Goal: Task Accomplishment & Management: Manage account settings

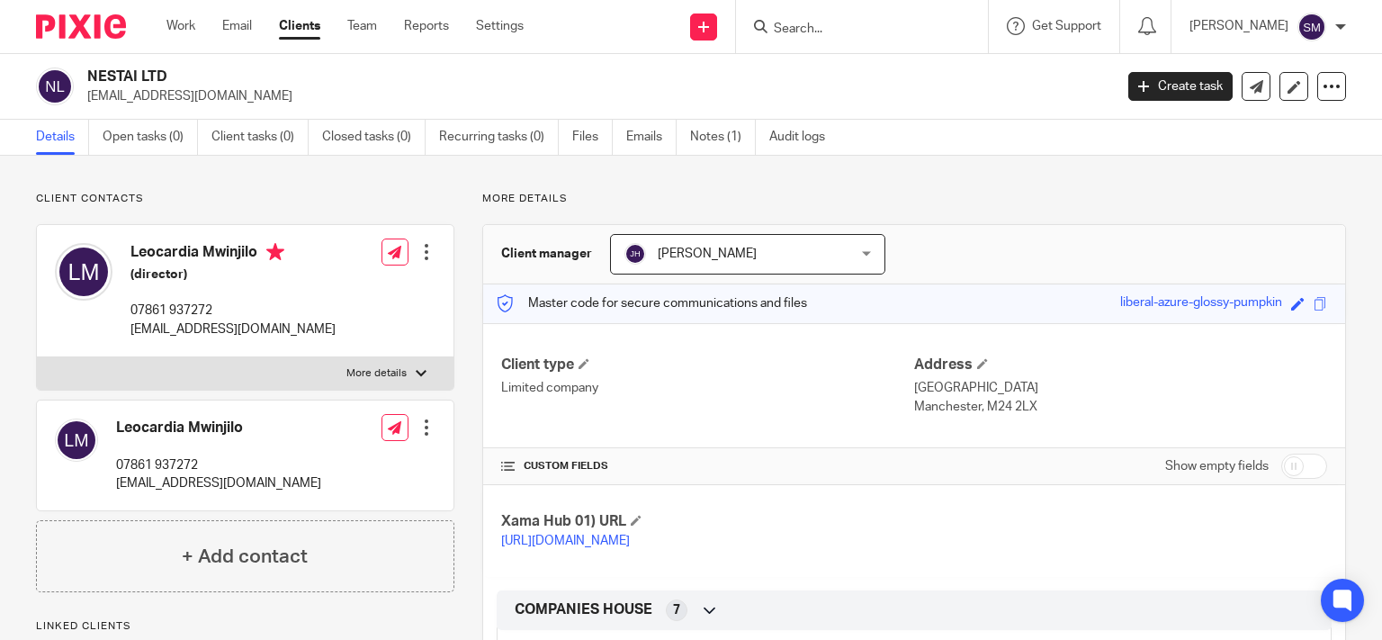
click at [859, 36] on input "Search" at bounding box center [853, 30] width 162 height 16
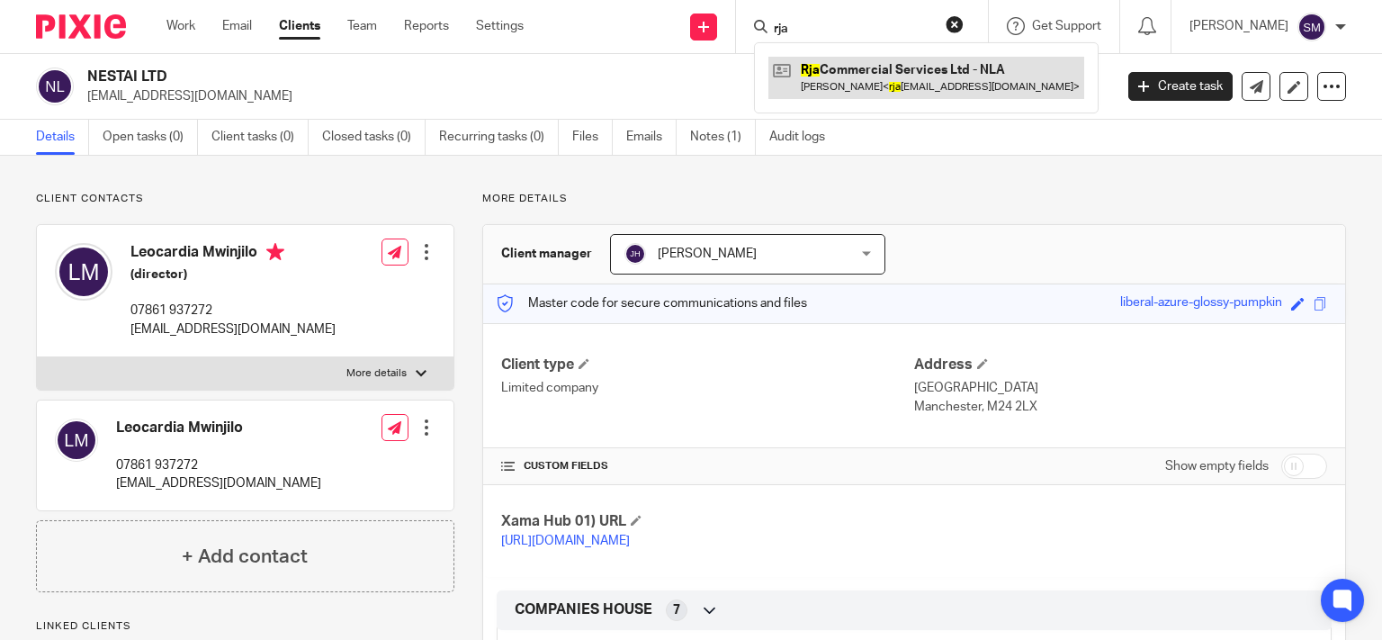
type input "rja"
click at [945, 88] on link at bounding box center [927, 77] width 316 height 41
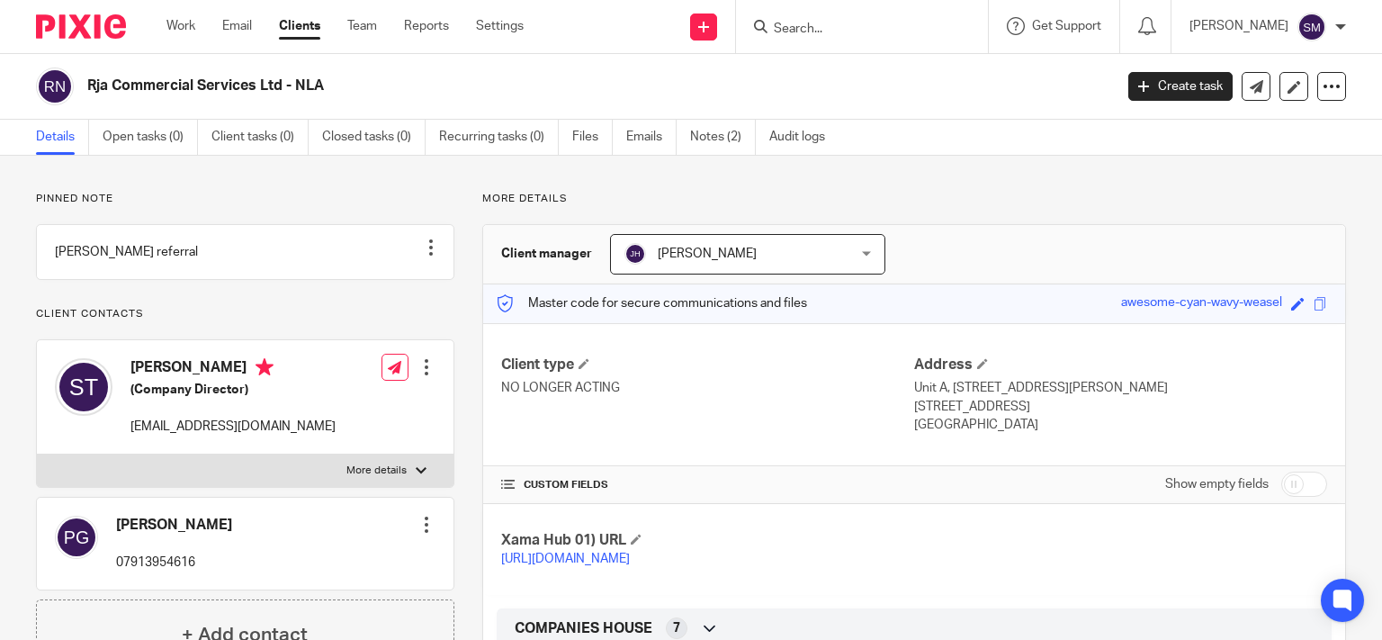
scroll to position [259, 0]
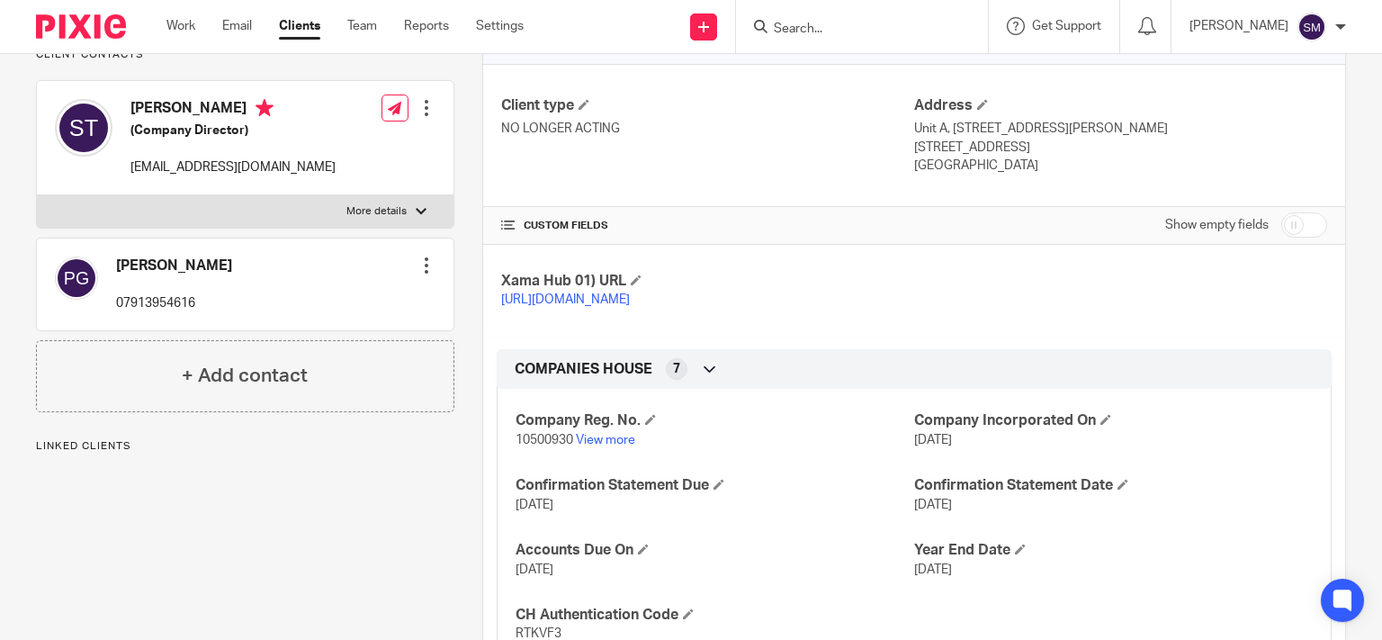
click at [416, 217] on div at bounding box center [421, 211] width 11 height 11
click at [37, 195] on input "More details" at bounding box center [36, 194] width 1 height 1
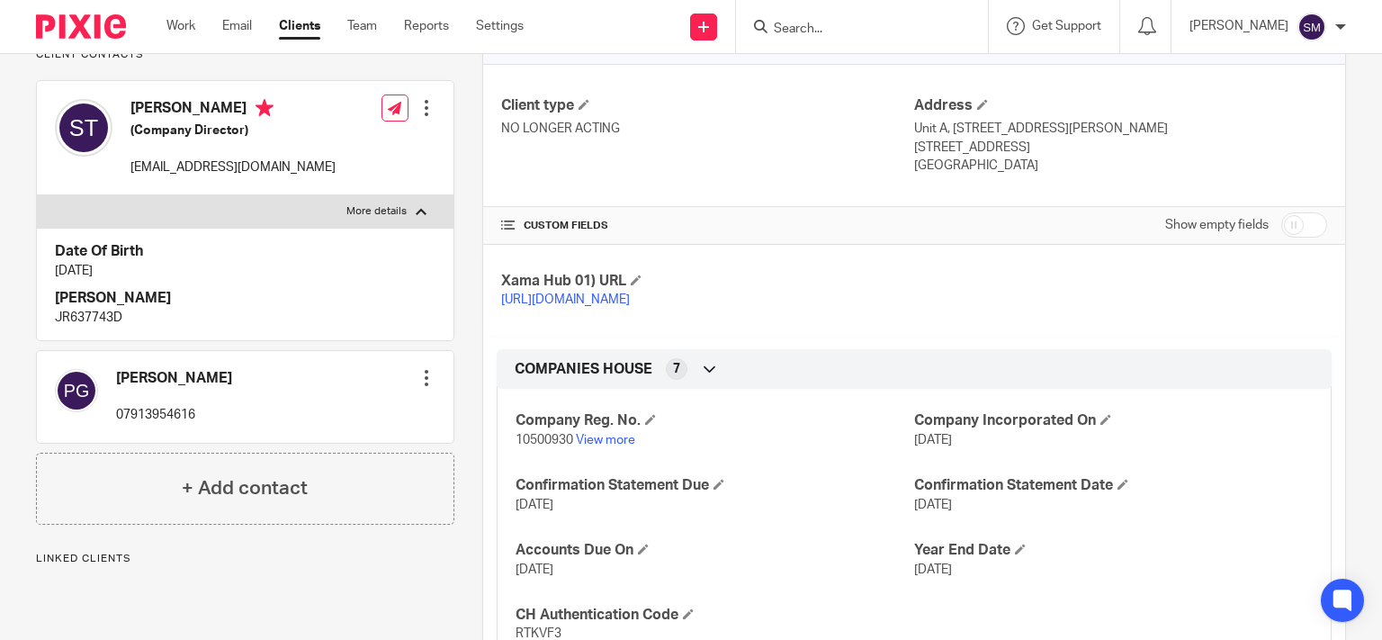
click at [416, 217] on div at bounding box center [421, 211] width 11 height 11
click at [37, 195] on input "More details" at bounding box center [36, 194] width 1 height 1
checkbox input "false"
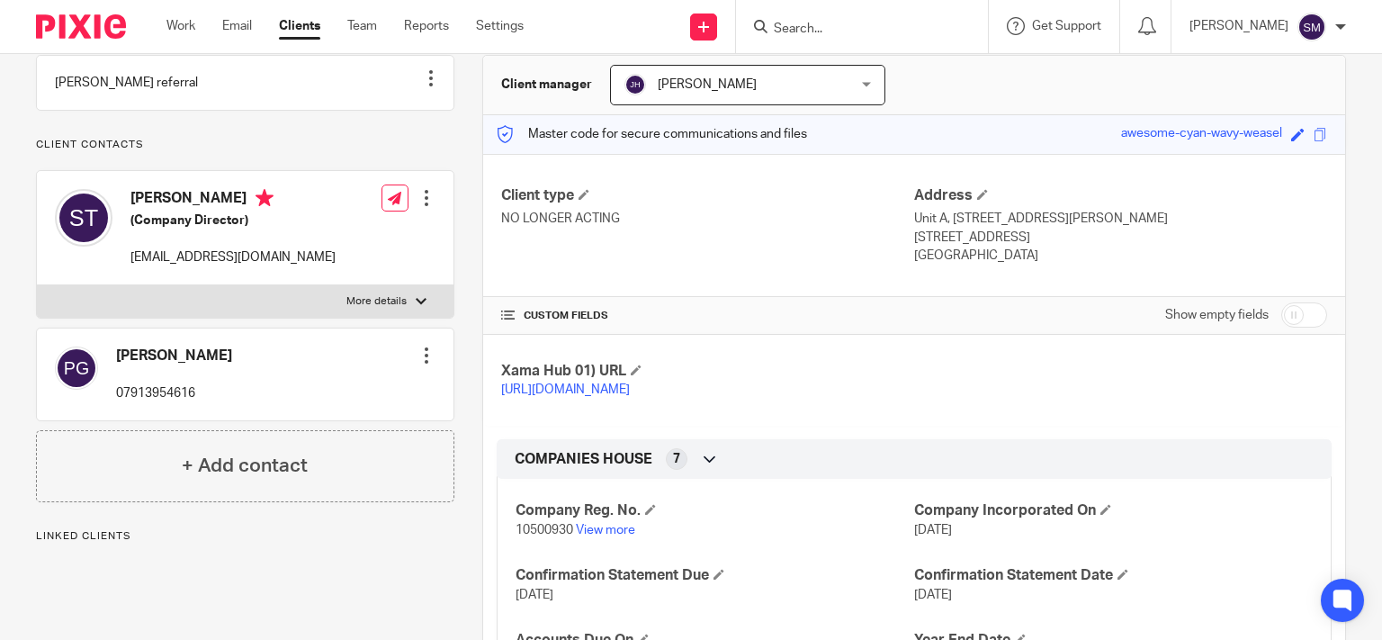
scroll to position [0, 0]
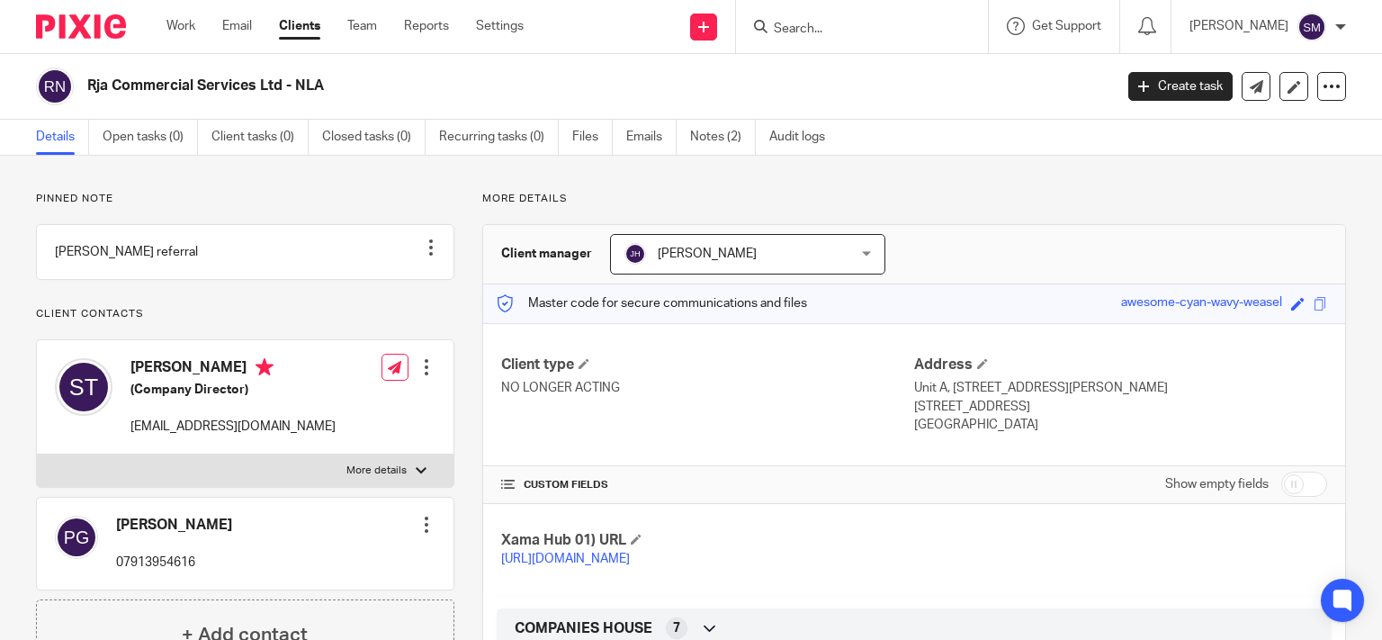
click at [793, 25] on input "Search" at bounding box center [853, 30] width 162 height 16
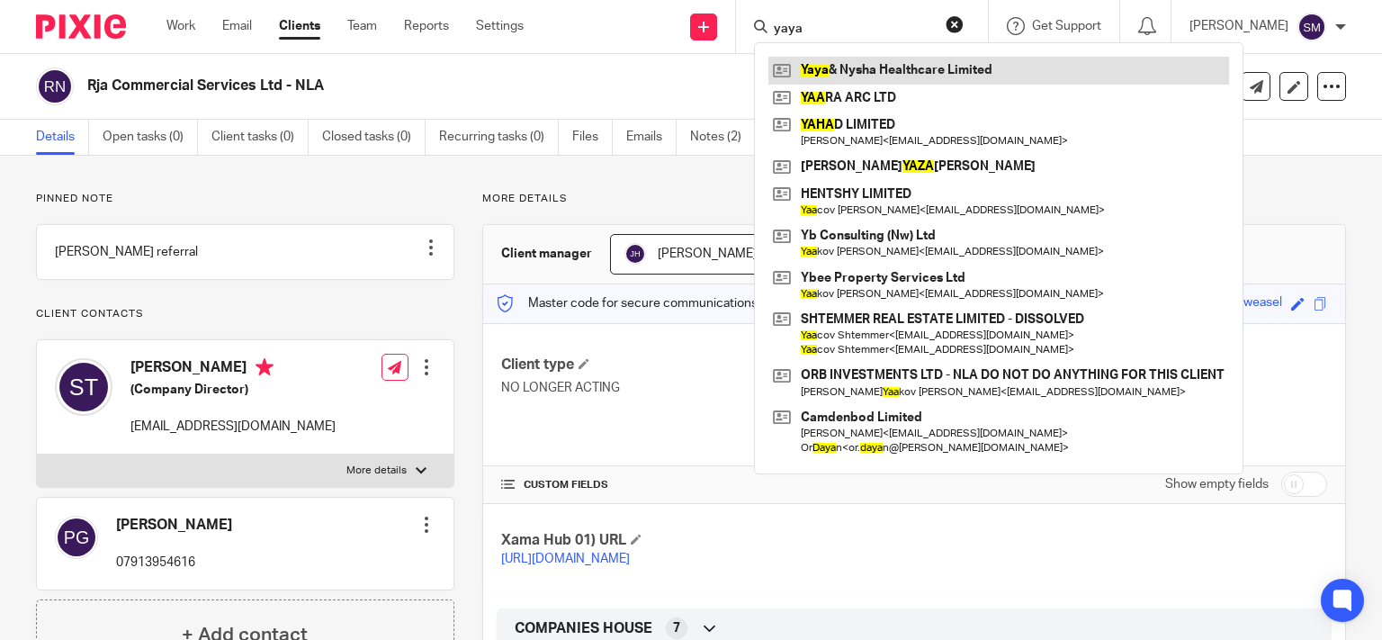
type input "yaya"
click at [887, 81] on link at bounding box center [999, 70] width 461 height 27
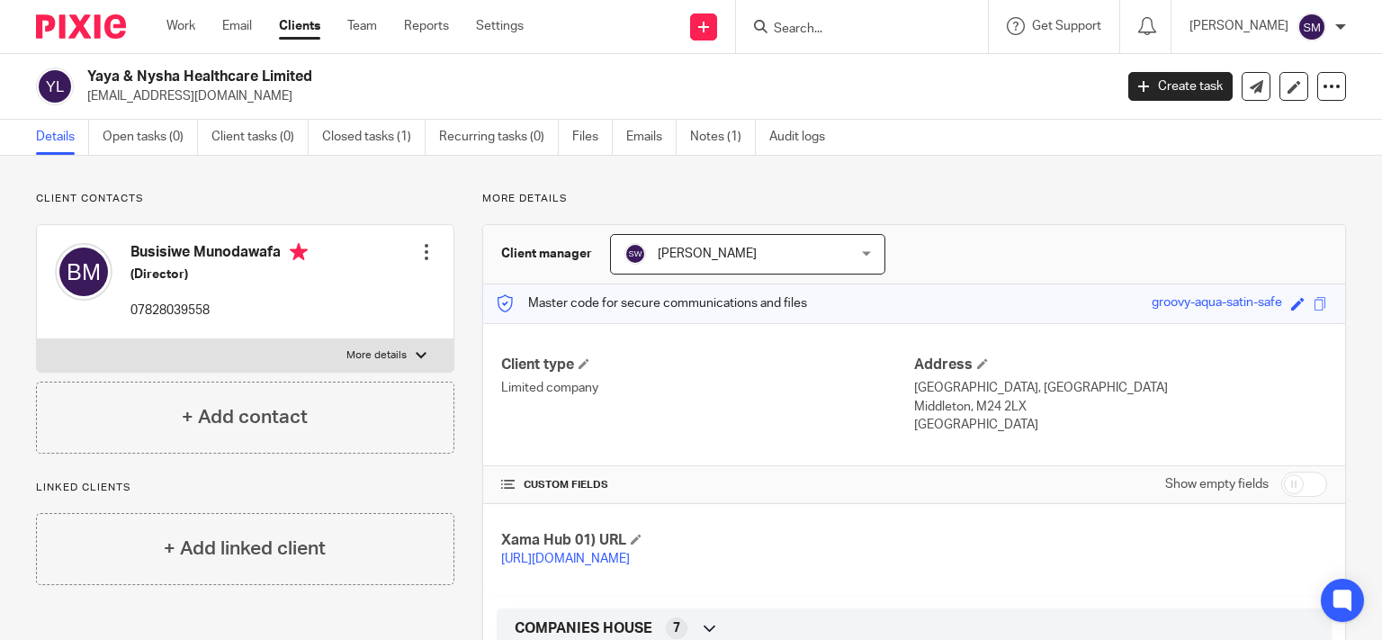
click at [383, 343] on label "More details" at bounding box center [245, 355] width 417 height 32
click at [37, 339] on input "More details" at bounding box center [36, 338] width 1 height 1
checkbox input "true"
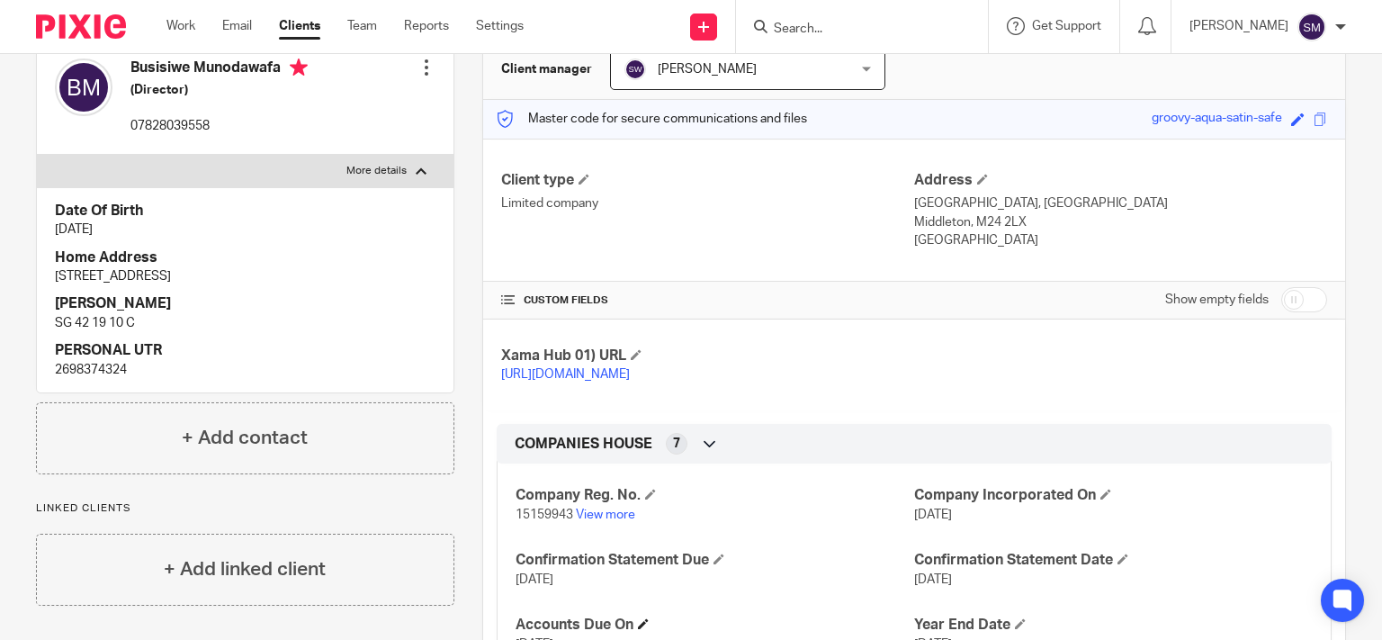
scroll to position [259, 0]
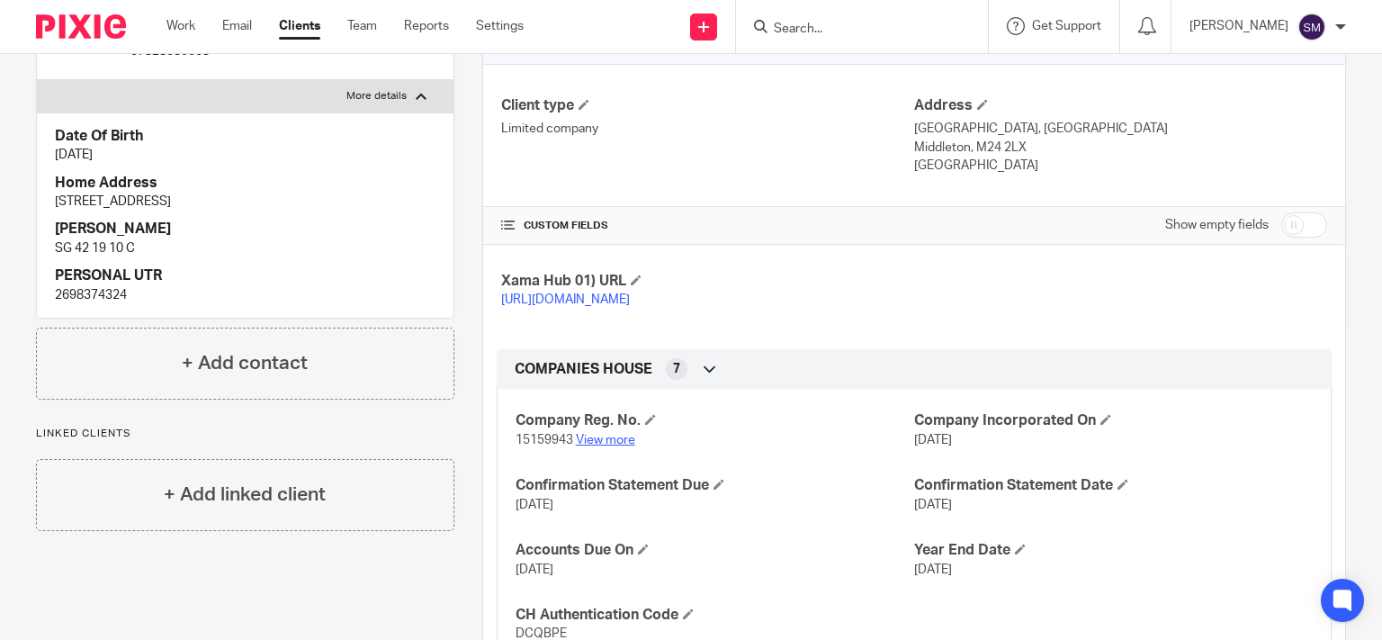
click at [590, 446] on link "View more" at bounding box center [605, 440] width 59 height 13
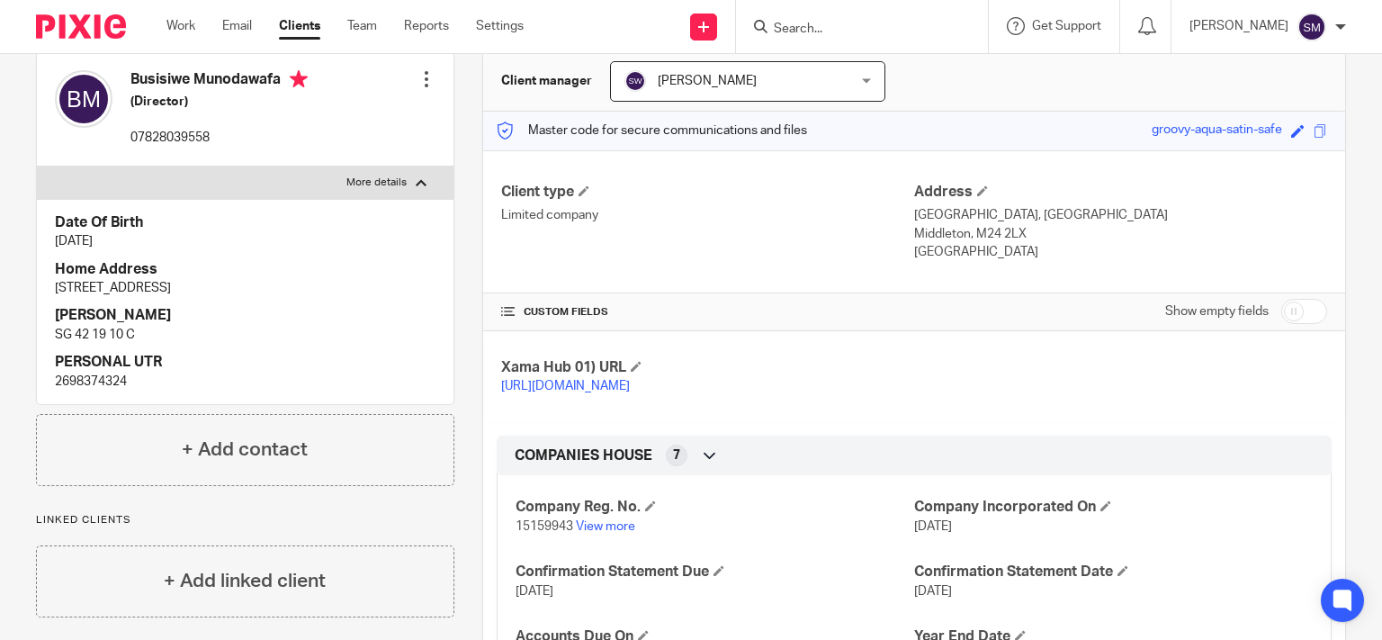
scroll to position [86, 0]
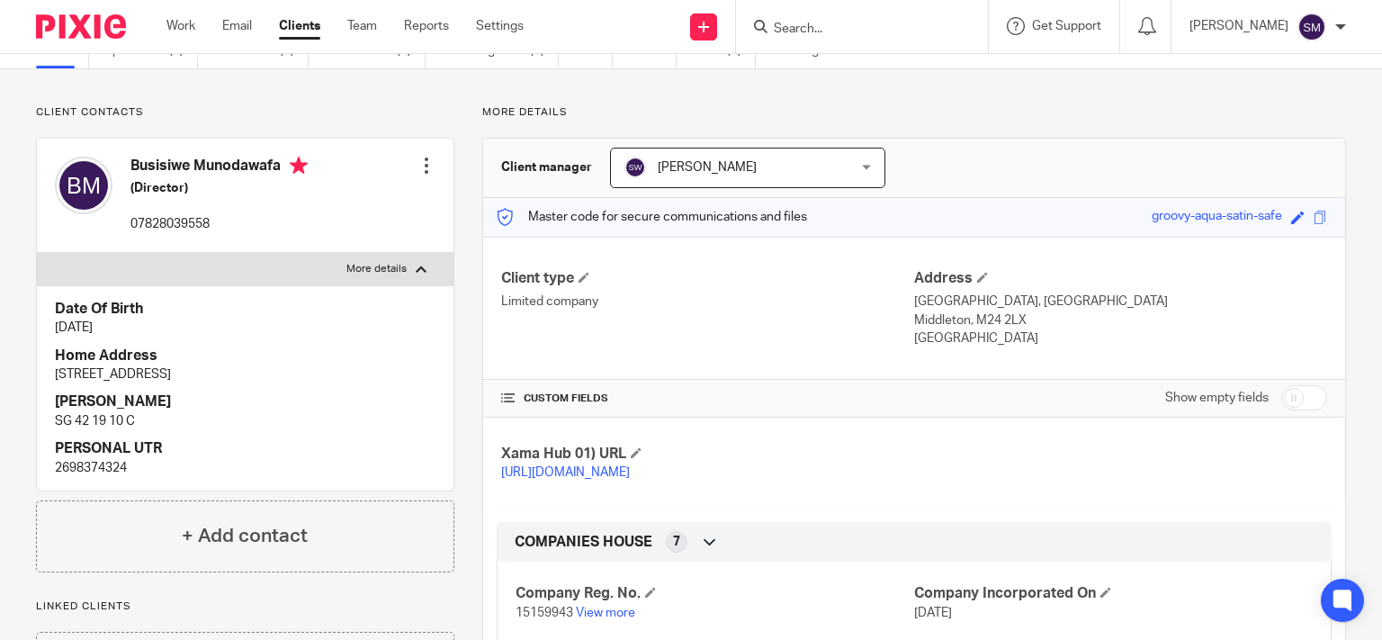
drag, startPoint x: 223, startPoint y: 374, endPoint x: 163, endPoint y: 371, distance: 60.4
click at [163, 371] on p "8 Radbourne Gate, DE3 0DW" at bounding box center [245, 374] width 381 height 18
copy p "DE3 0DW"
click at [815, 26] on input "Search" at bounding box center [853, 30] width 162 height 16
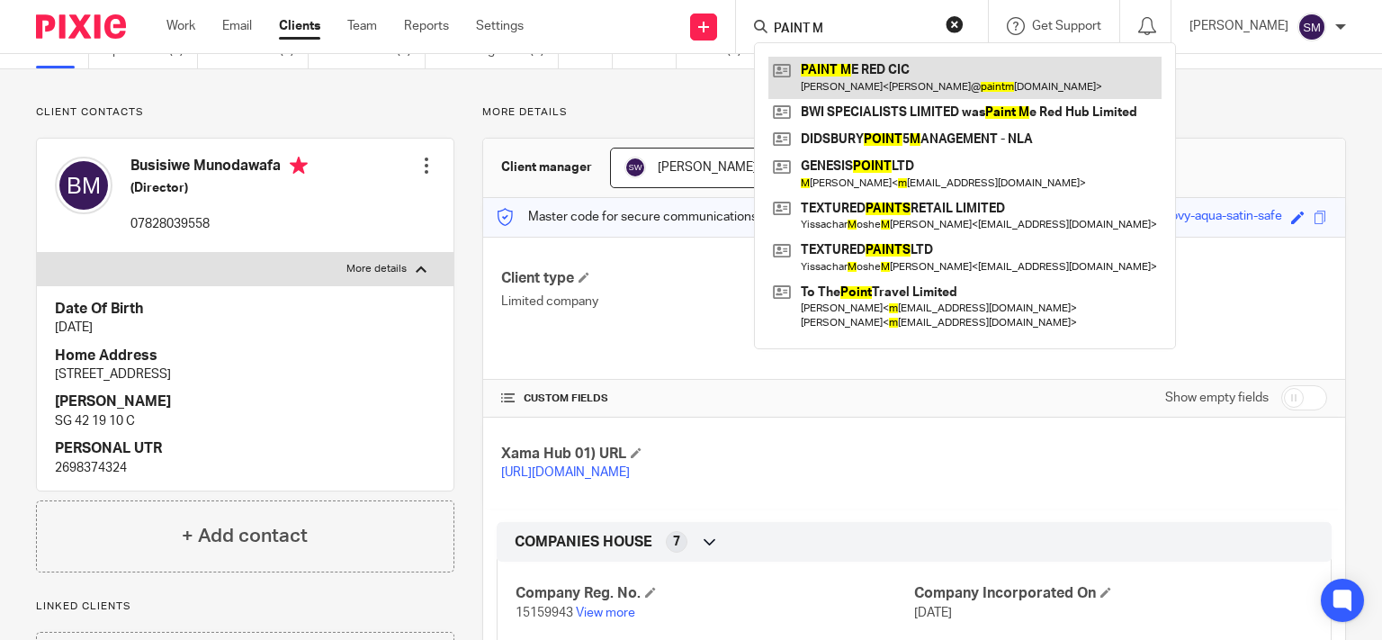
type input "PAINT M"
click at [858, 82] on link at bounding box center [965, 77] width 393 height 41
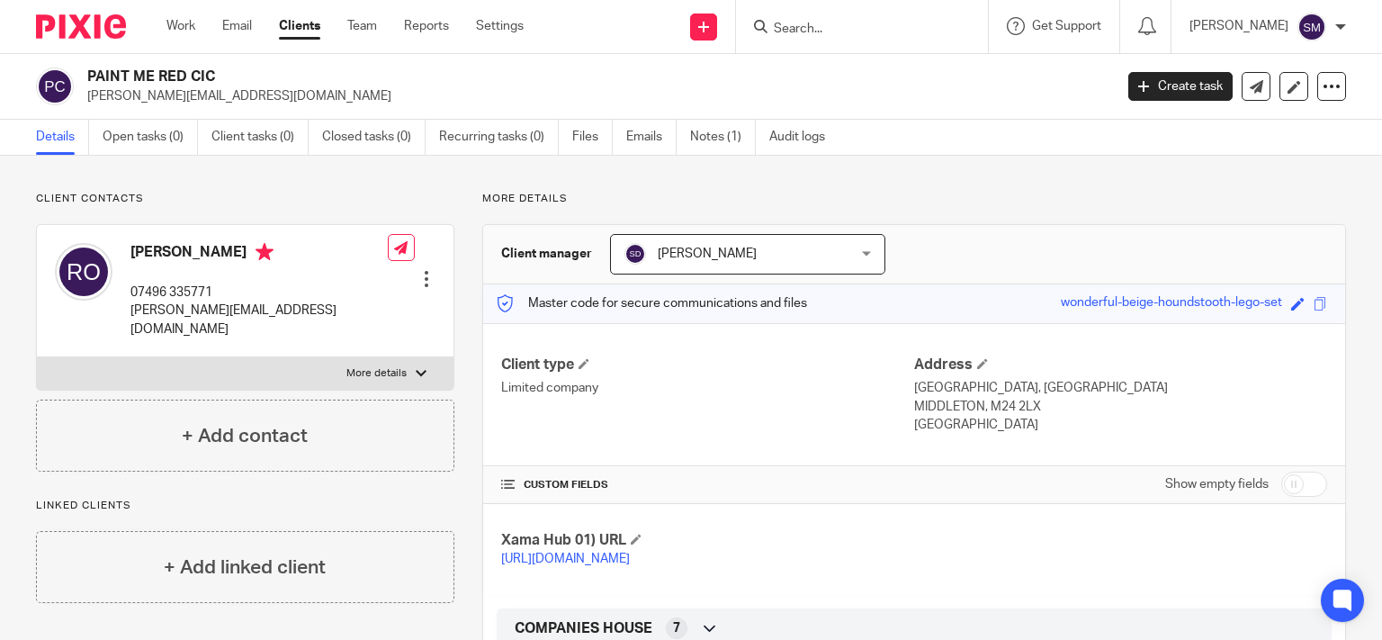
click at [804, 10] on div at bounding box center [862, 26] width 252 height 53
click at [794, 29] on input "Search" at bounding box center [853, 30] width 162 height 16
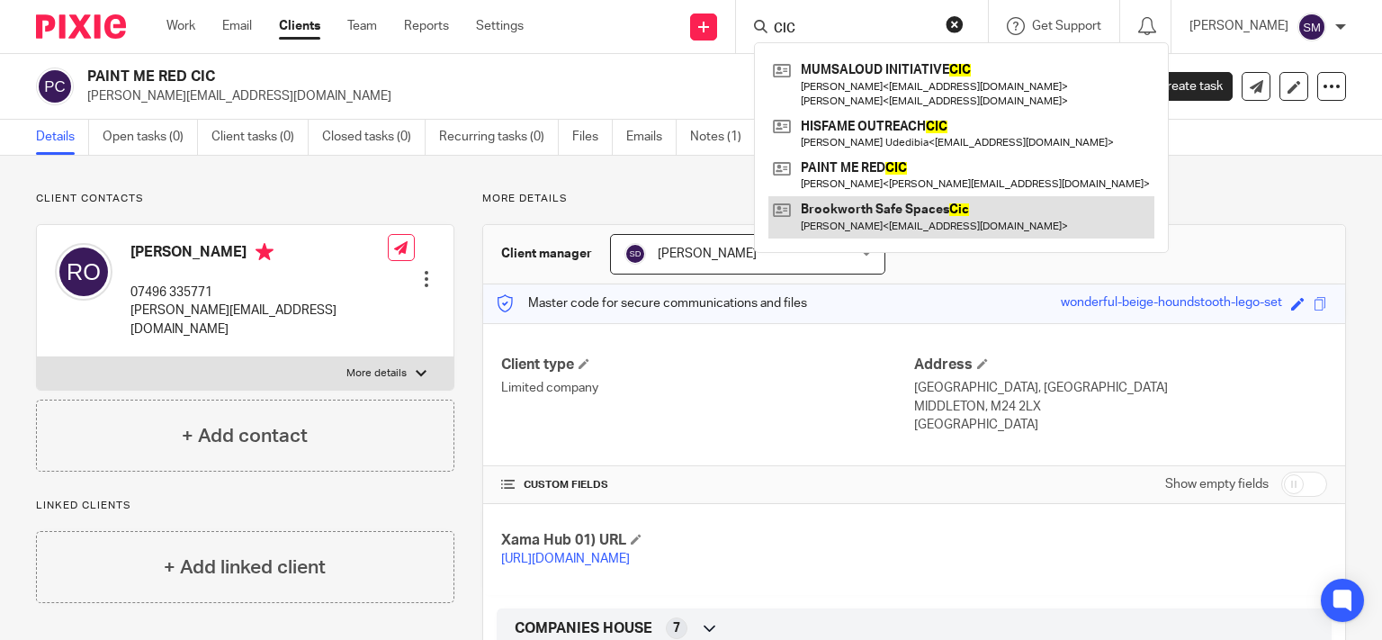
type input "CIC"
click at [868, 206] on link at bounding box center [962, 216] width 386 height 41
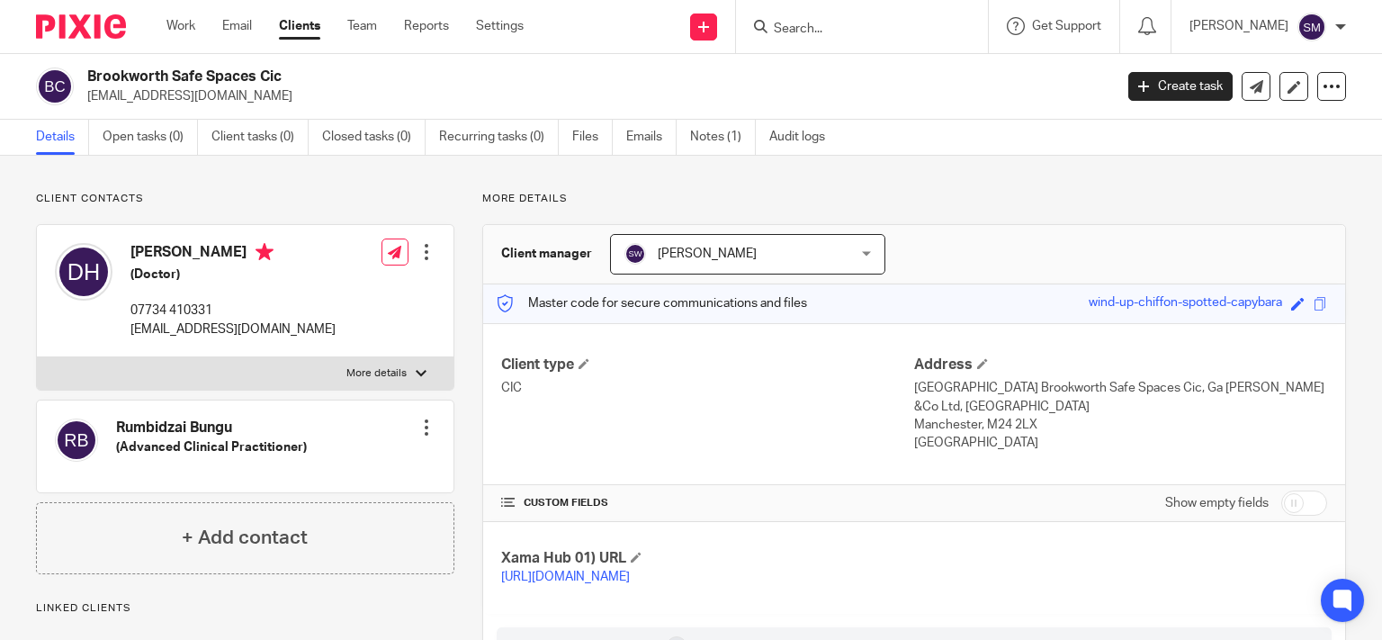
scroll to position [346, 0]
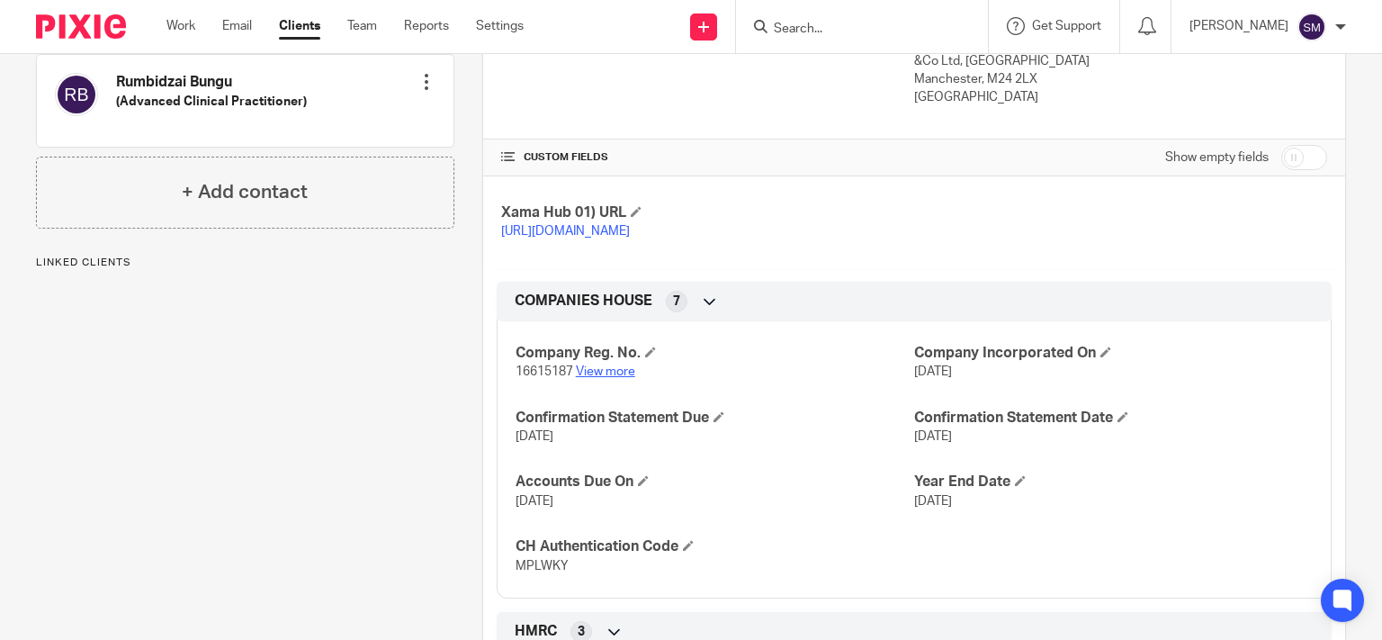
click at [608, 378] on link "View more" at bounding box center [605, 371] width 59 height 13
click at [815, 28] on input "Search" at bounding box center [853, 30] width 162 height 16
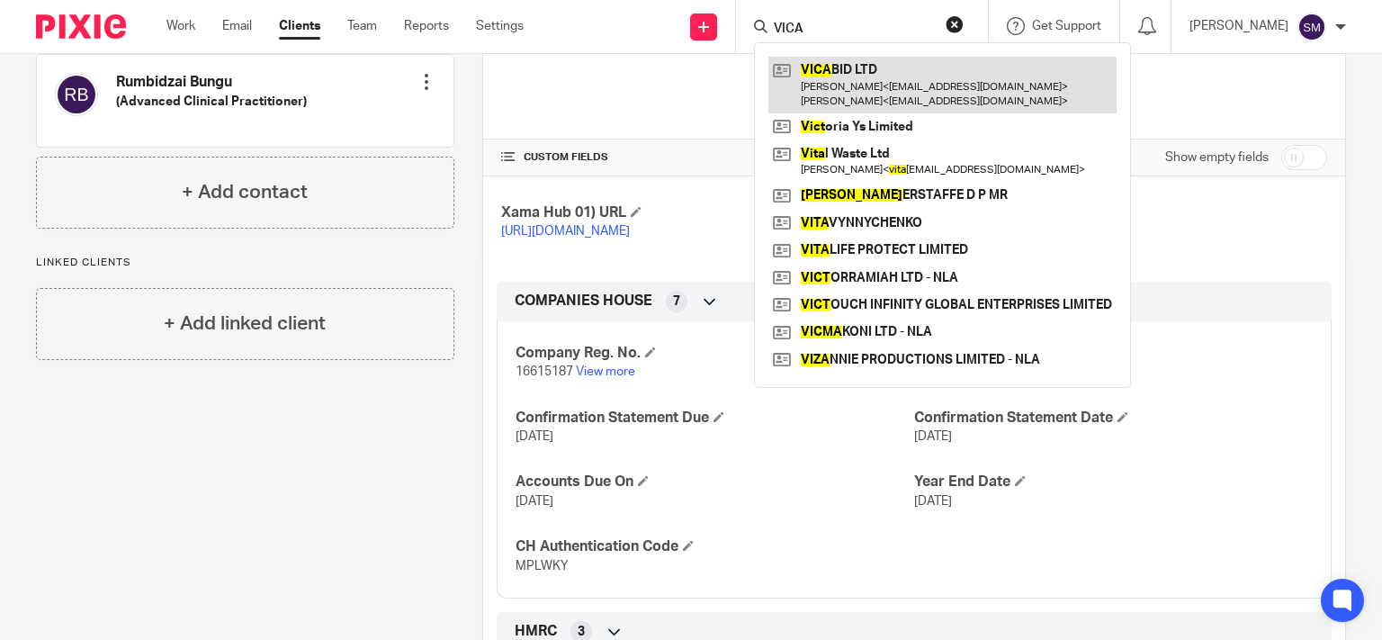
type input "VICA"
click at [929, 95] on link at bounding box center [943, 85] width 348 height 56
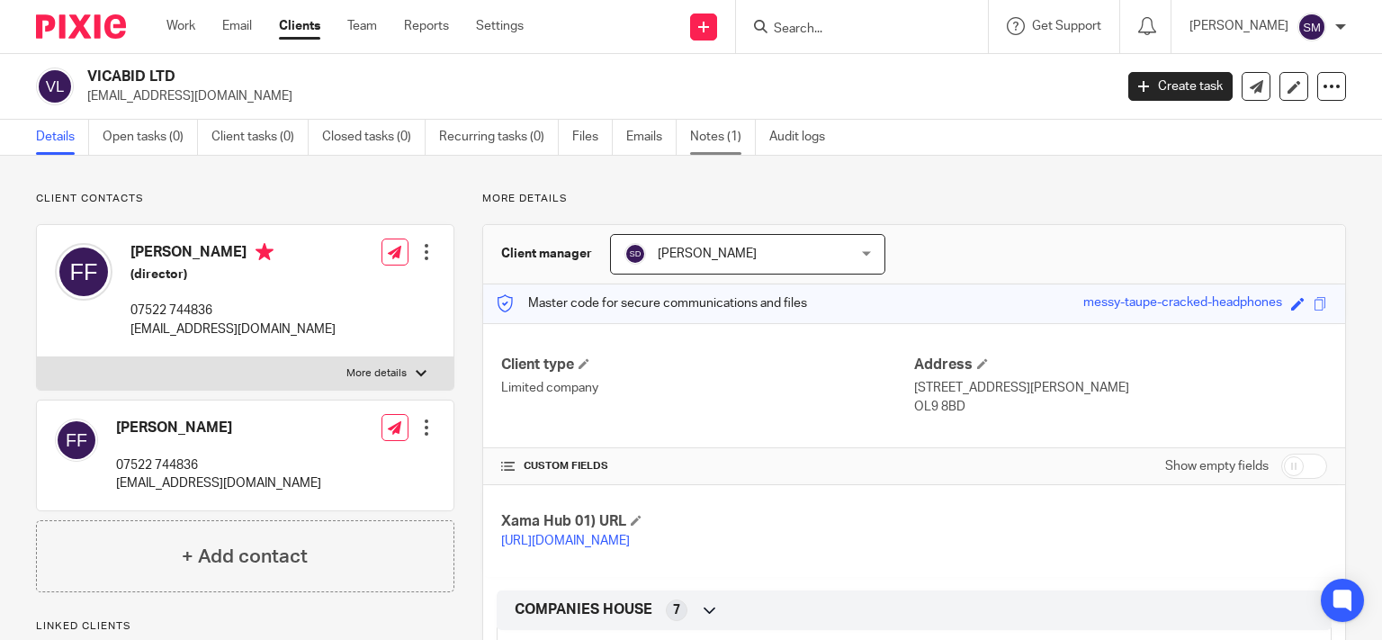
click at [729, 147] on link "Notes (1)" at bounding box center [723, 137] width 66 height 35
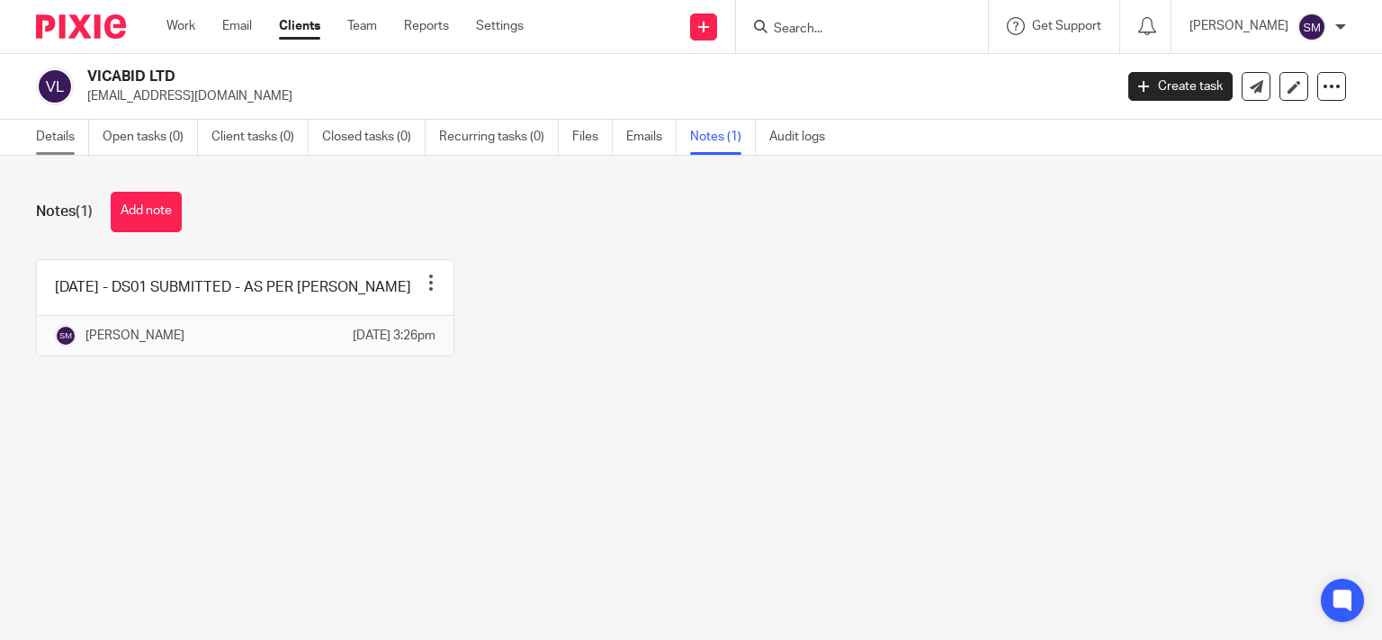
click at [81, 146] on link "Details" at bounding box center [62, 137] width 53 height 35
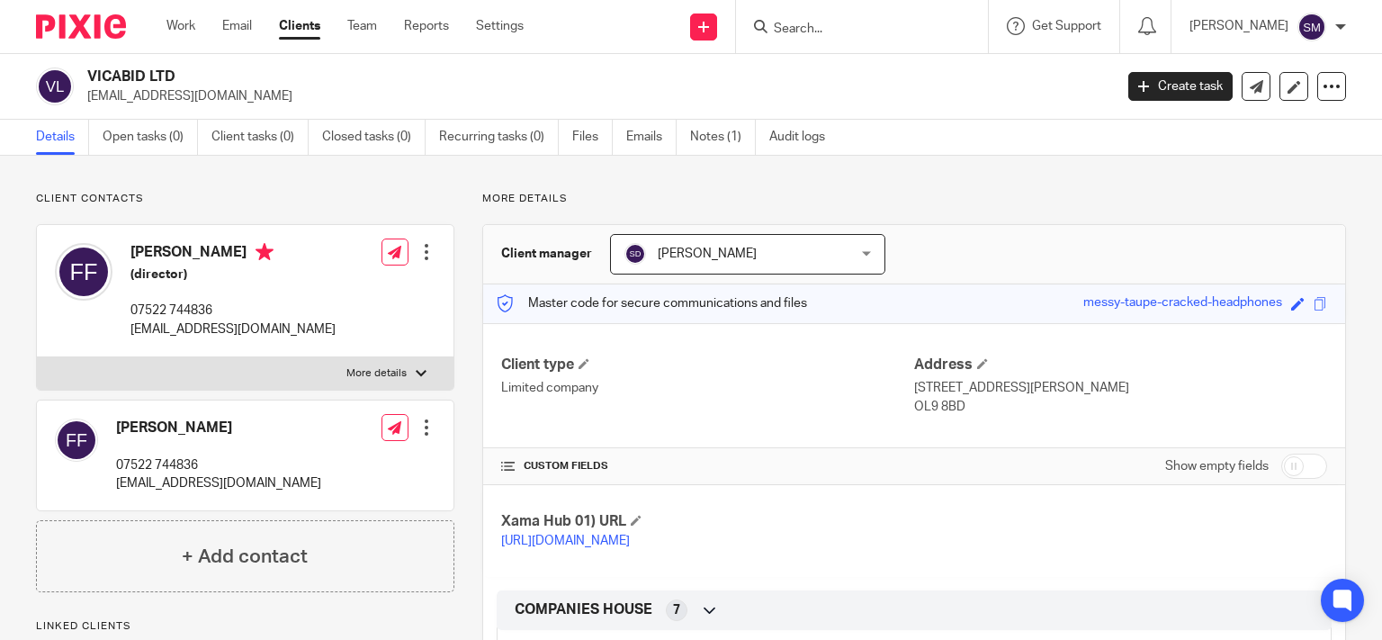
click at [797, 27] on input "Search" at bounding box center [853, 30] width 162 height 16
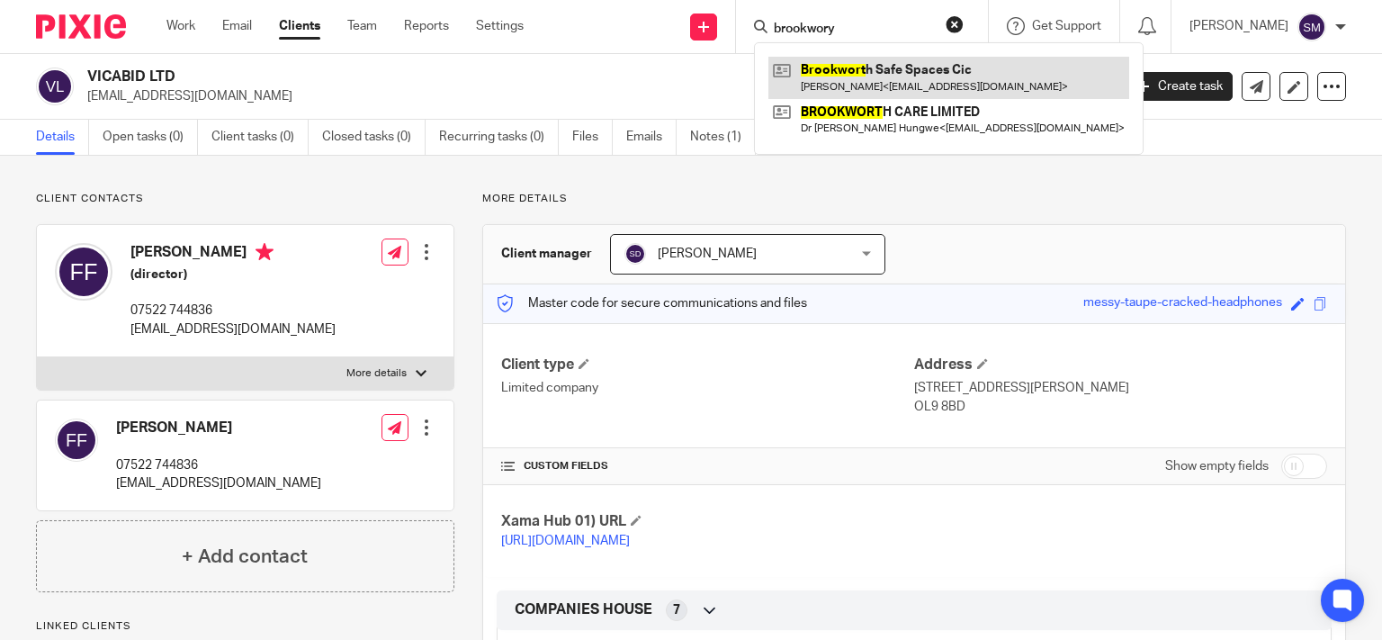
type input "brookwory"
click at [833, 92] on link at bounding box center [949, 77] width 361 height 41
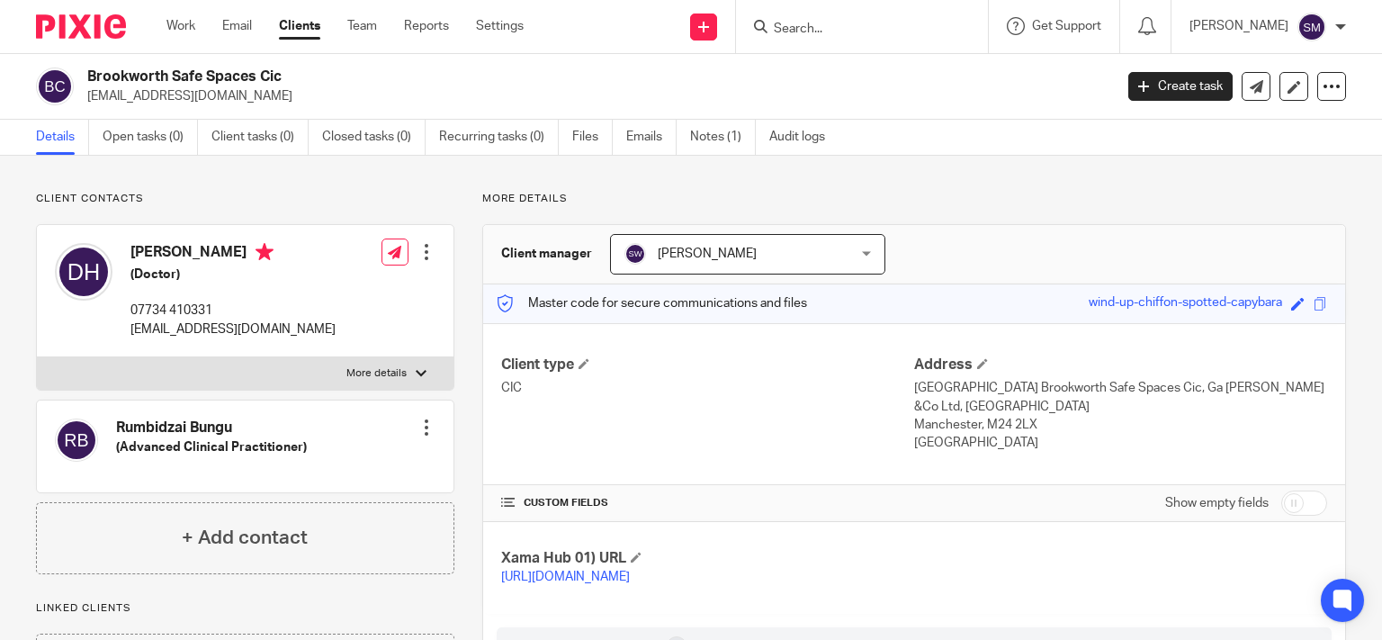
click at [830, 27] on input "Search" at bounding box center [853, 30] width 162 height 16
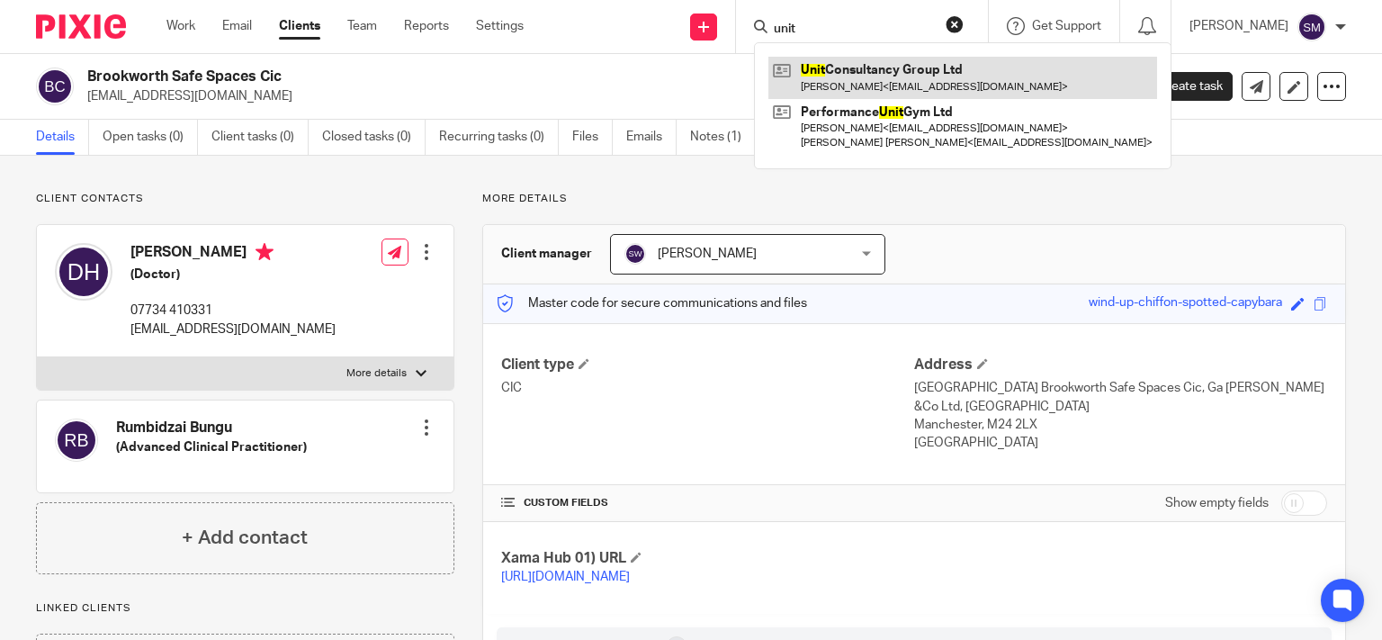
type input "unit"
click at [869, 69] on link at bounding box center [963, 77] width 389 height 41
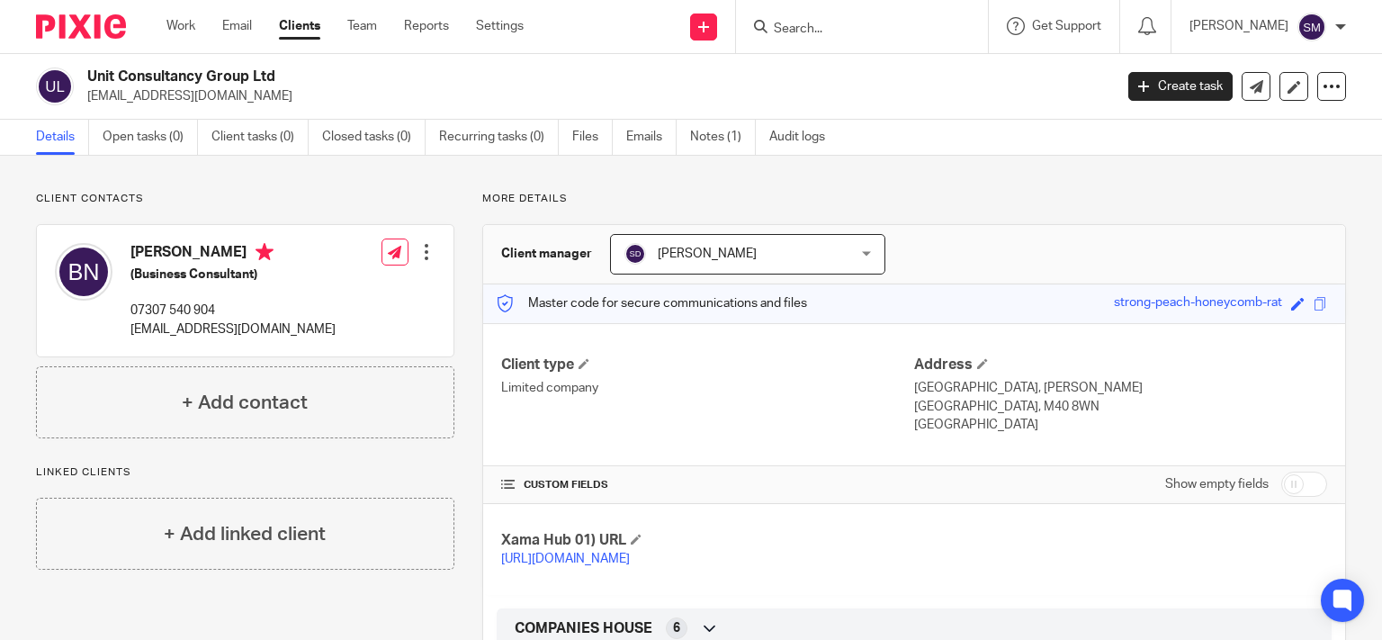
drag, startPoint x: 254, startPoint y: 72, endPoint x: 52, endPoint y: 76, distance: 201.6
click at [87, 76] on h2 "Unit Consultancy Group Ltd" at bounding box center [493, 77] width 812 height 19
copy div "Unit Consultancy Group"
drag, startPoint x: 1061, startPoint y: 412, endPoint x: 978, endPoint y: 409, distance: 82.9
click at [974, 406] on p "Manchester, M40 8WN" at bounding box center [1120, 407] width 413 height 18
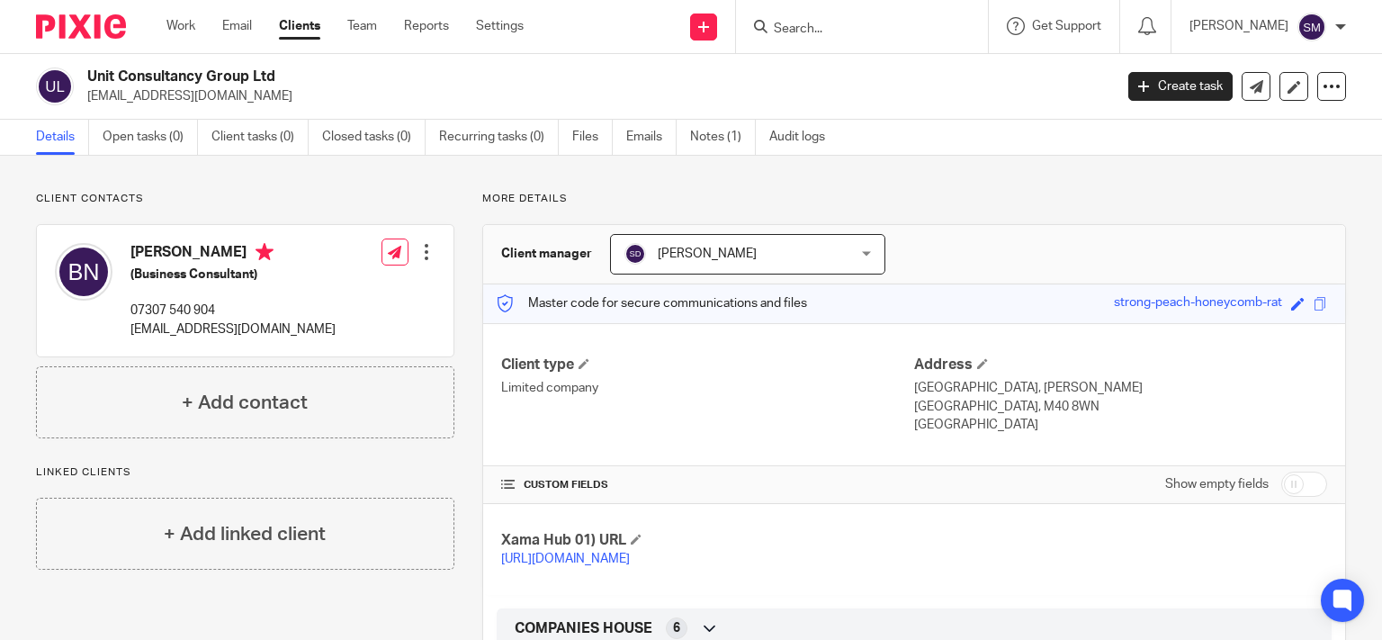
copy p "M40 8WN"
click at [1309, 482] on input "checkbox" at bounding box center [1305, 484] width 46 height 25
checkbox input "true"
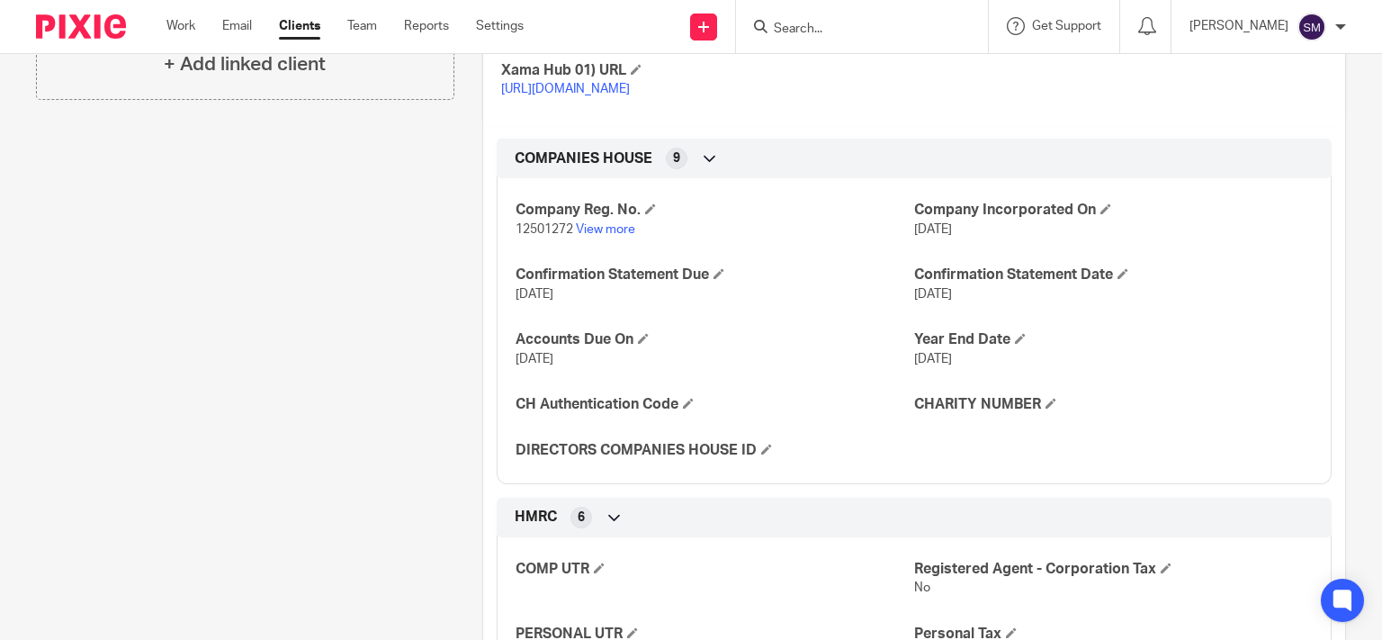
scroll to position [605, 0]
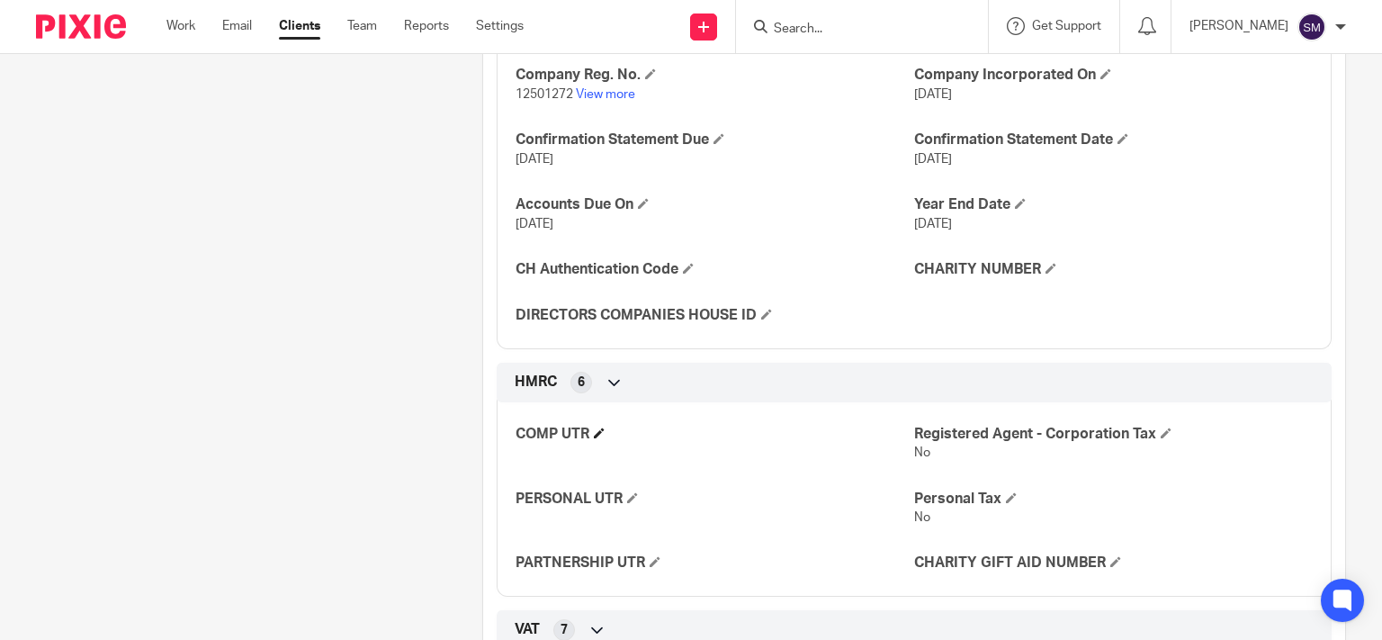
click at [599, 444] on h4 "COMP UTR" at bounding box center [715, 434] width 399 height 19
click at [599, 438] on span at bounding box center [599, 433] width 11 height 11
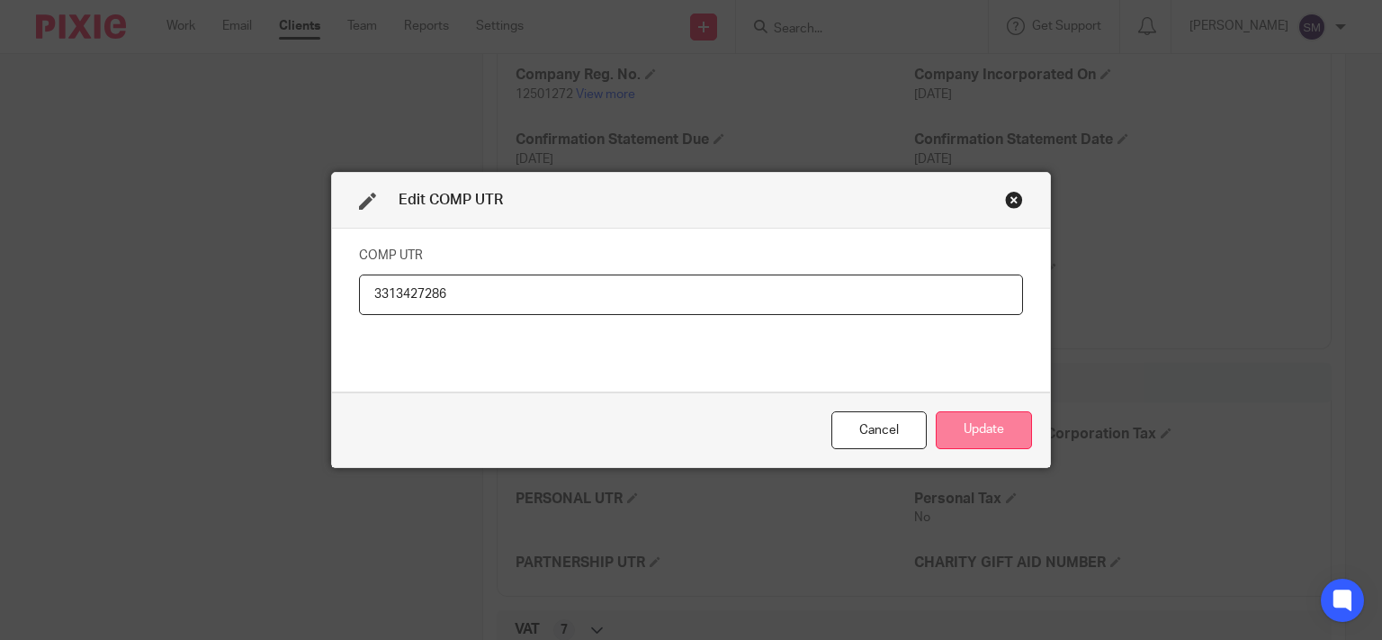
type input "3313427286"
click at [1000, 439] on button "Update" at bounding box center [984, 430] width 96 height 39
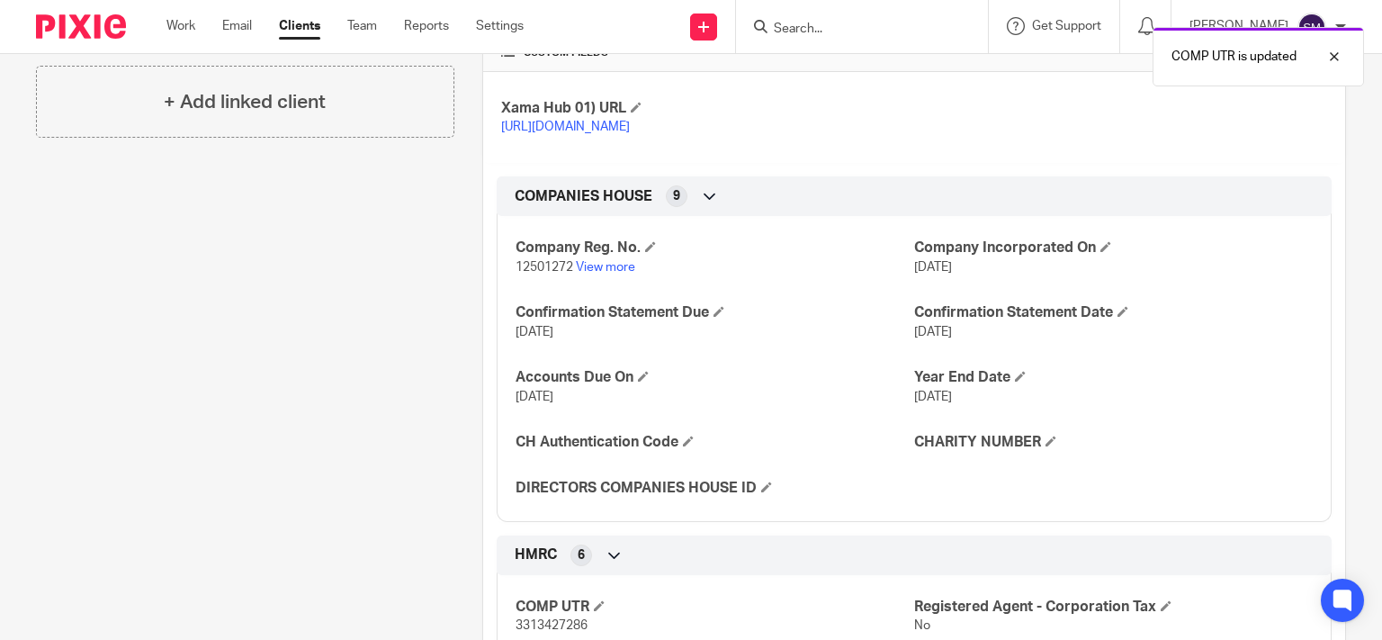
scroll to position [0, 0]
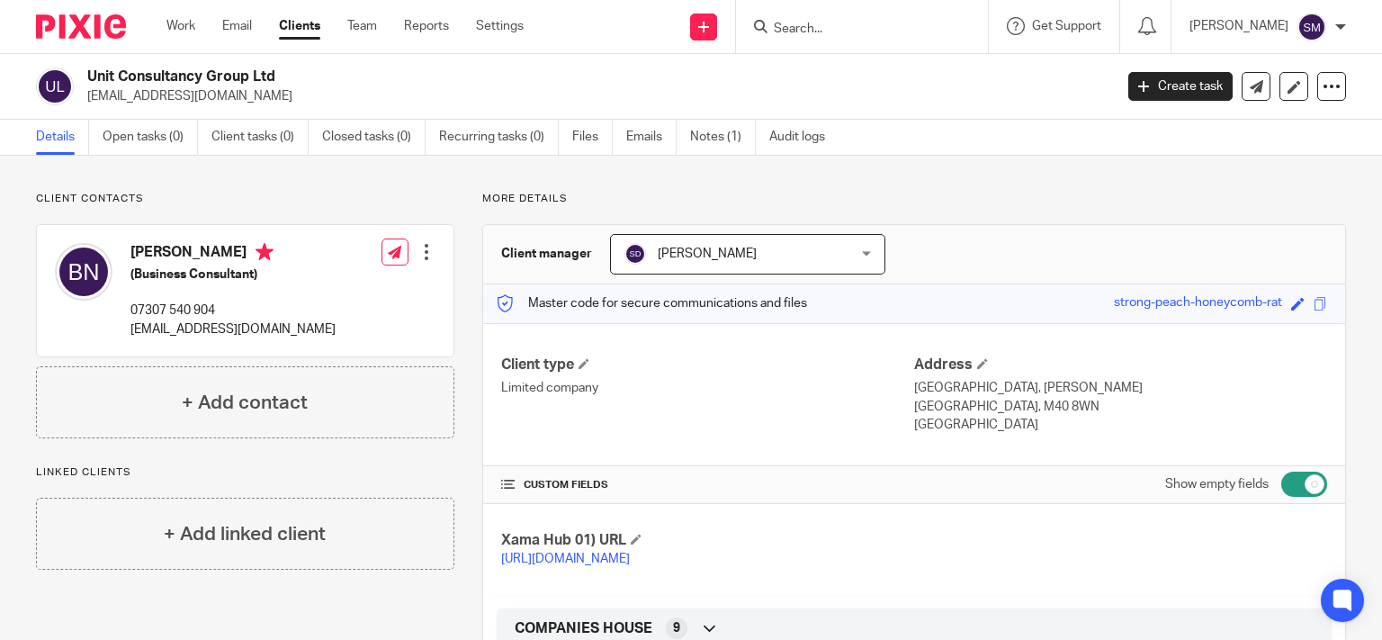
click at [427, 258] on div at bounding box center [427, 252] width 18 height 18
click at [332, 296] on link "Edit contact" at bounding box center [341, 292] width 172 height 26
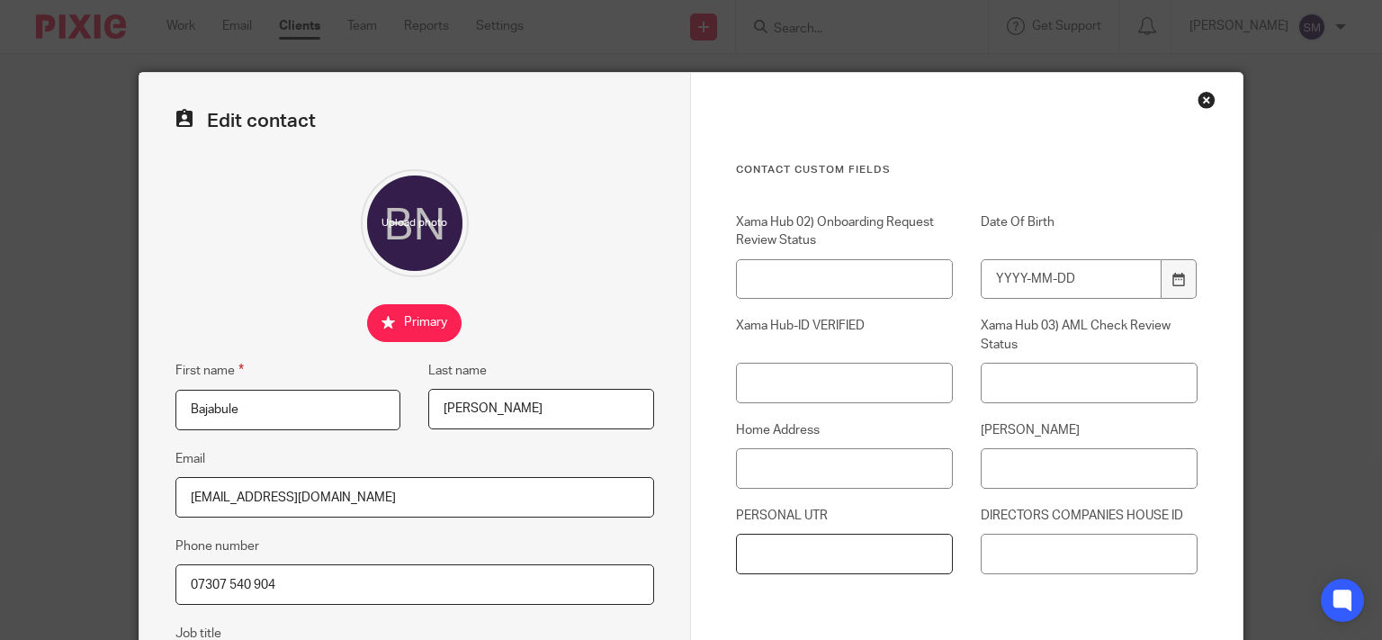
click at [834, 553] on input "PERSONAL UTR" at bounding box center [844, 554] width 217 height 41
paste input "8956274949"
type input "8956274949"
click at [1033, 551] on input "DIRECTORS COMPANIES HOUSE ID" at bounding box center [1089, 554] width 217 height 41
paste input "SG547503D"
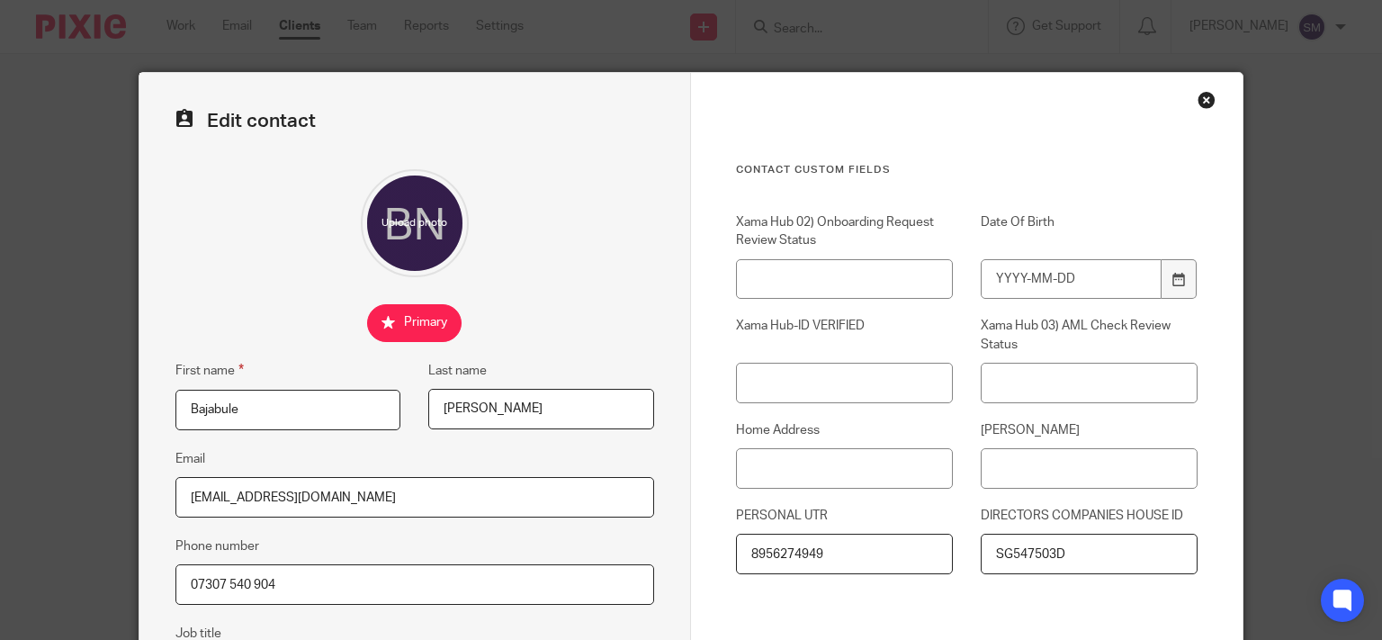
scroll to position [346, 0]
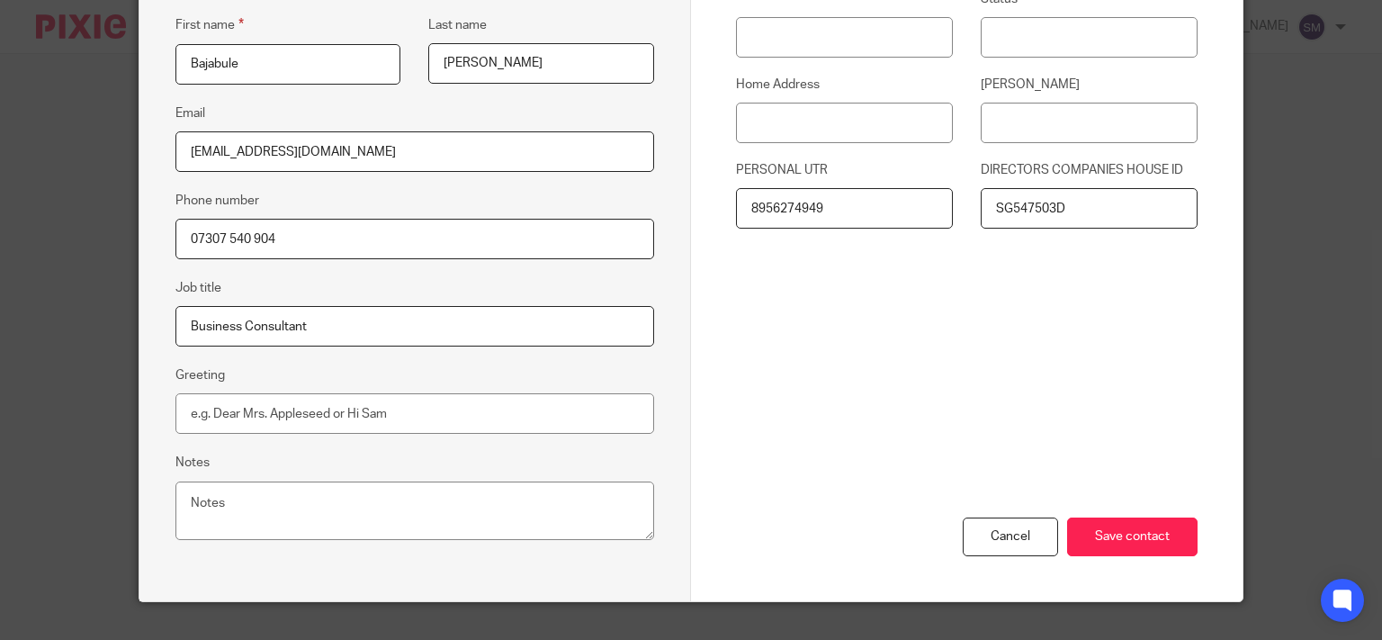
type input "SG547503D"
click at [809, 124] on input "Home Address" at bounding box center [844, 123] width 217 height 41
paste input "24 BROADWAY MANCHESTER GREATER MANCHESTER M40 3WQ"
type input "[STREET_ADDRESS]"
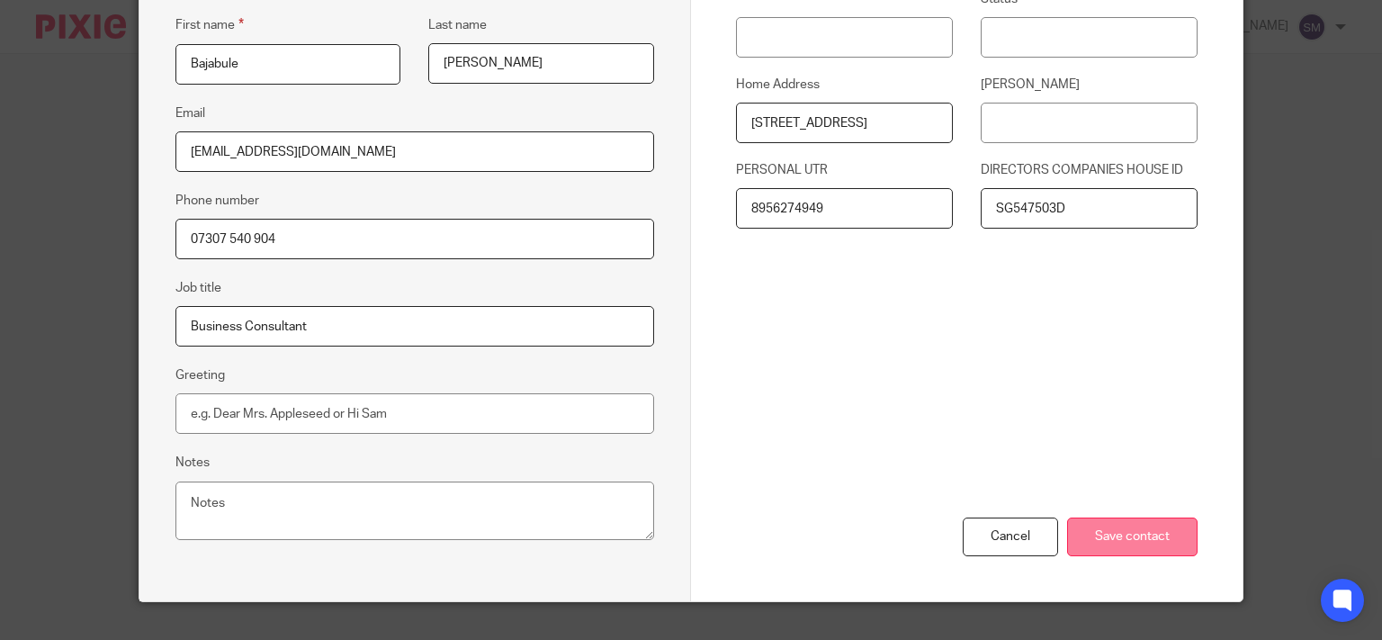
click at [1170, 538] on input "Save contact" at bounding box center [1132, 537] width 131 height 39
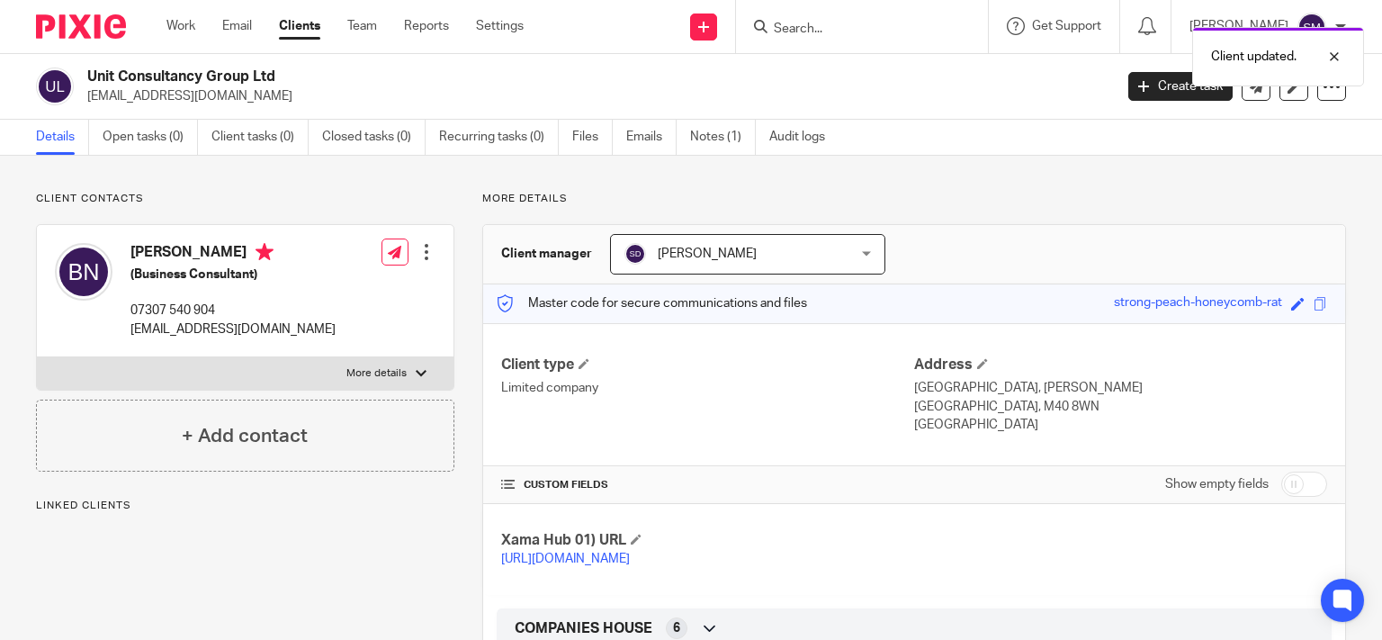
scroll to position [490, 0]
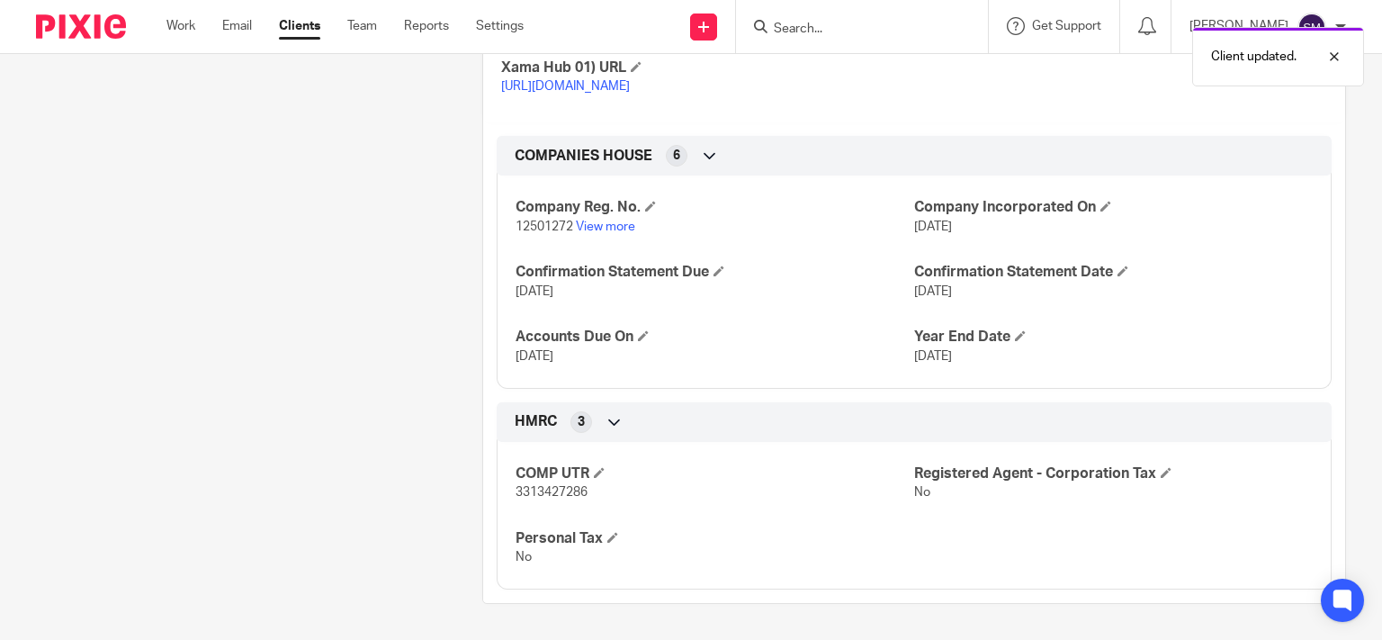
click at [571, 494] on span "3313427286" at bounding box center [552, 492] width 72 height 13
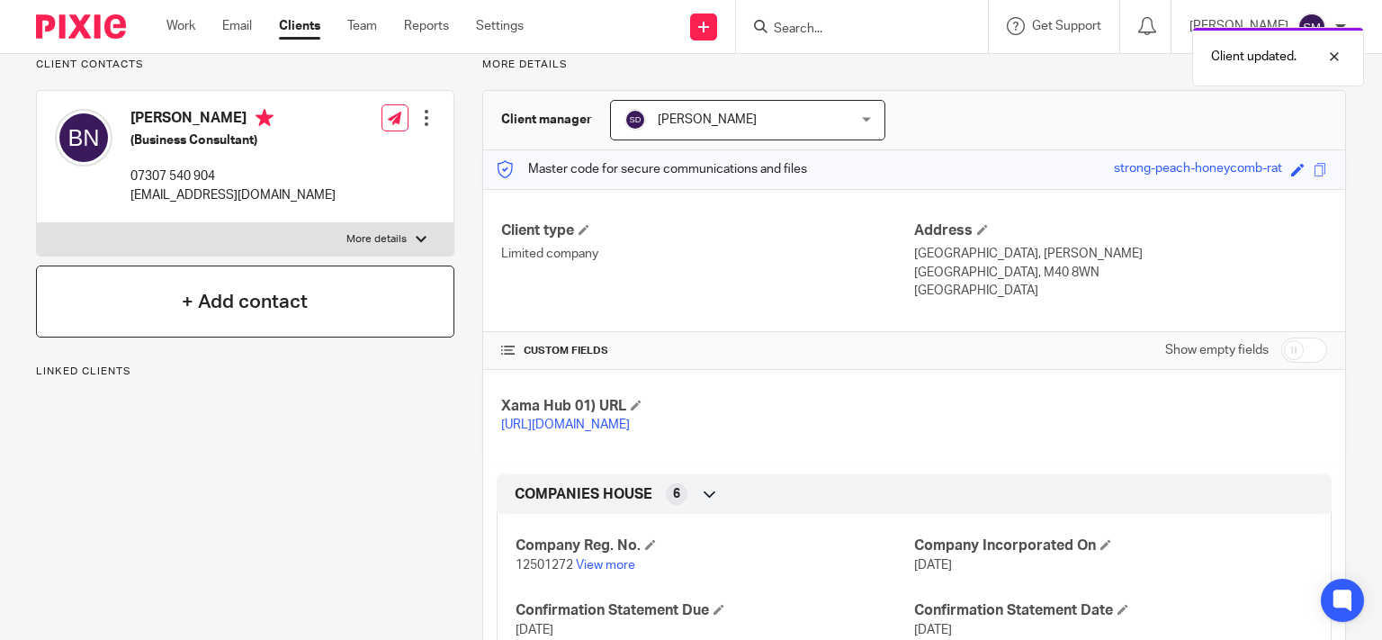
scroll to position [58, 0]
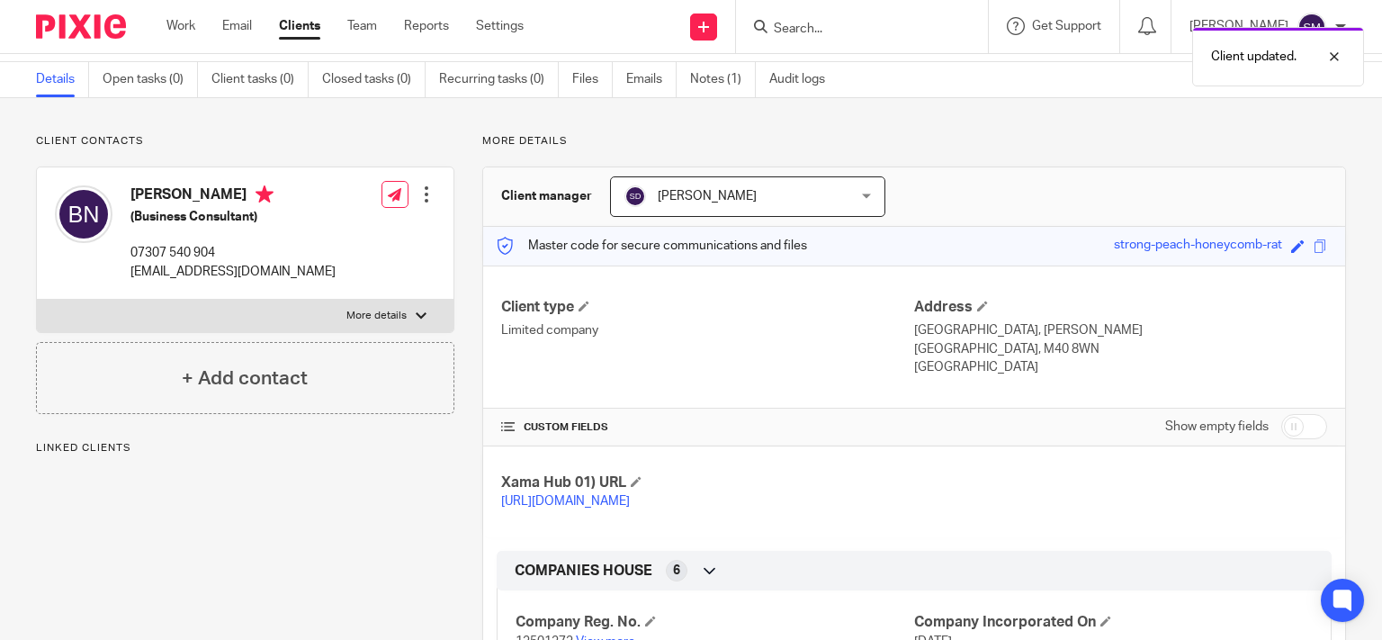
click at [394, 316] on p "More details" at bounding box center [377, 316] width 60 height 14
click at [37, 300] on input "More details" at bounding box center [36, 299] width 1 height 1
checkbox input "true"
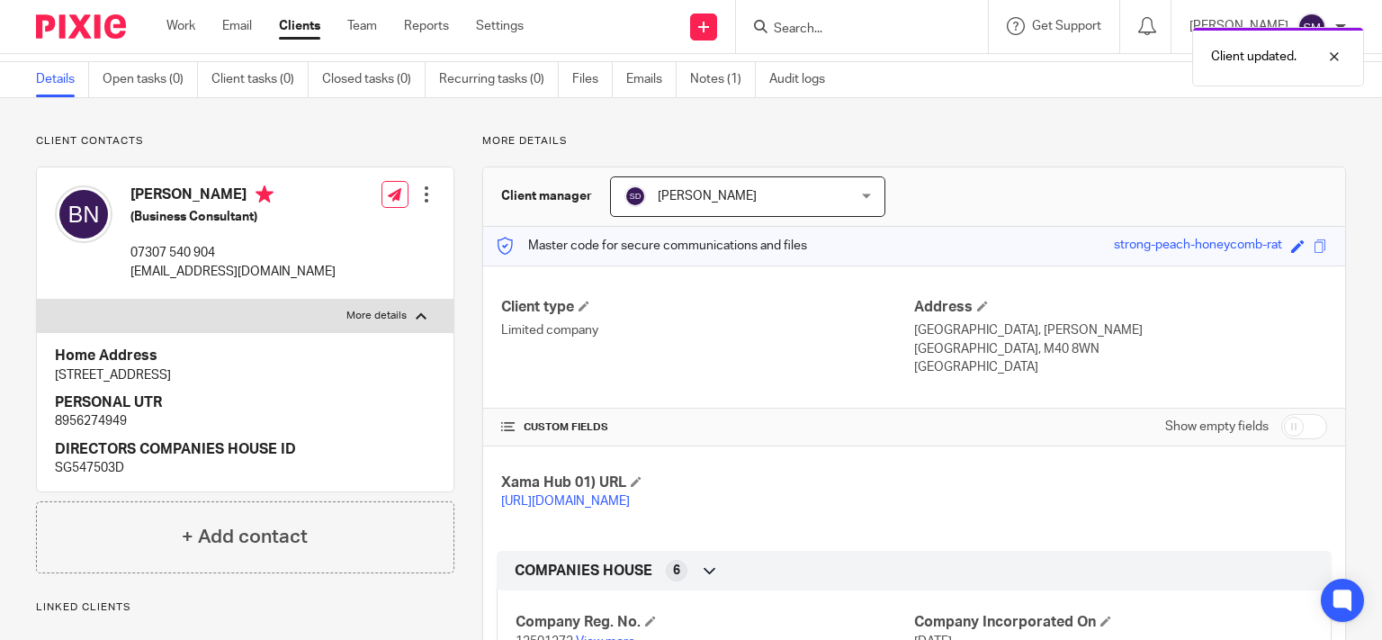
click at [104, 430] on p "8956274949" at bounding box center [245, 421] width 381 height 18
drag, startPoint x: 323, startPoint y: 191, endPoint x: 272, endPoint y: 184, distance: 51.8
click at [271, 183] on div "Bajabule Muziwethu Ndlovu (Business Consultant) 07307 540 904 muzi325@gmail.com" at bounding box center [195, 232] width 281 height 113
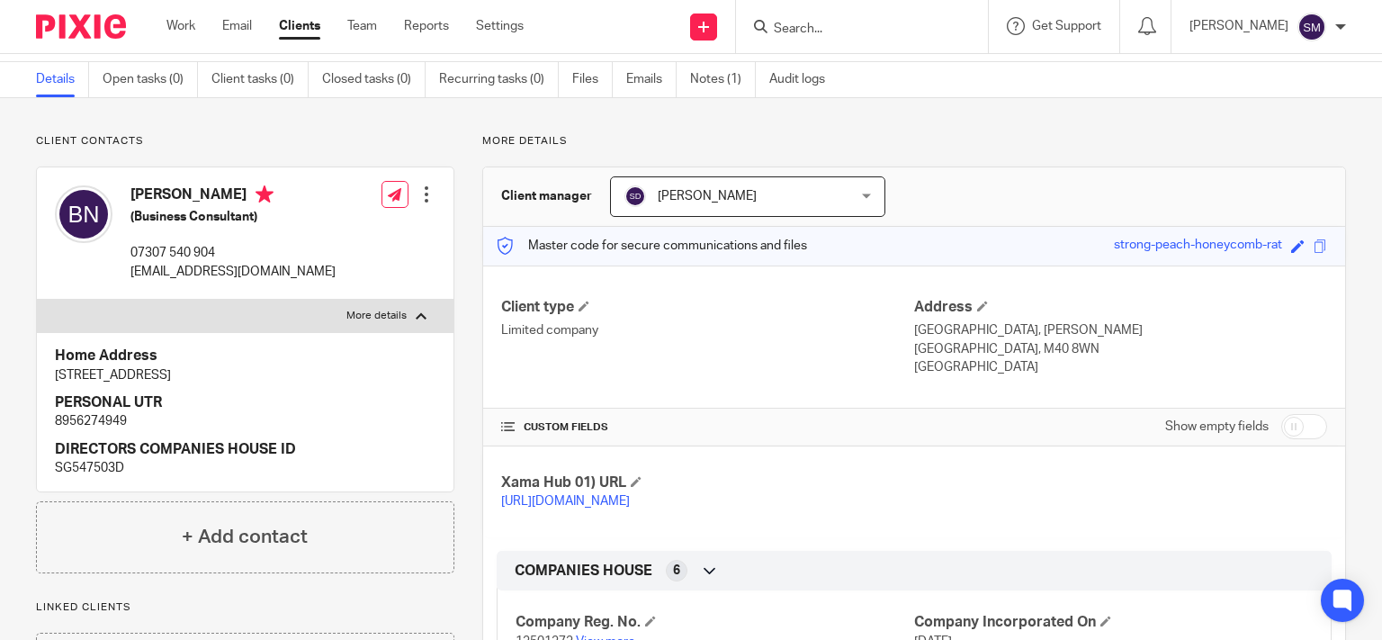
copy h4 "Ndlovu"
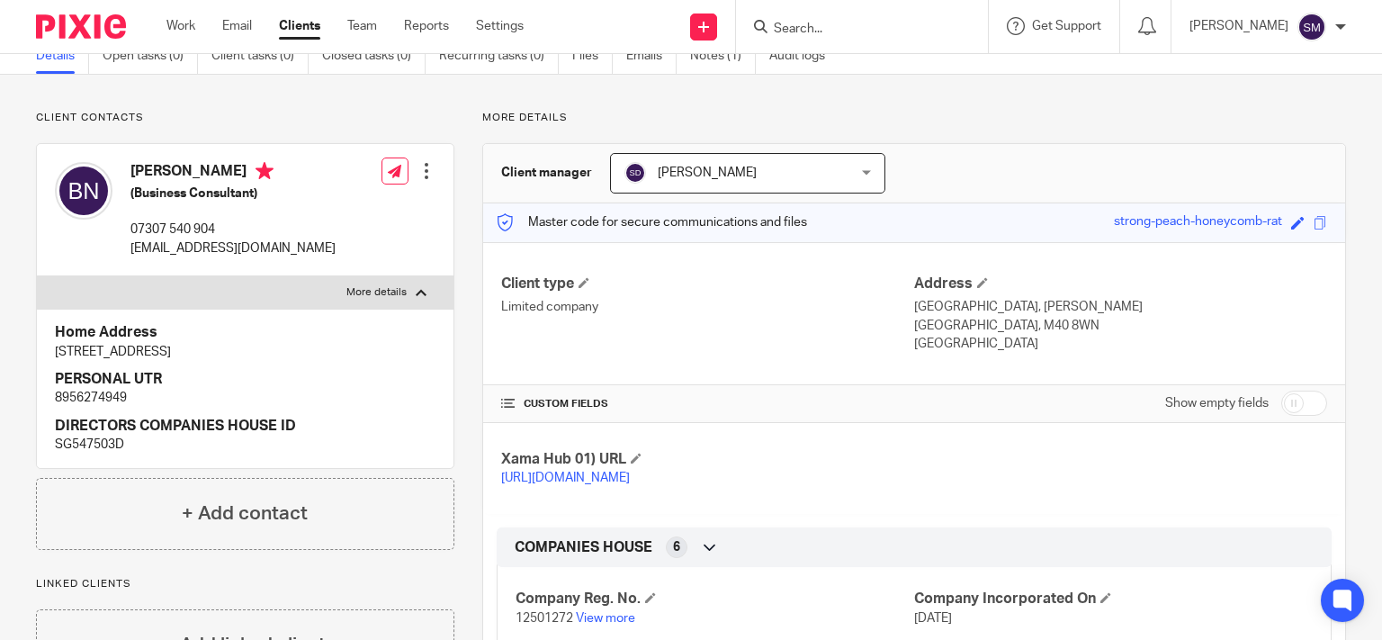
scroll to position [173, 0]
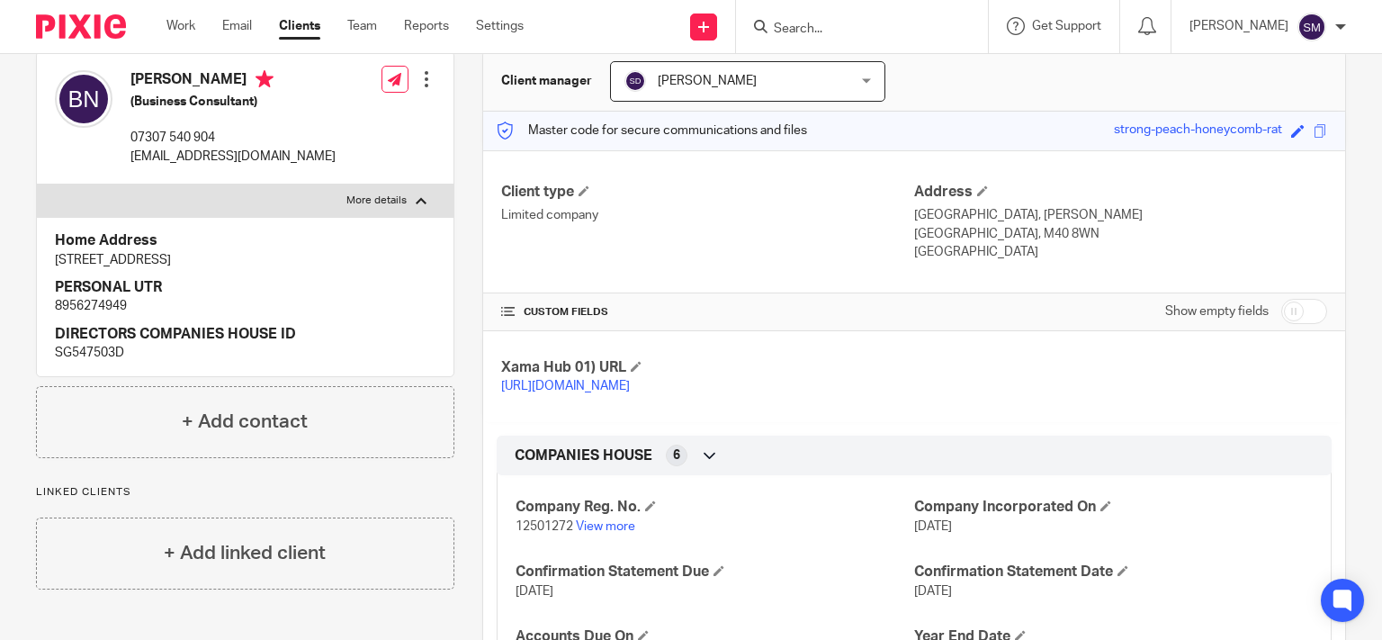
click at [1295, 318] on input "checkbox" at bounding box center [1305, 311] width 46 height 25
checkbox input "true"
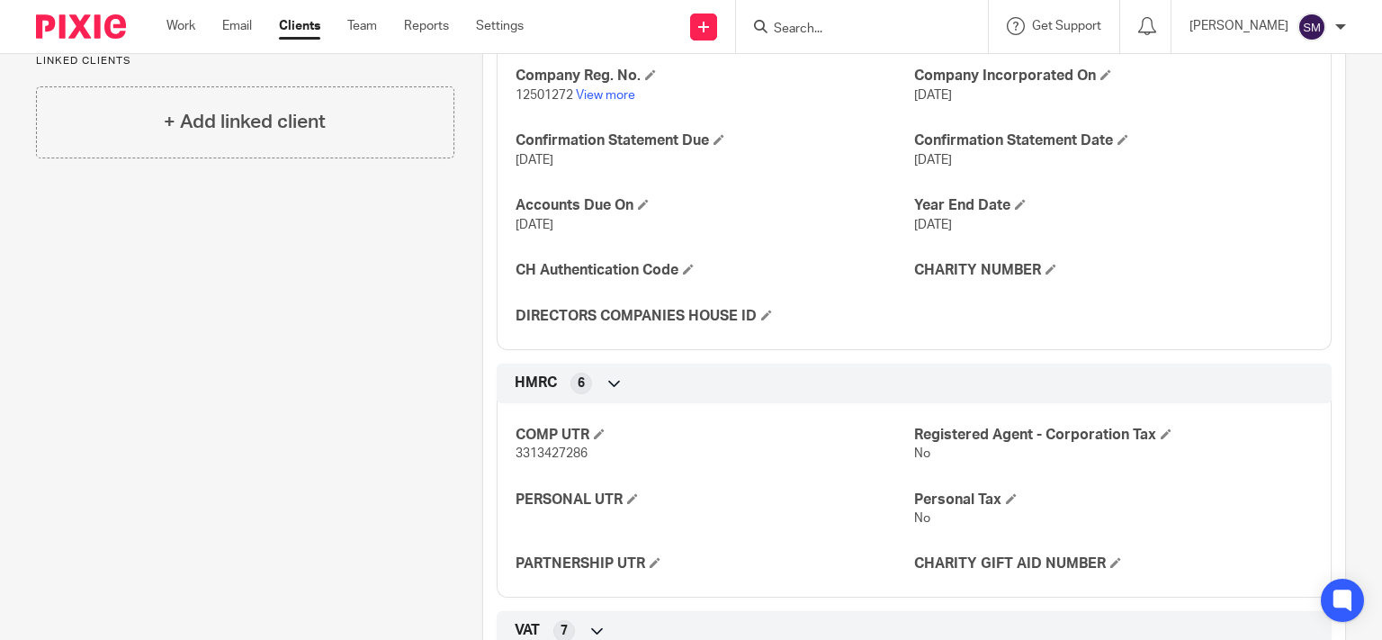
scroll to position [605, 0]
click at [689, 279] on h4 "CH Authentication Code" at bounding box center [715, 269] width 399 height 19
click at [689, 274] on span at bounding box center [688, 268] width 11 height 11
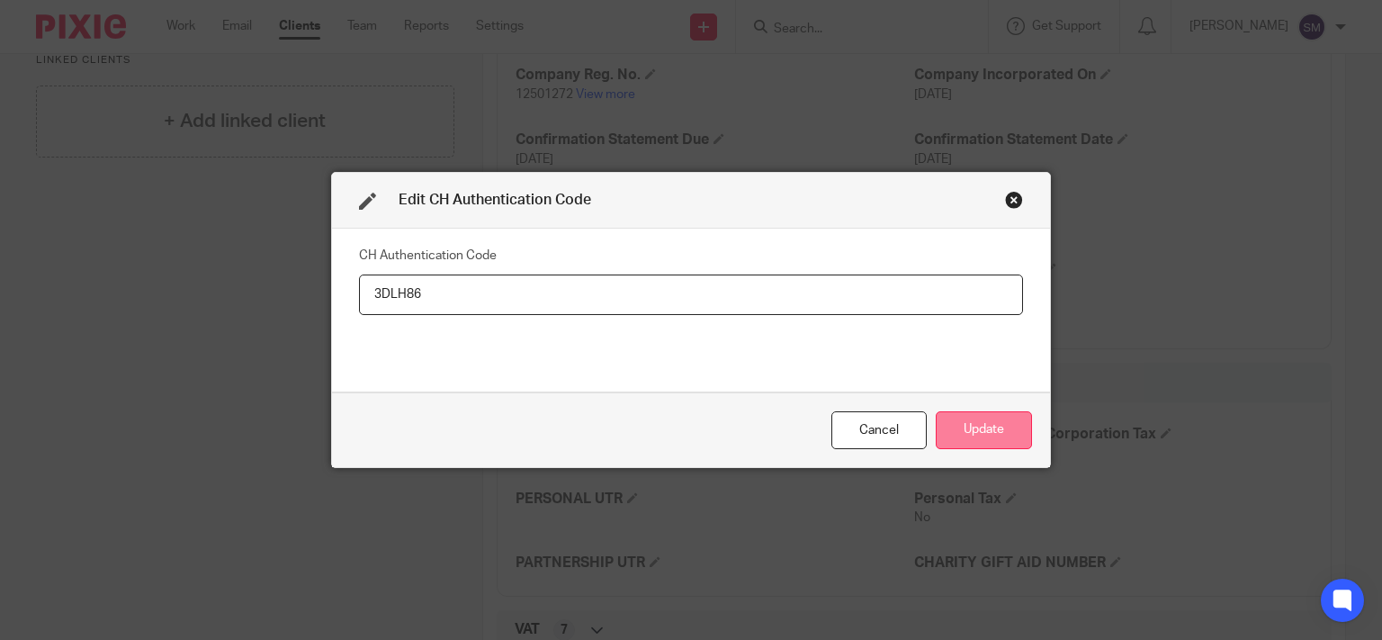
type input "3DLH86"
click at [959, 424] on button "Update" at bounding box center [984, 430] width 96 height 39
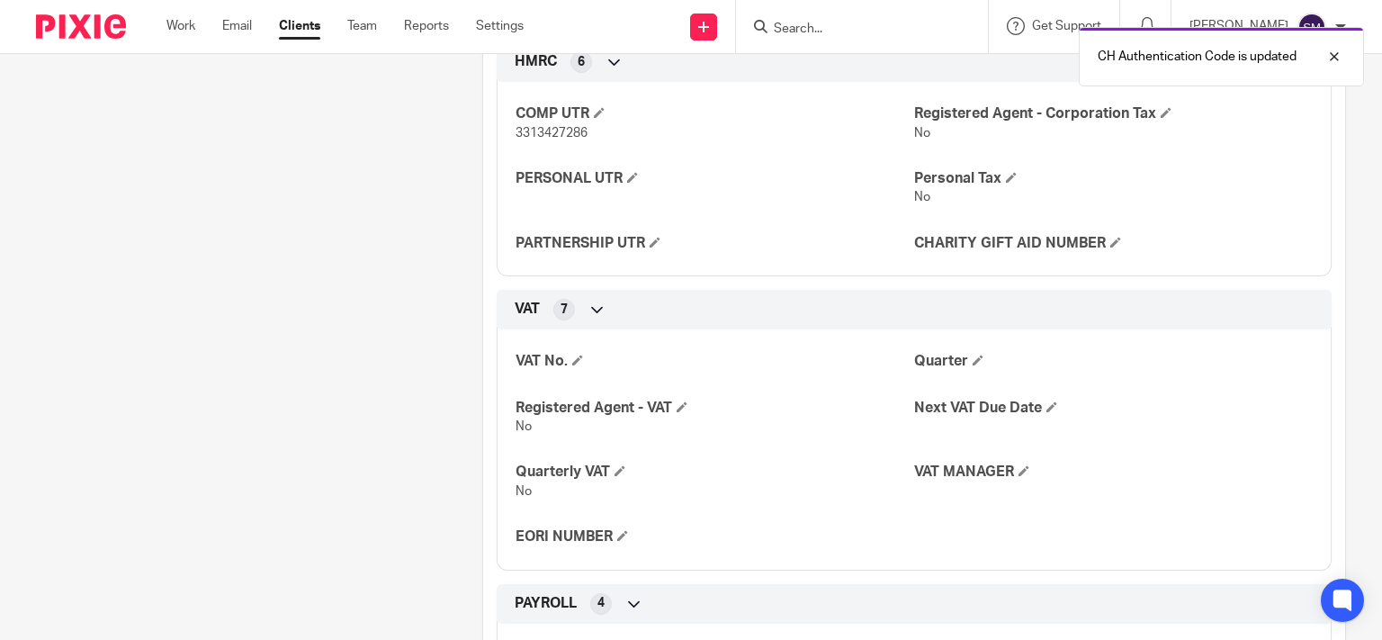
scroll to position [950, 0]
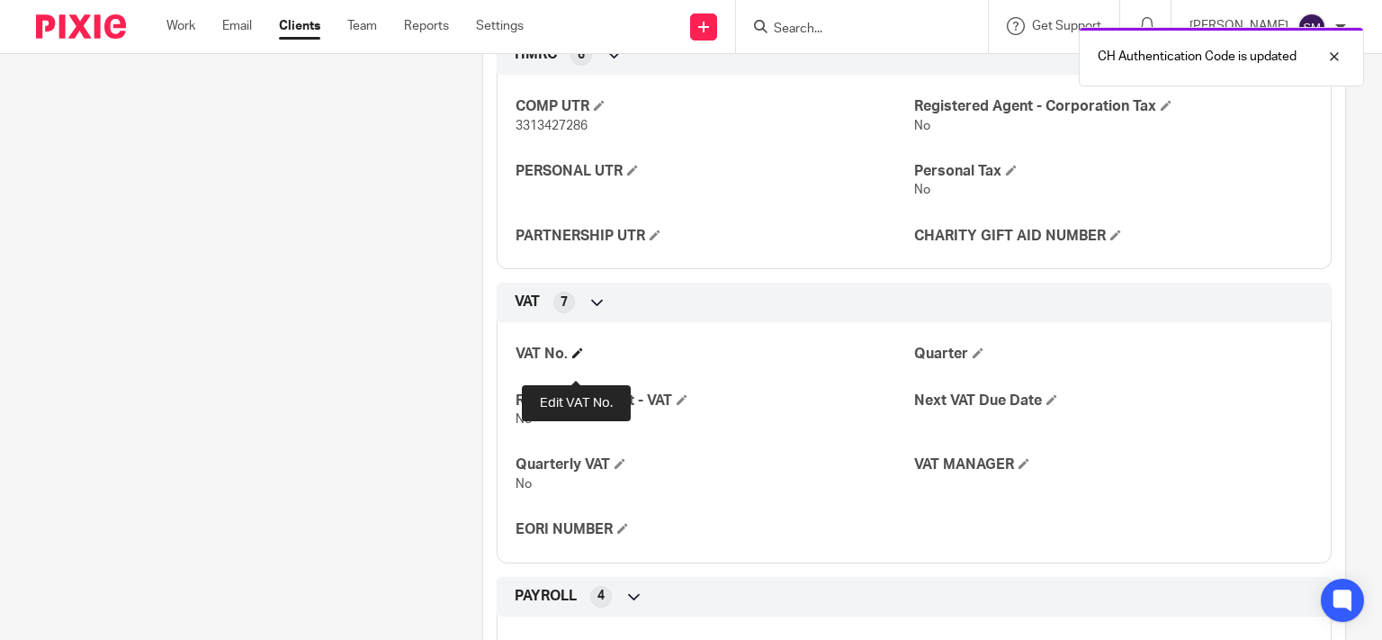
click at [573, 358] on span at bounding box center [577, 352] width 11 height 11
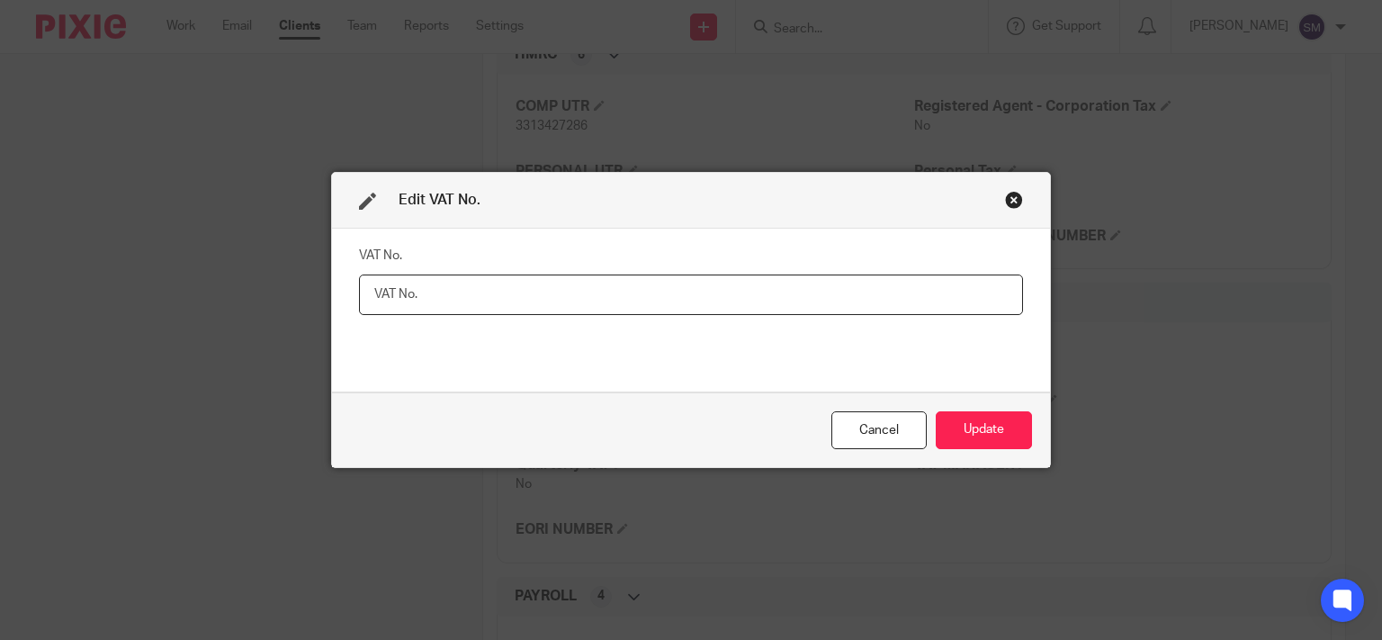
paste input "363950479"
type input "363950479"
click at [999, 446] on button "Update" at bounding box center [984, 430] width 96 height 39
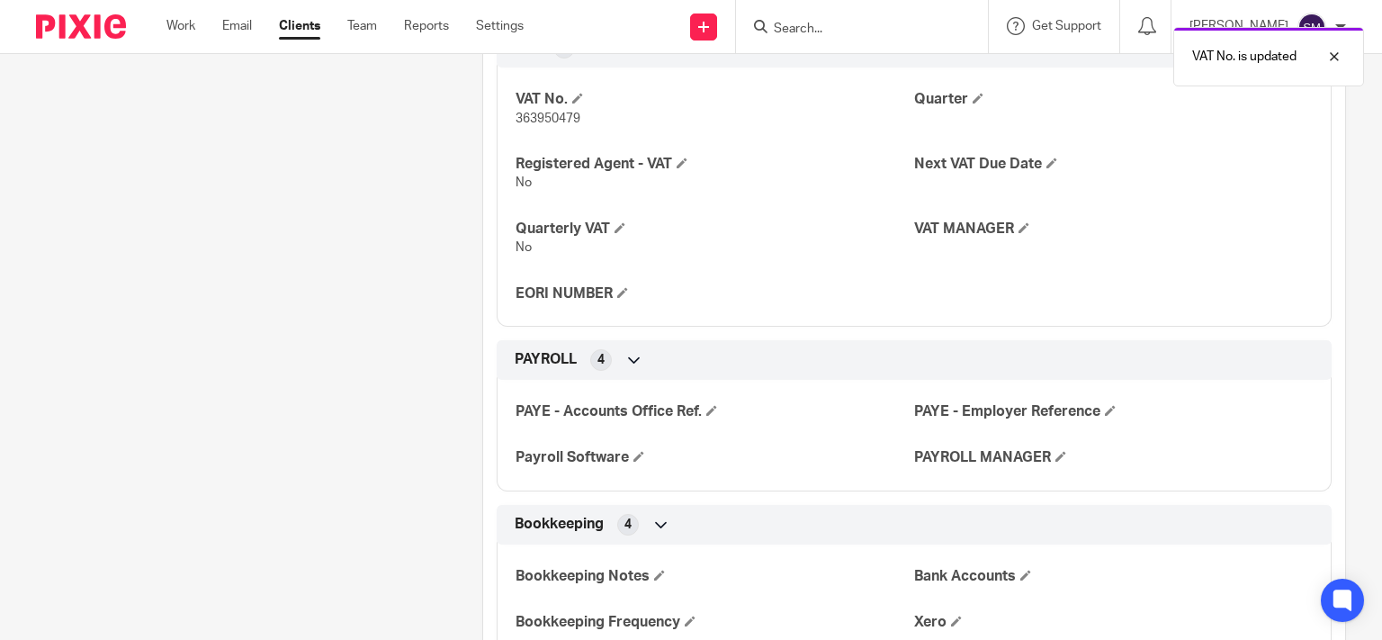
scroll to position [1296, 0]
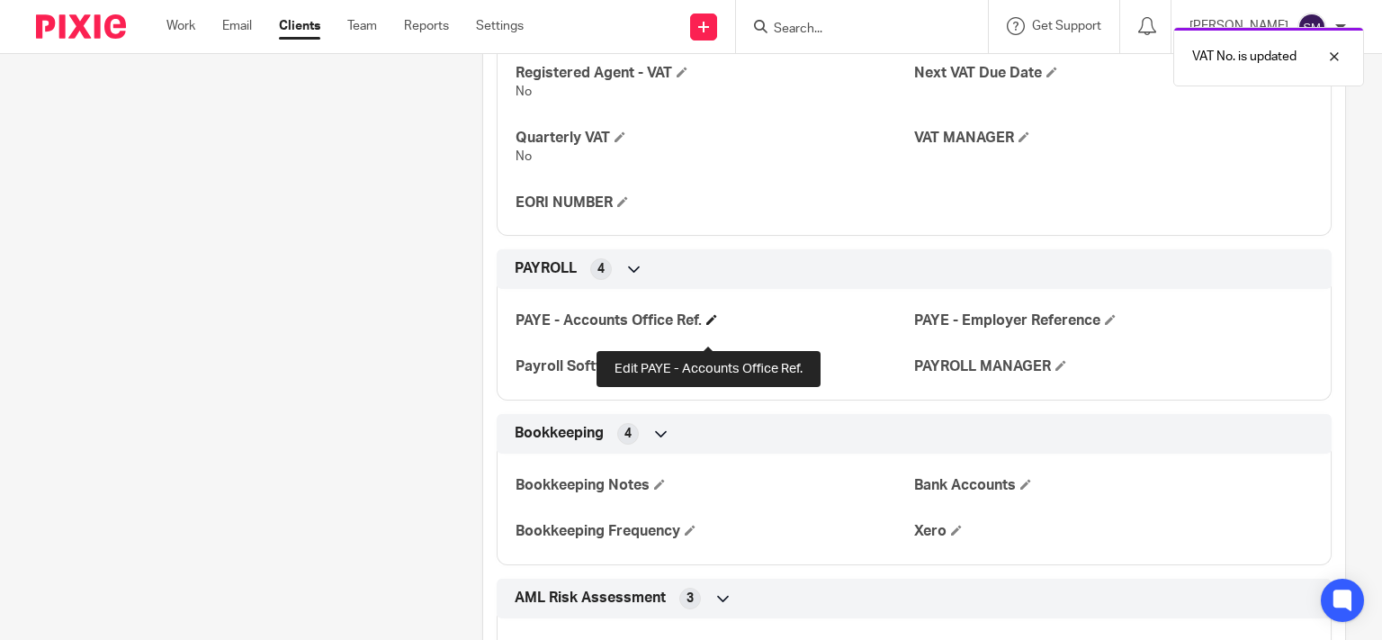
click at [707, 325] on span at bounding box center [712, 319] width 11 height 11
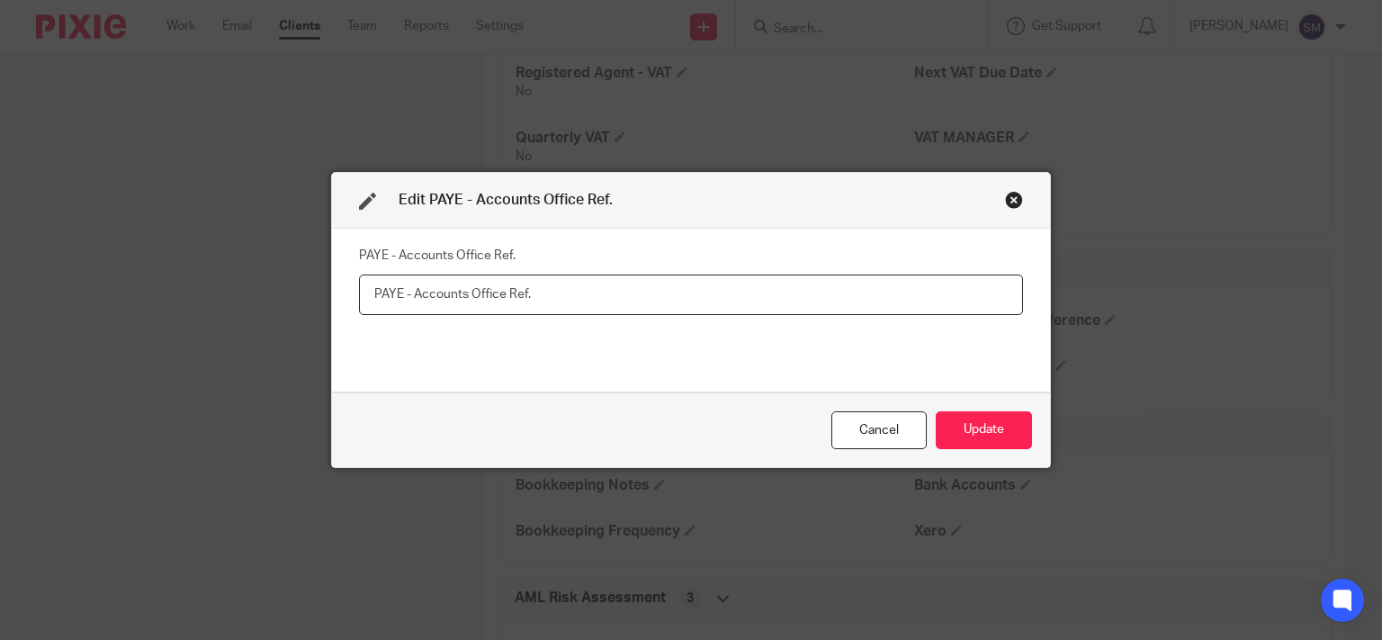
paste input "120PZ02252435"
type input "120PZ02252435"
click at [968, 443] on button "Update" at bounding box center [984, 430] width 96 height 39
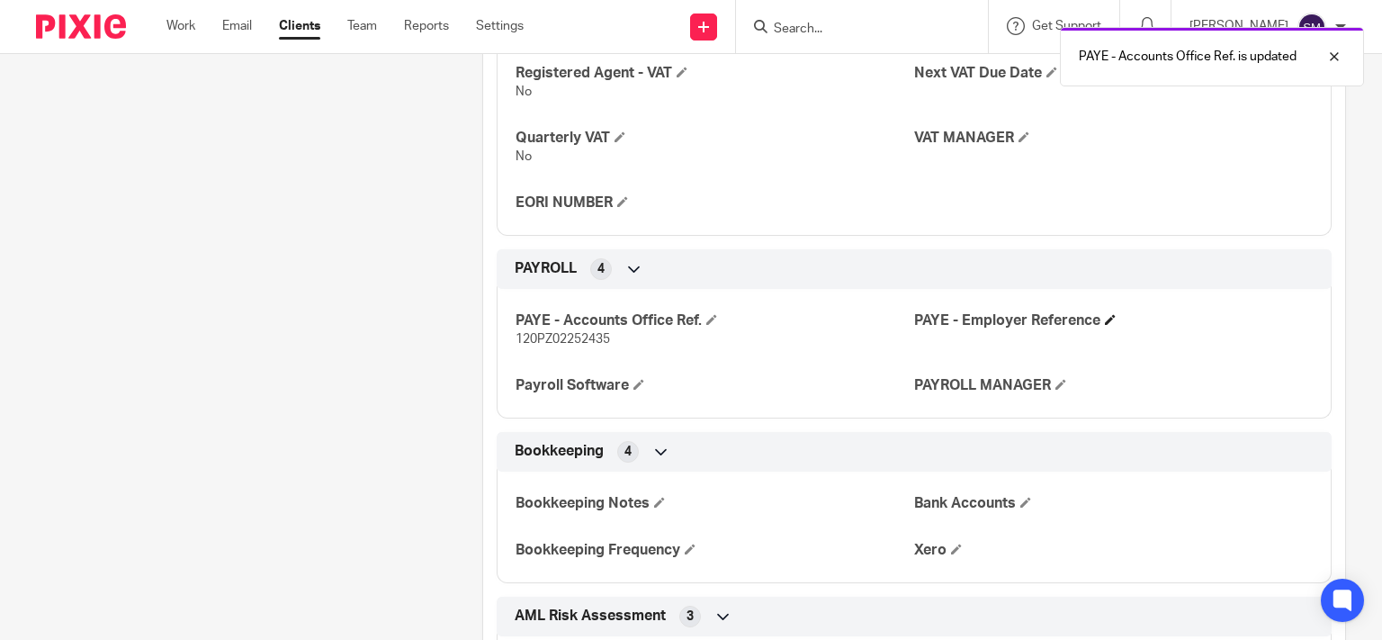
click at [1095, 329] on h4 "PAYE - Employer Reference" at bounding box center [1113, 320] width 399 height 19
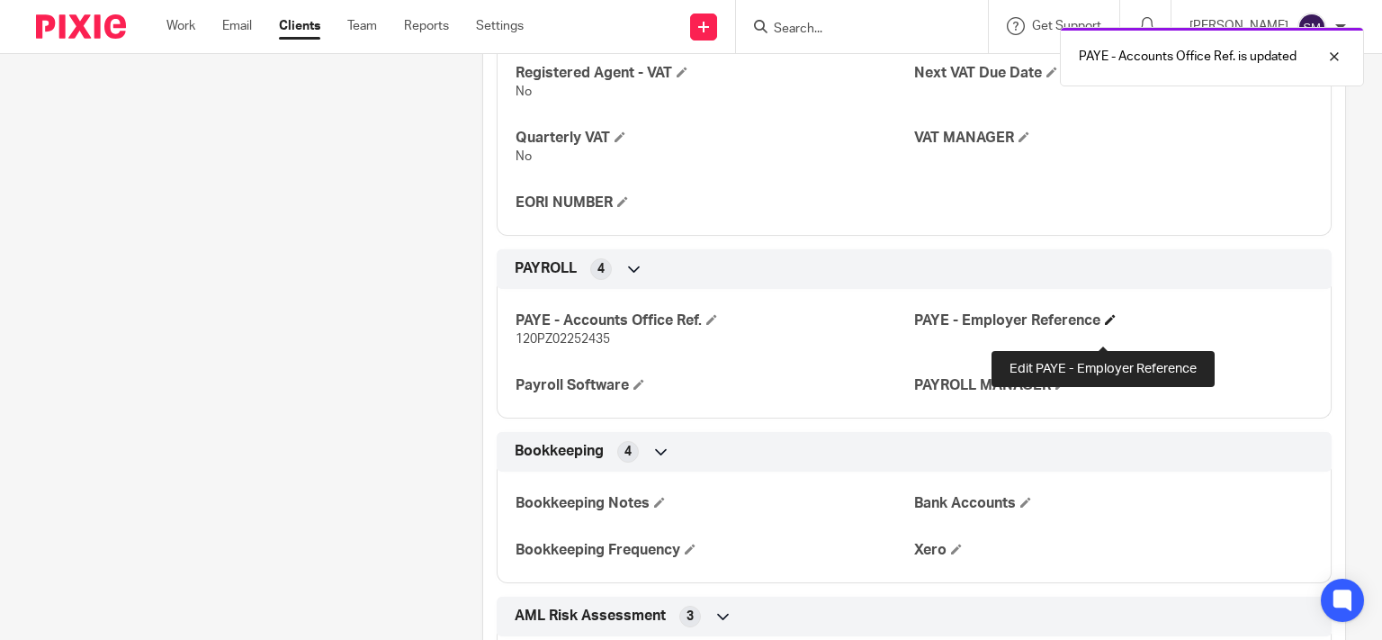
click at [1105, 325] on span at bounding box center [1110, 319] width 11 height 11
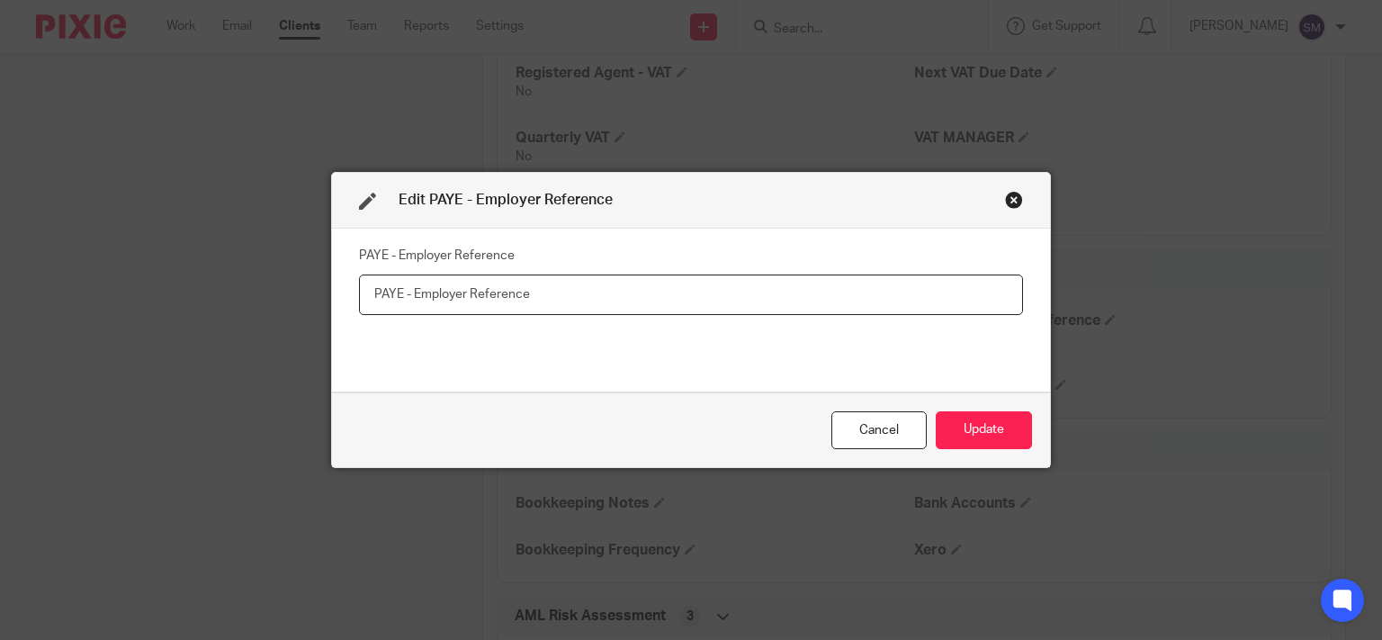
paste input "120/UE24086"
type input "120/UE24086"
click at [959, 432] on button "Update" at bounding box center [984, 430] width 96 height 39
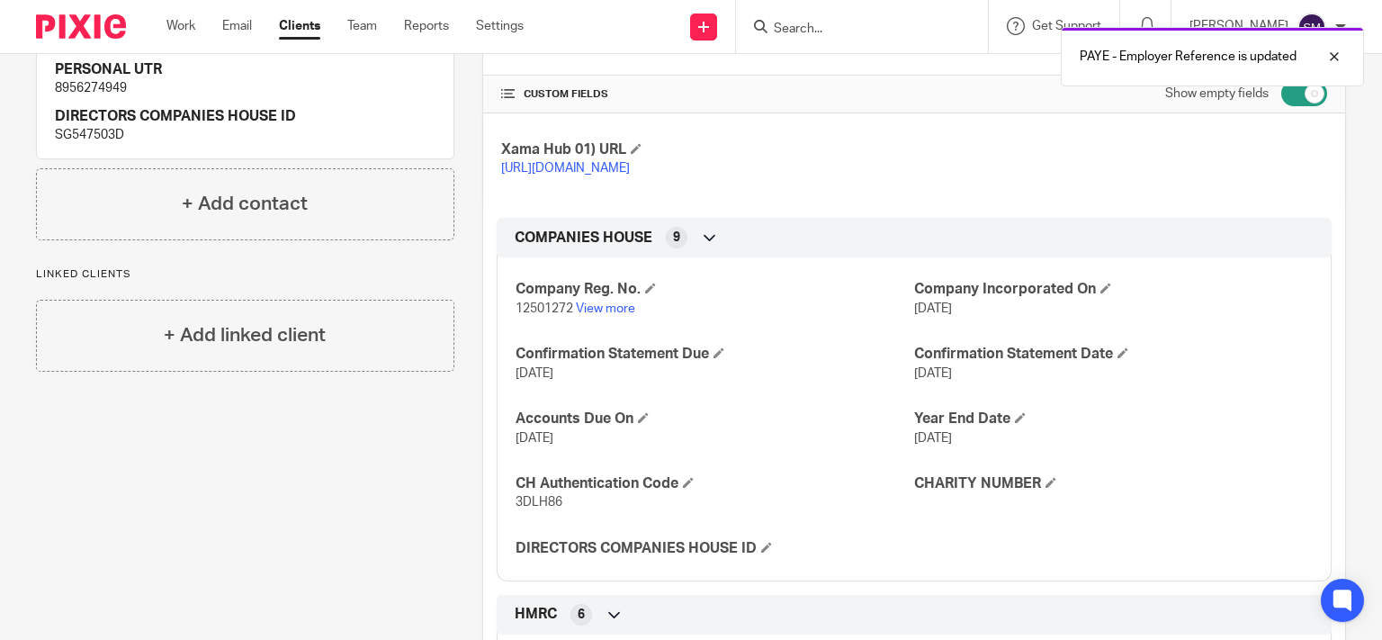
scroll to position [0, 0]
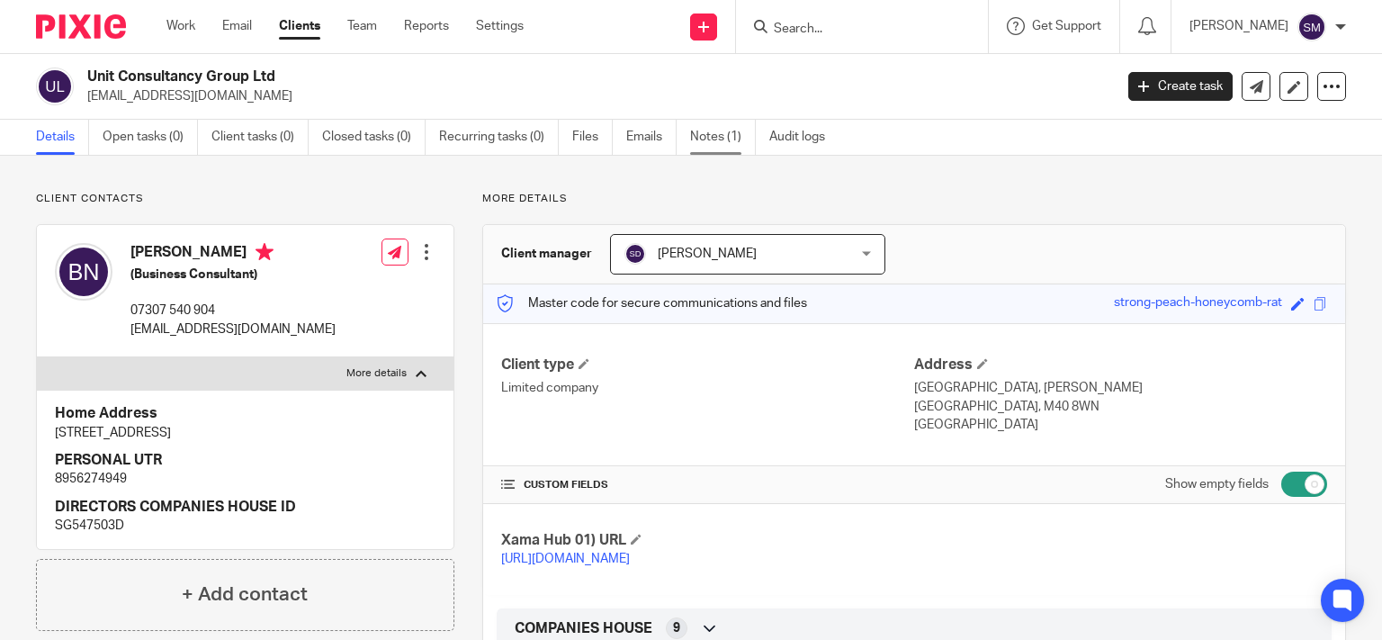
click at [711, 146] on link "Notes (1)" at bounding box center [723, 137] width 66 height 35
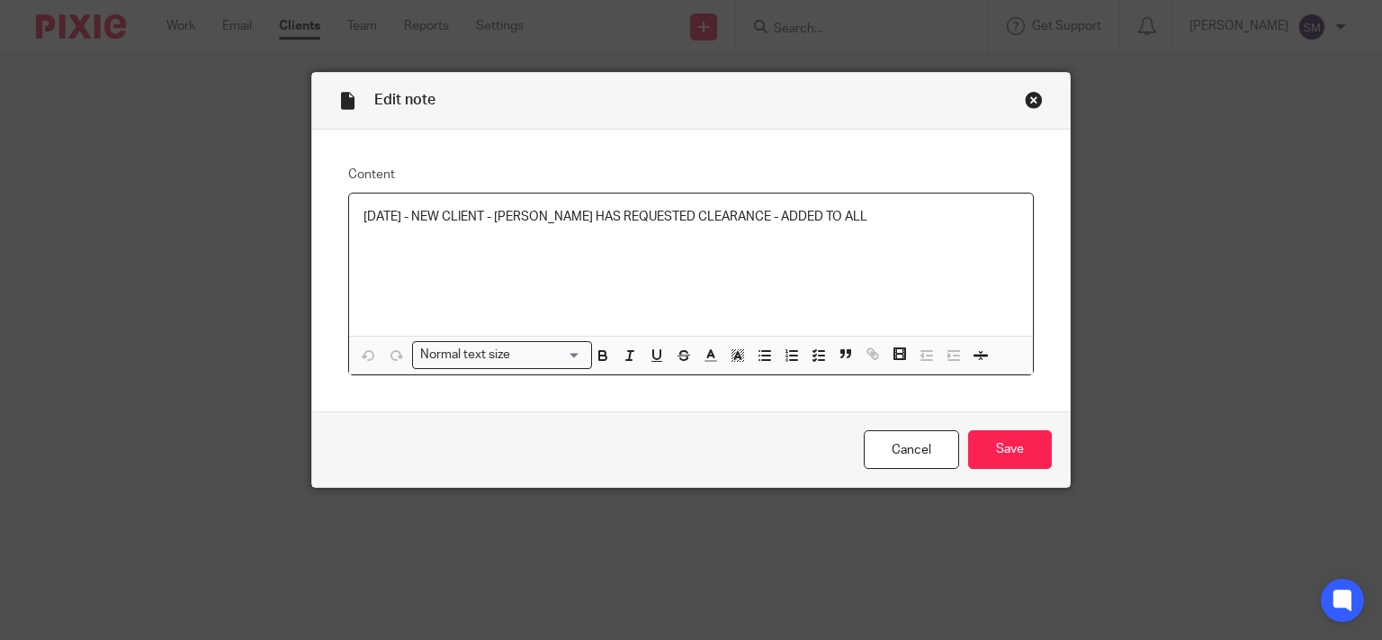
click at [938, 225] on p "[DATE] - NEW CLIENT - [PERSON_NAME] HAS REQUESTED CLEARANCE - ADDED TO ALL" at bounding box center [692, 217] width 656 height 18
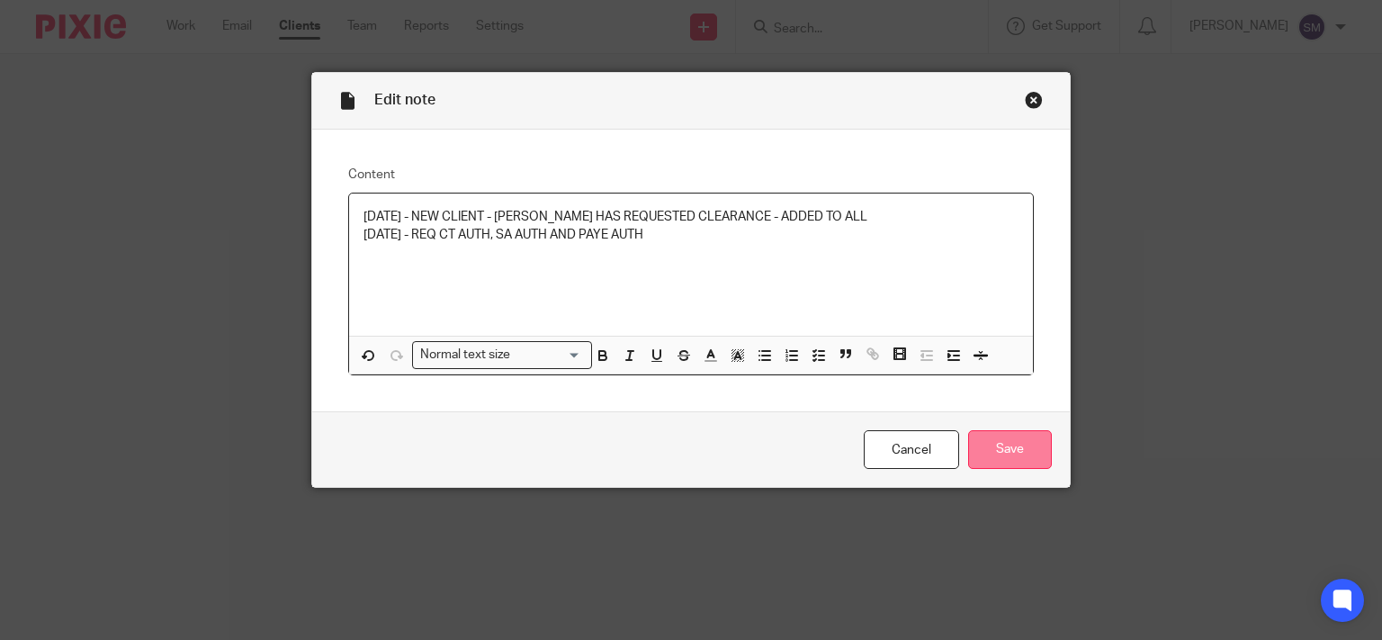
click at [998, 463] on input "Save" at bounding box center [1010, 449] width 84 height 39
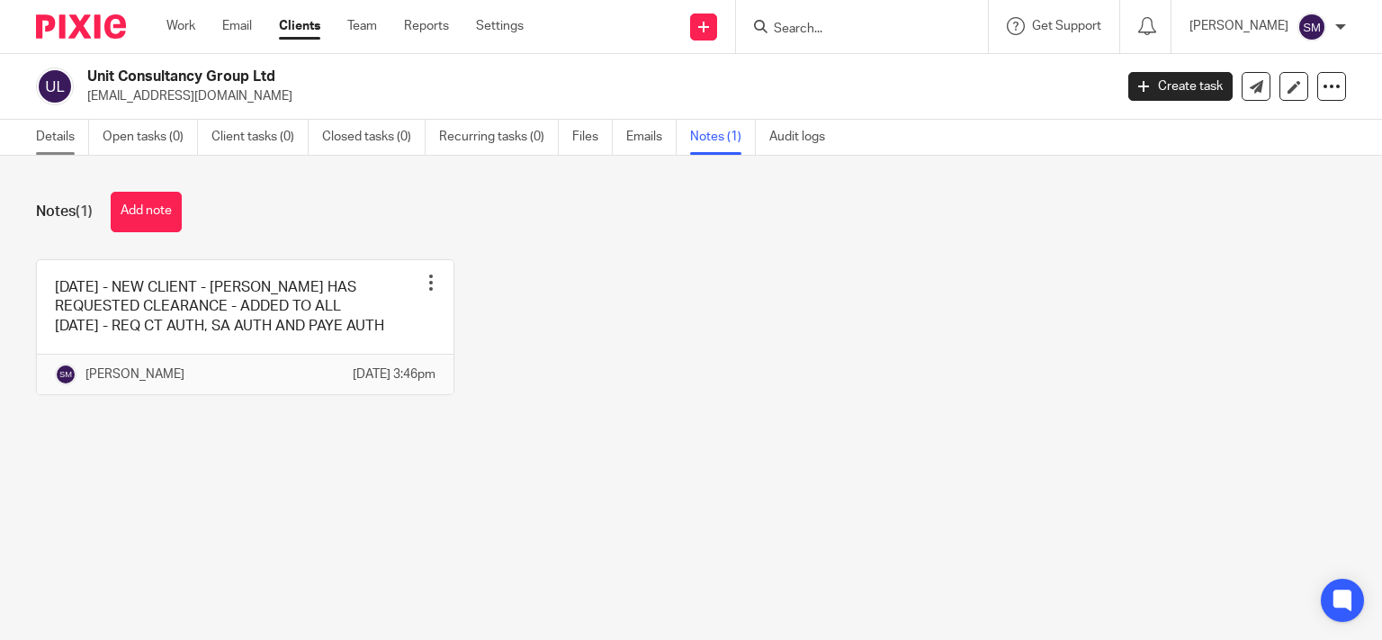
click at [56, 138] on link "Details" at bounding box center [62, 137] width 53 height 35
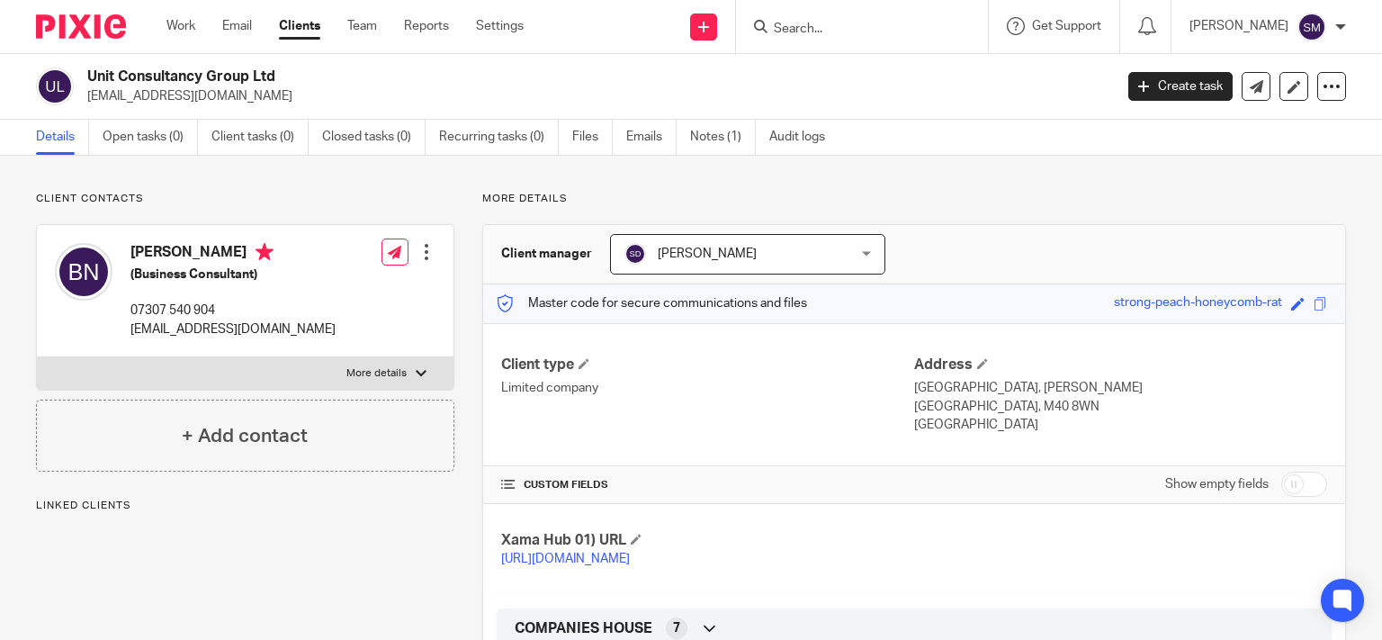
click at [394, 365] on label "More details" at bounding box center [245, 373] width 417 height 32
click at [37, 357] on input "More details" at bounding box center [36, 356] width 1 height 1
checkbox input "true"
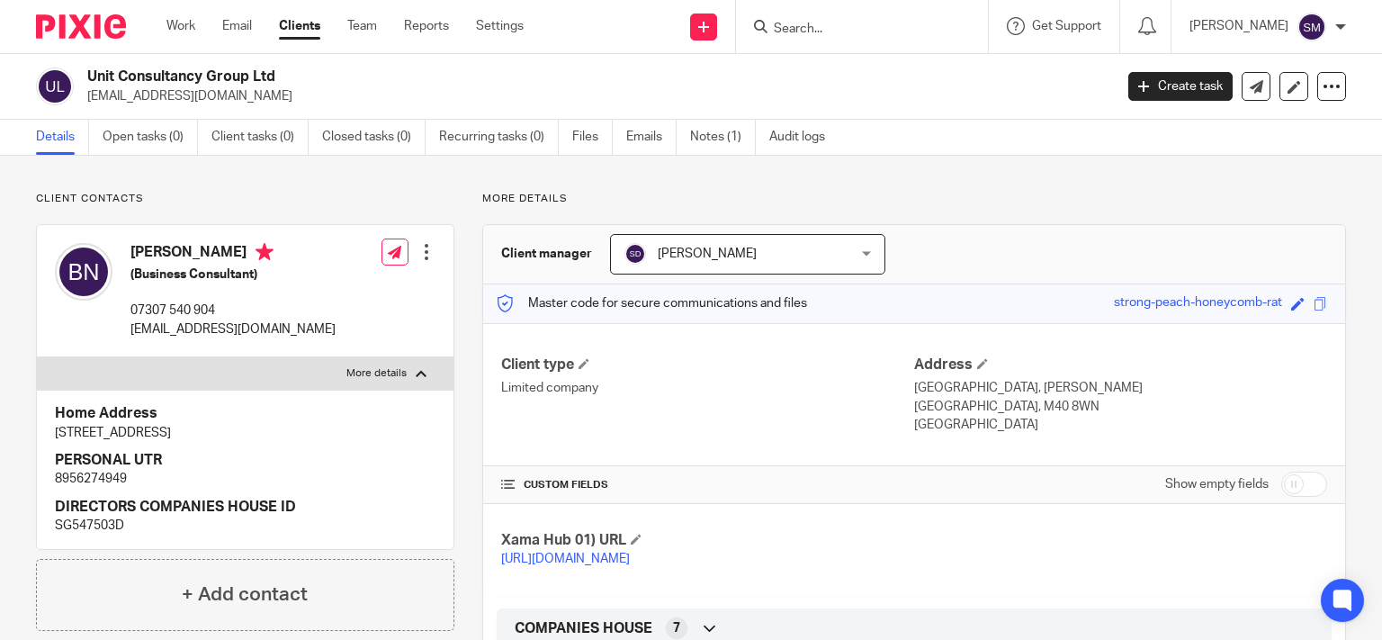
click at [421, 250] on div at bounding box center [427, 252] width 18 height 18
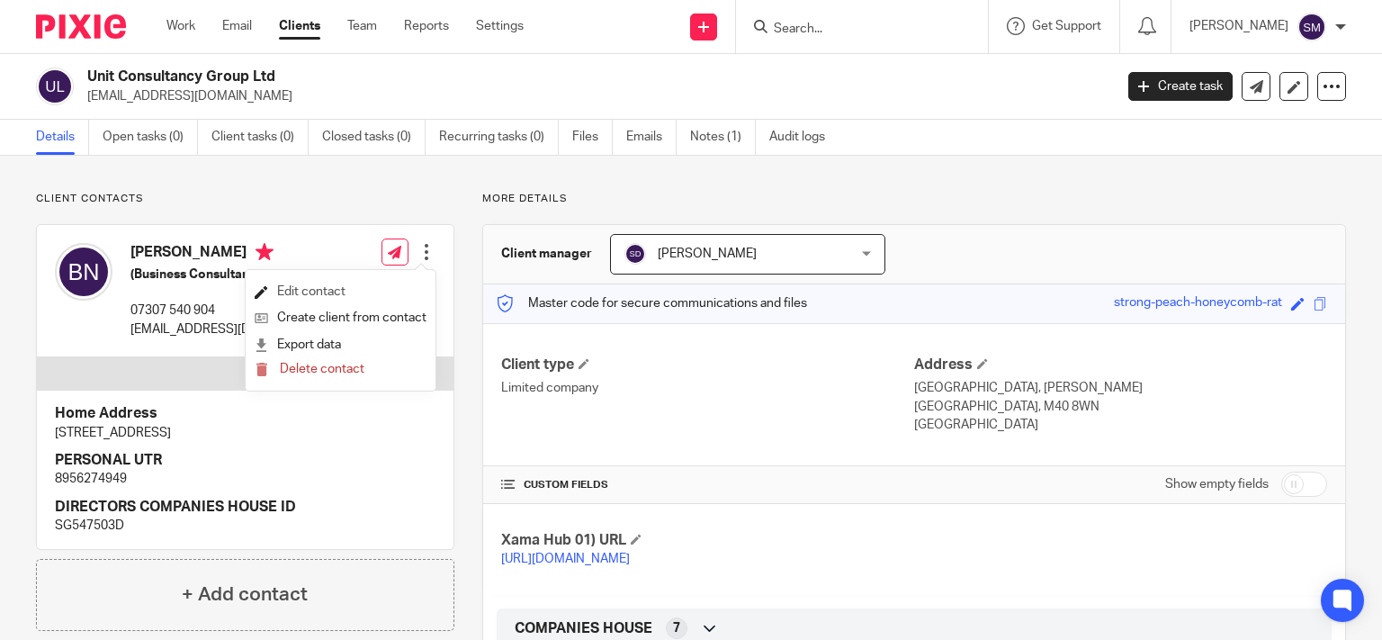
click at [329, 291] on link "Edit contact" at bounding box center [341, 292] width 172 height 26
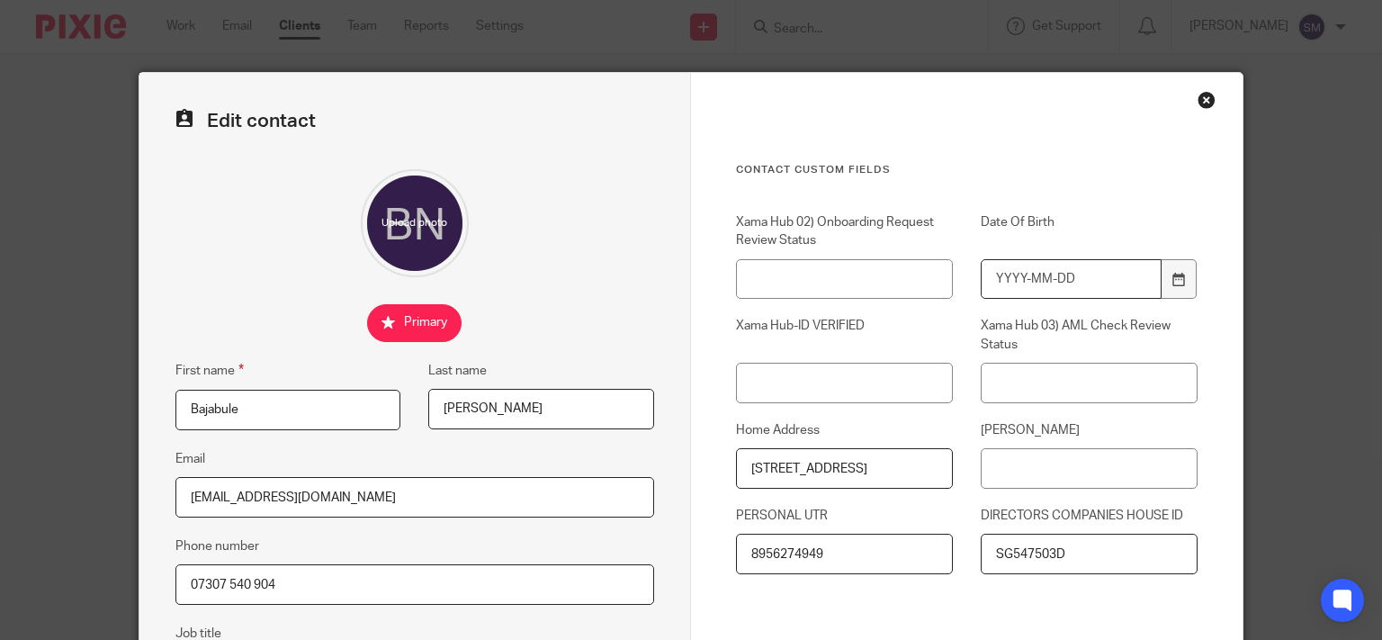
click at [1144, 293] on input "Date Of Birth" at bounding box center [1071, 279] width 181 height 41
type input "[DATE]"
click at [1154, 391] on input "Xama Hub 03) AML Check Review Status" at bounding box center [1089, 383] width 217 height 41
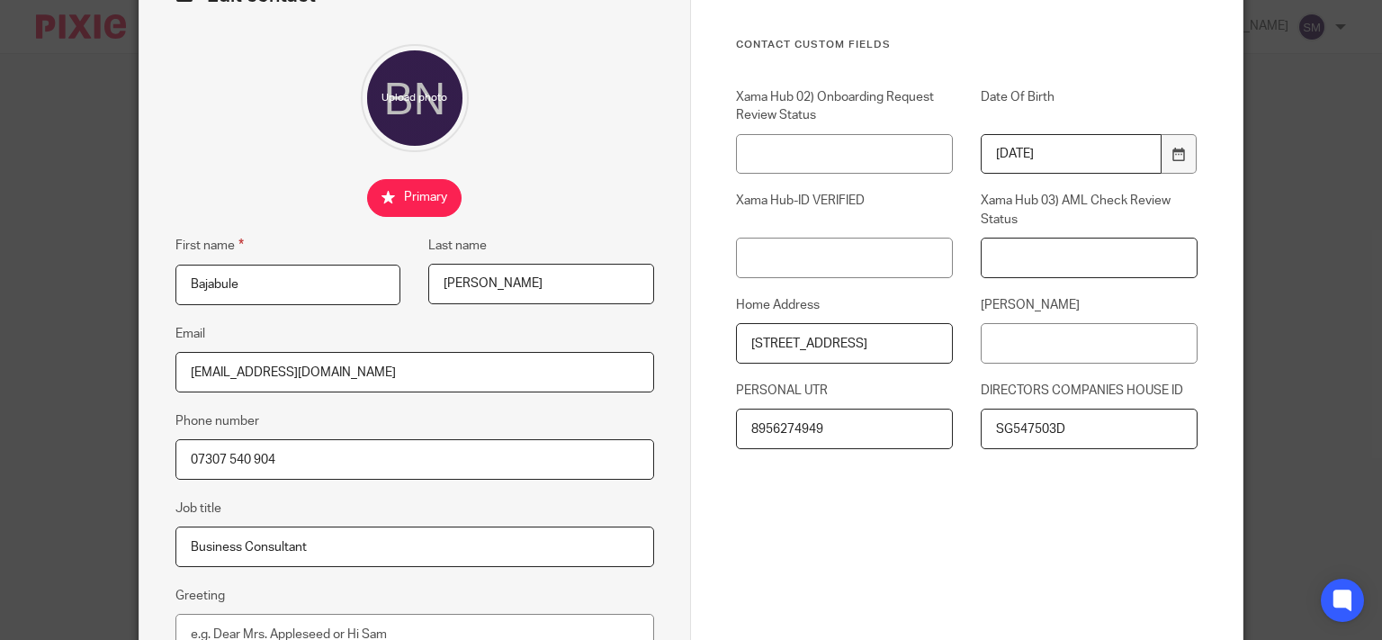
scroll to position [346, 0]
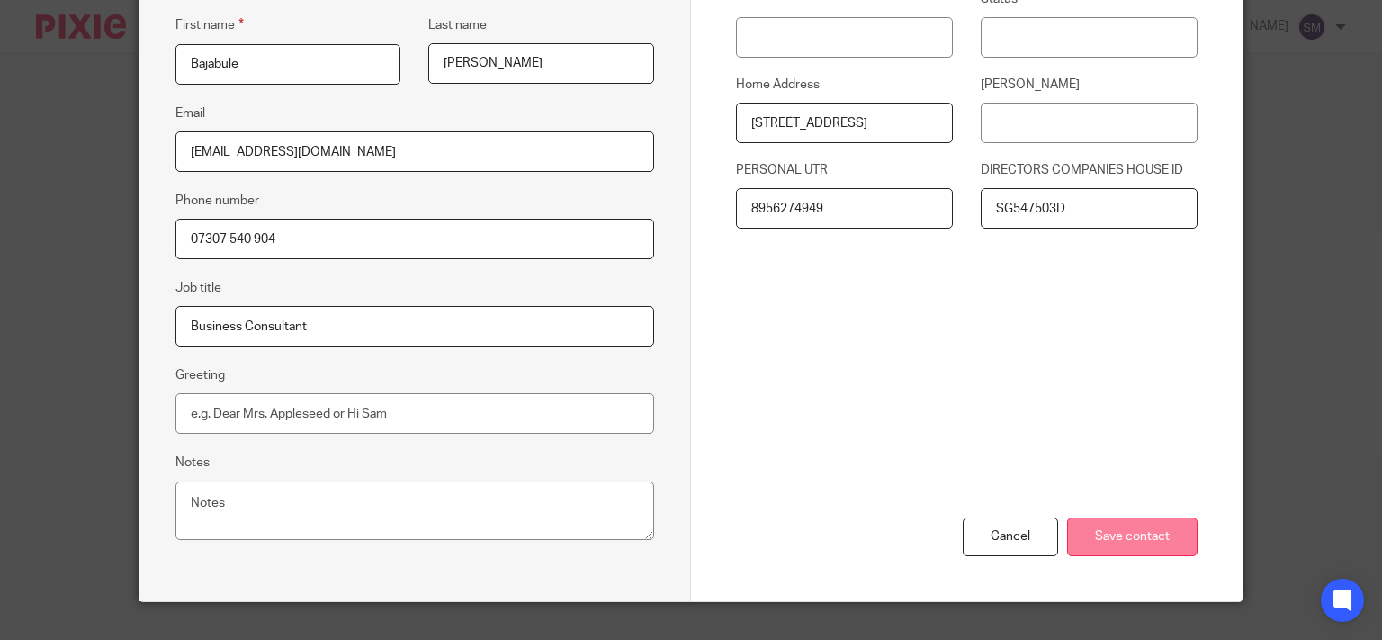
click at [1157, 543] on input "Save contact" at bounding box center [1132, 537] width 131 height 39
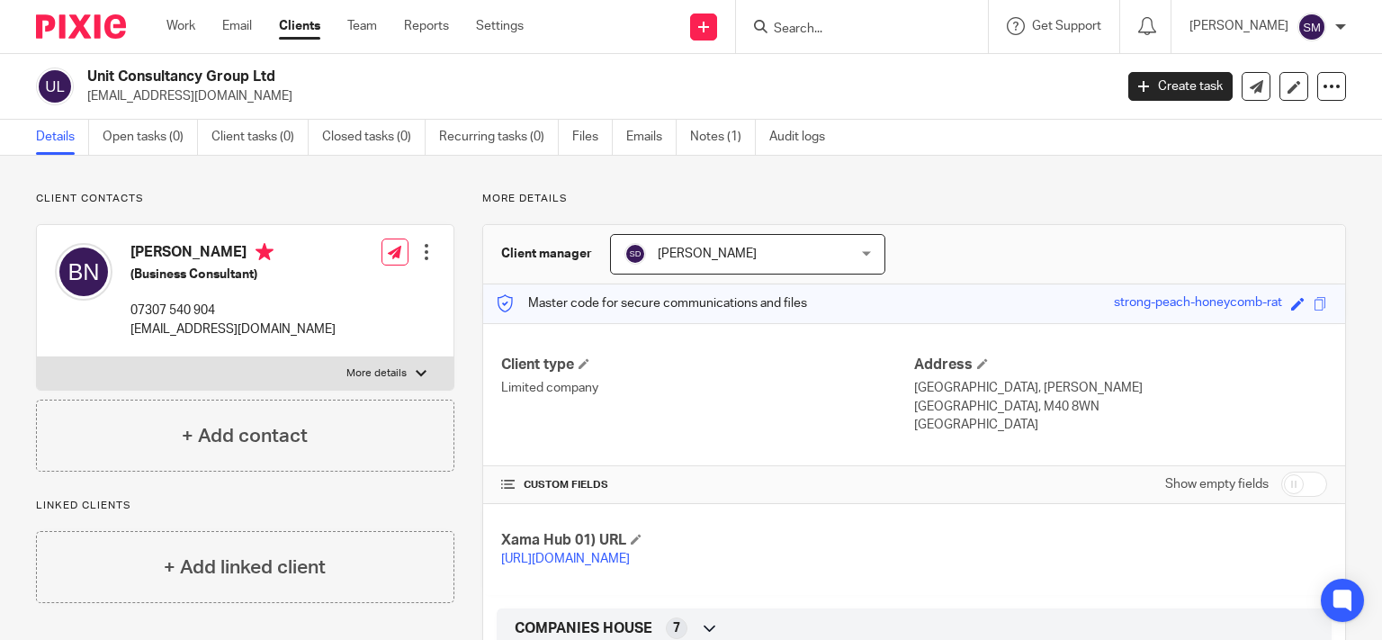
click at [992, 398] on p "Manchester, M40 8WN" at bounding box center [1120, 407] width 413 height 18
click at [746, 398] on div "Client type Limited company" at bounding box center [707, 395] width 413 height 79
click at [824, 23] on input "Search" at bounding box center [853, 30] width 162 height 16
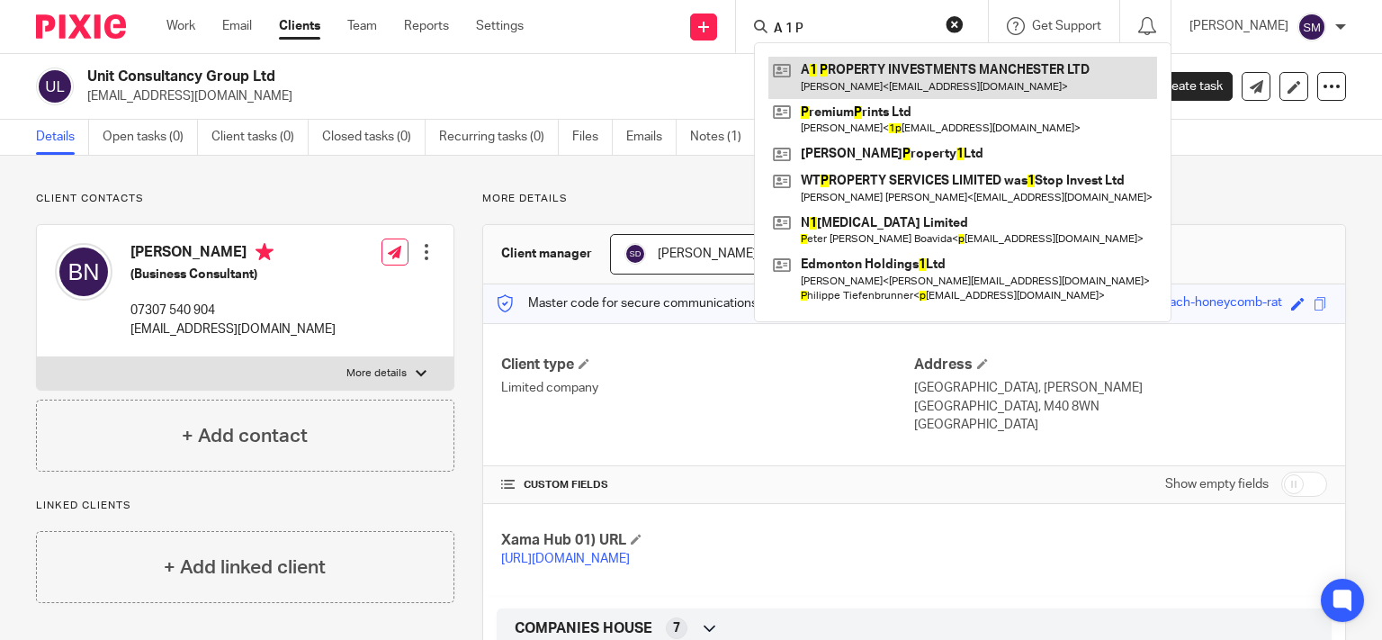
type input "A 1 P"
click at [954, 72] on link at bounding box center [963, 77] width 389 height 41
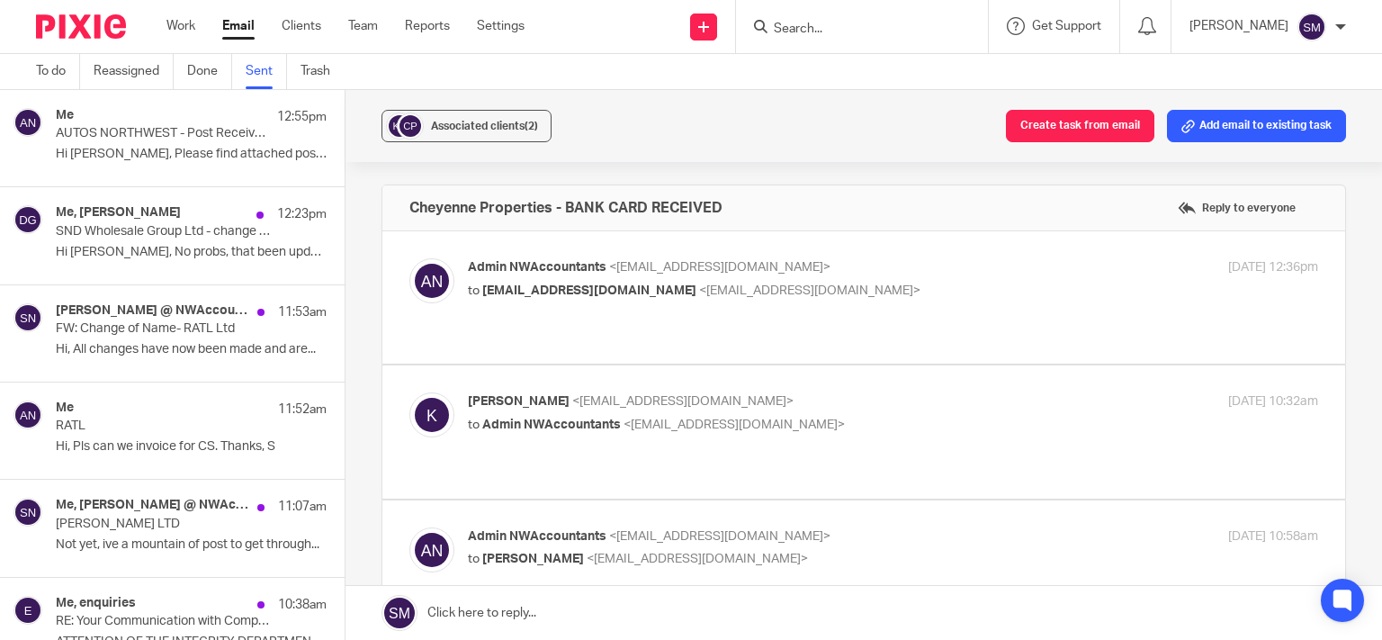
click at [117, 147] on div "Me 12:55pm AUTOS NORTHWEST - Post Received x 3 Hi [PERSON_NAME], Please find at…" at bounding box center [191, 138] width 271 height 60
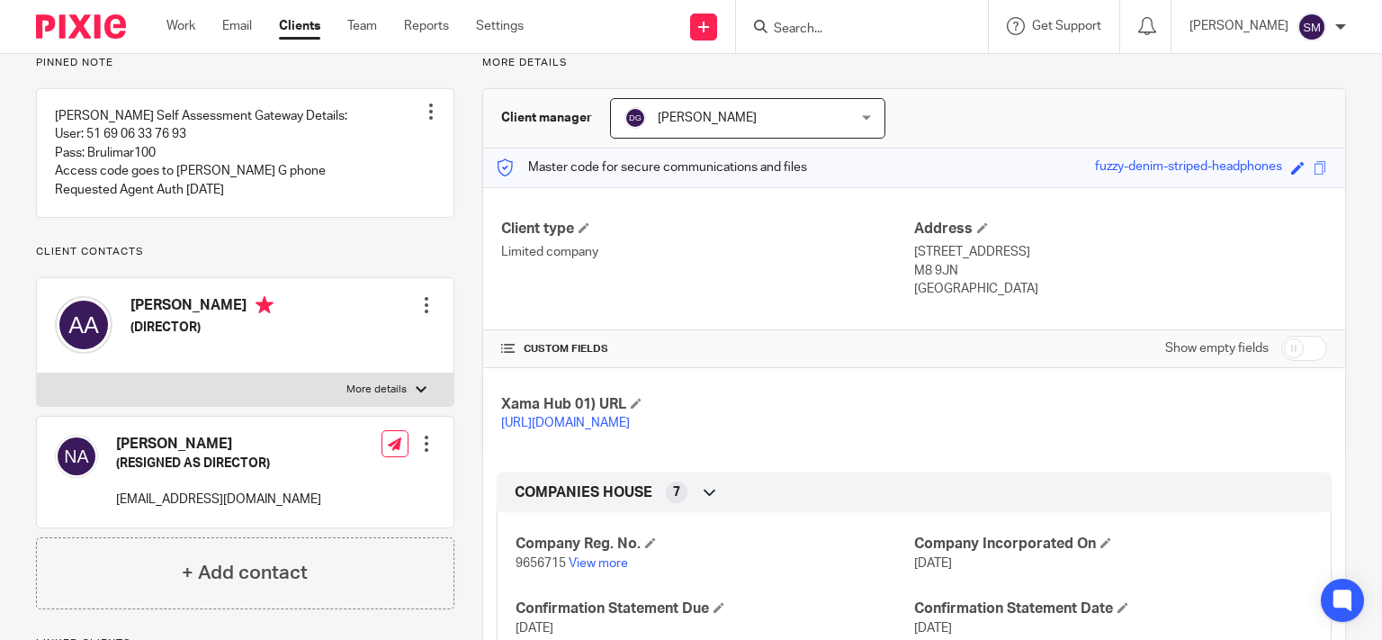
scroll to position [346, 0]
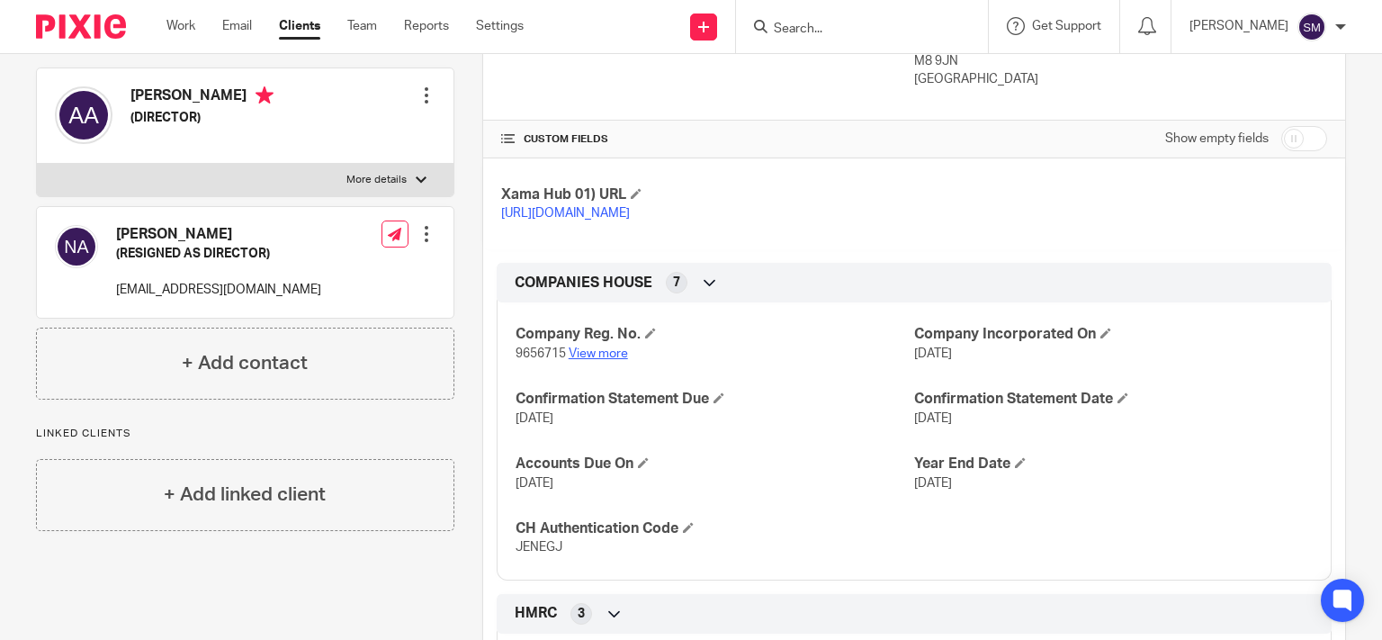
click at [583, 360] on link "View more" at bounding box center [598, 353] width 59 height 13
click at [794, 39] on div at bounding box center [862, 26] width 252 height 53
click at [795, 26] on input "Search" at bounding box center [853, 30] width 162 height 16
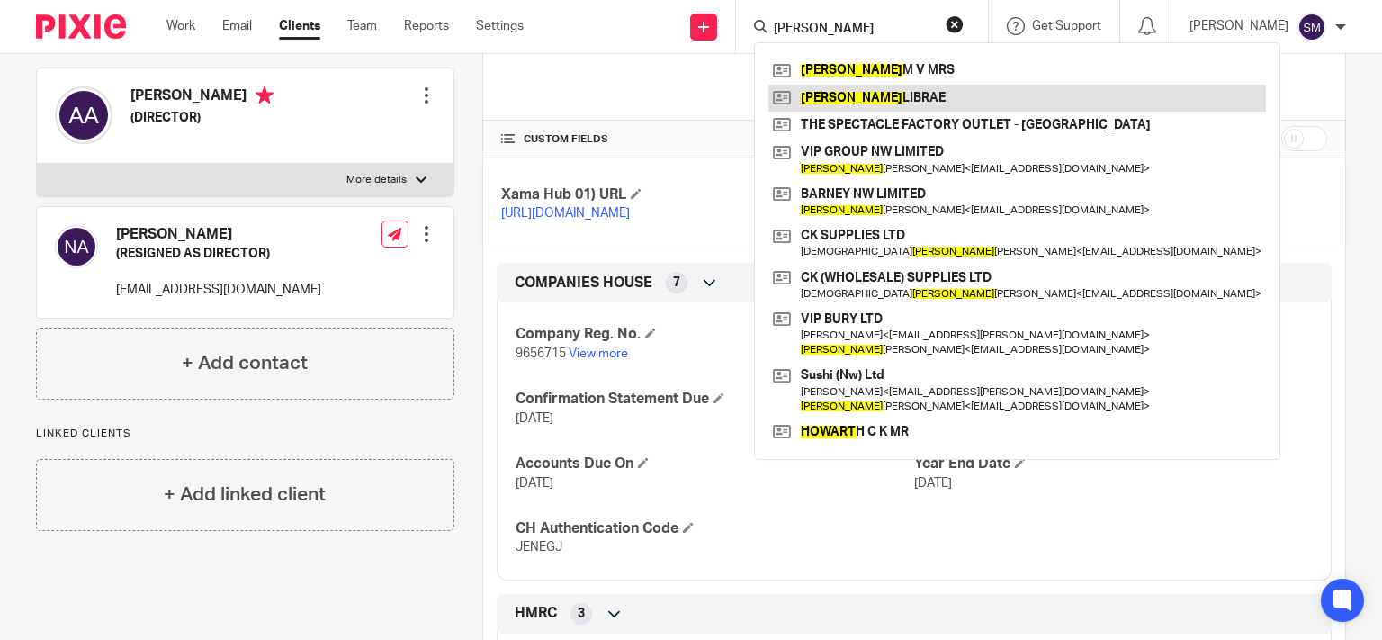
type input "HOWARD"
click at [931, 88] on link at bounding box center [1018, 98] width 498 height 27
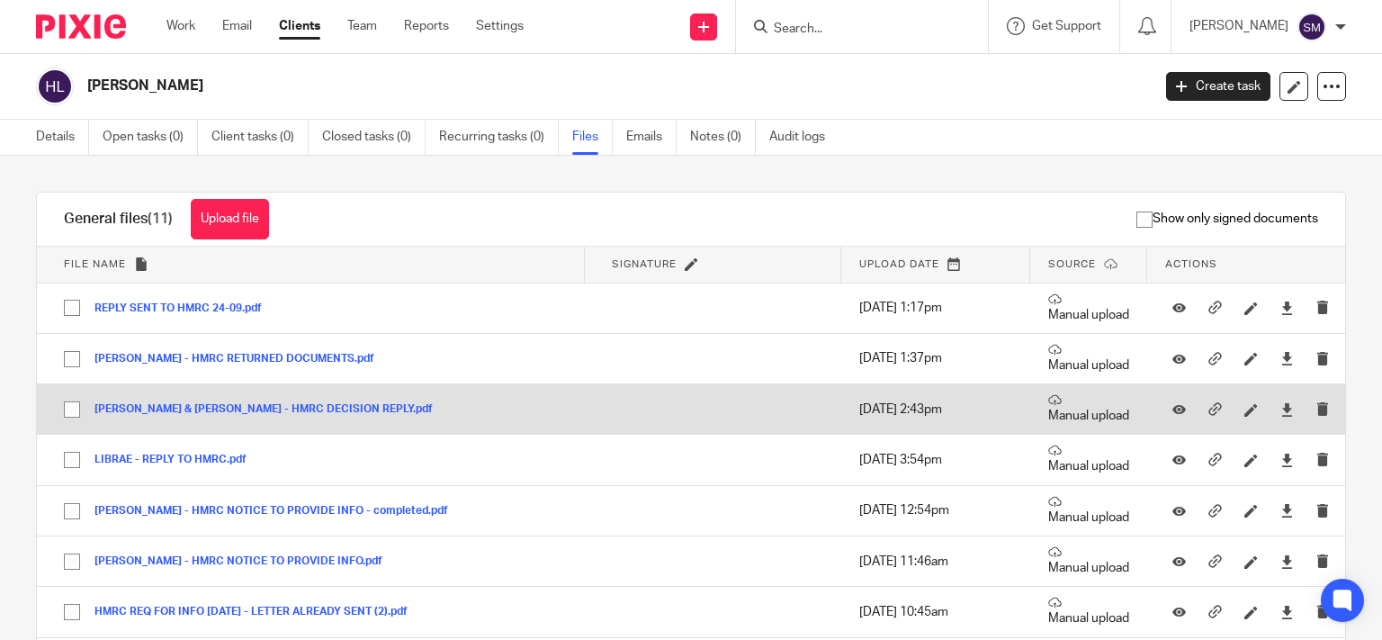
drag, startPoint x: 761, startPoint y: 404, endPoint x: 758, endPoint y: 391, distance: 14.0
click at [760, 401] on tbody "File name Signature Upload date Source Actions REPLY SENT TO HMRC 24-09.pdf REP…" at bounding box center [691, 543] width 1309 height 593
click at [1173, 409] on icon at bounding box center [1180, 410] width 14 height 14
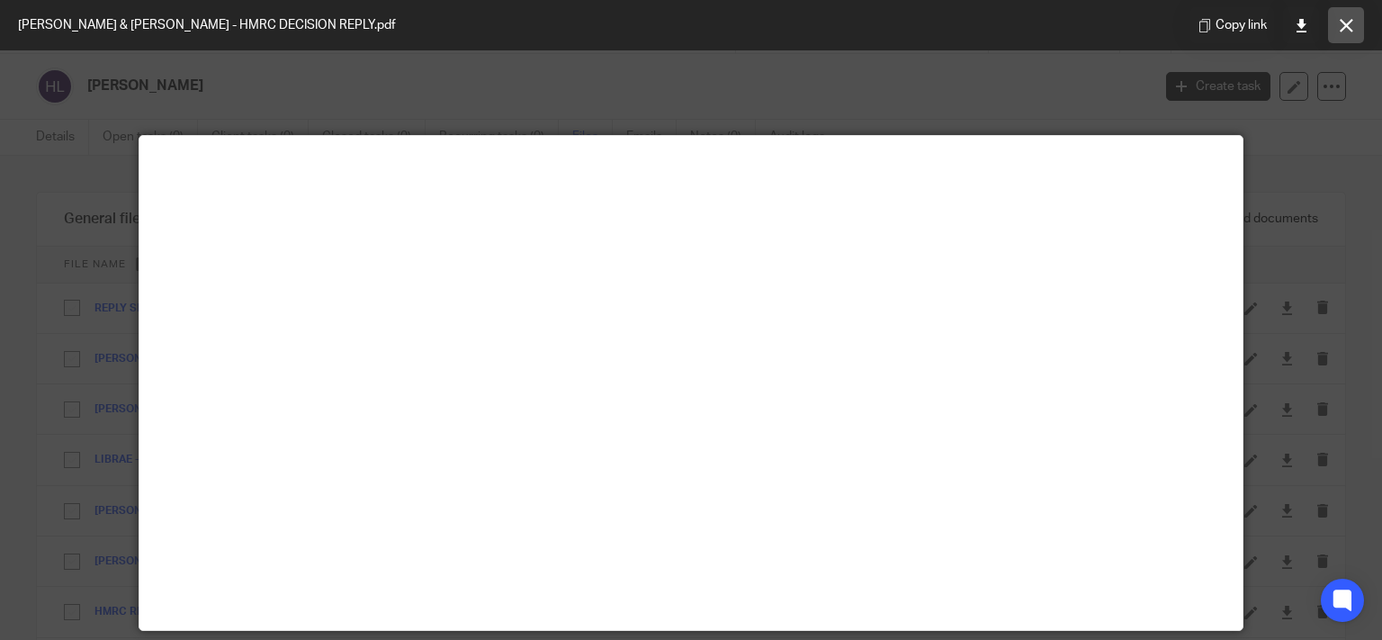
click at [1348, 33] on button at bounding box center [1346, 25] width 36 height 36
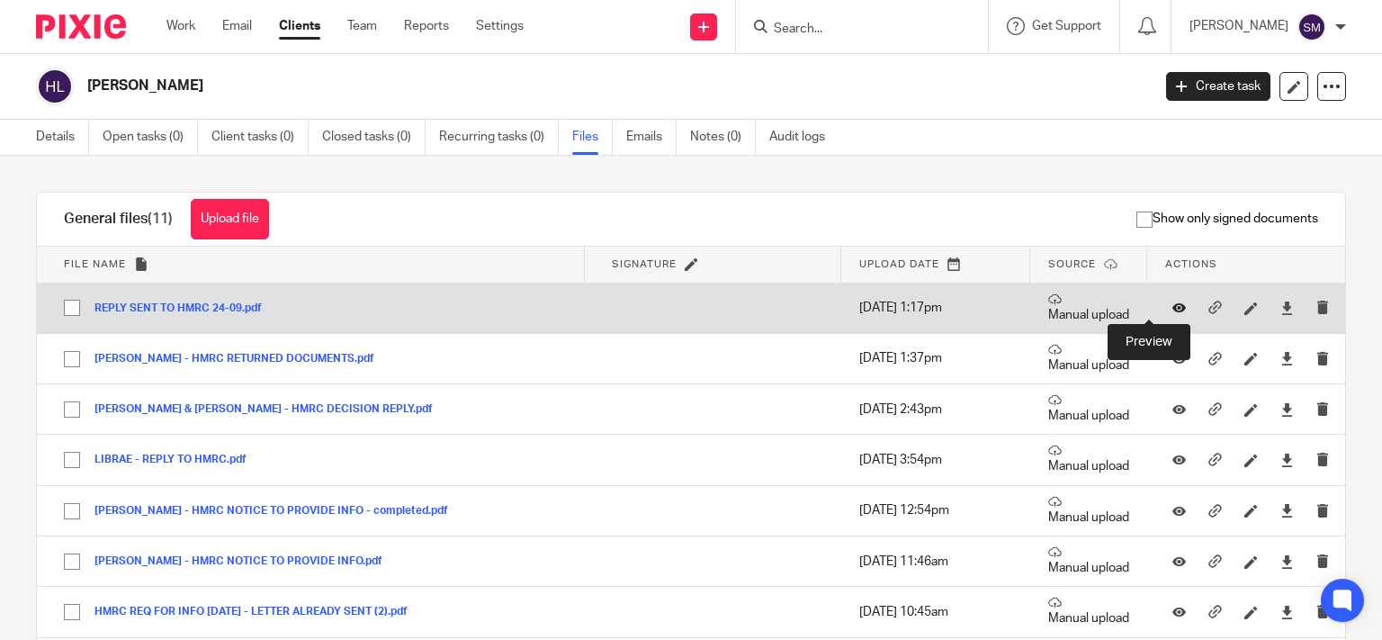
click at [1173, 302] on icon at bounding box center [1180, 309] width 14 height 14
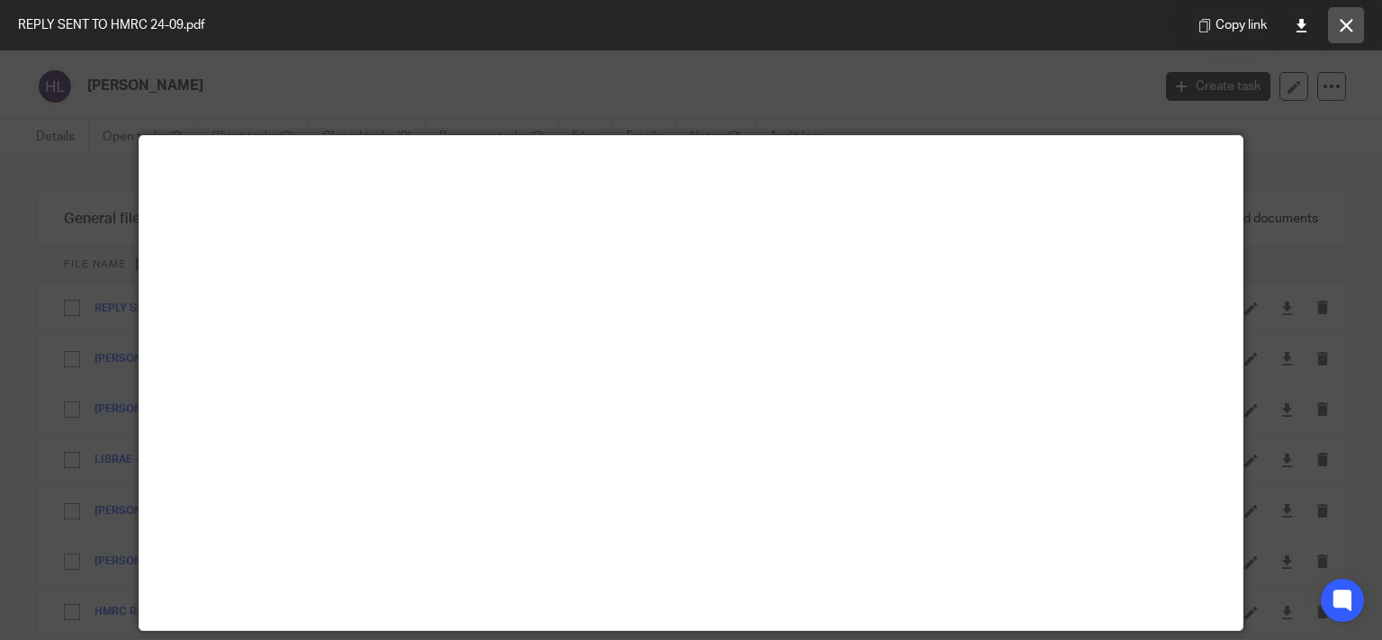
click at [1354, 32] on button at bounding box center [1346, 25] width 36 height 36
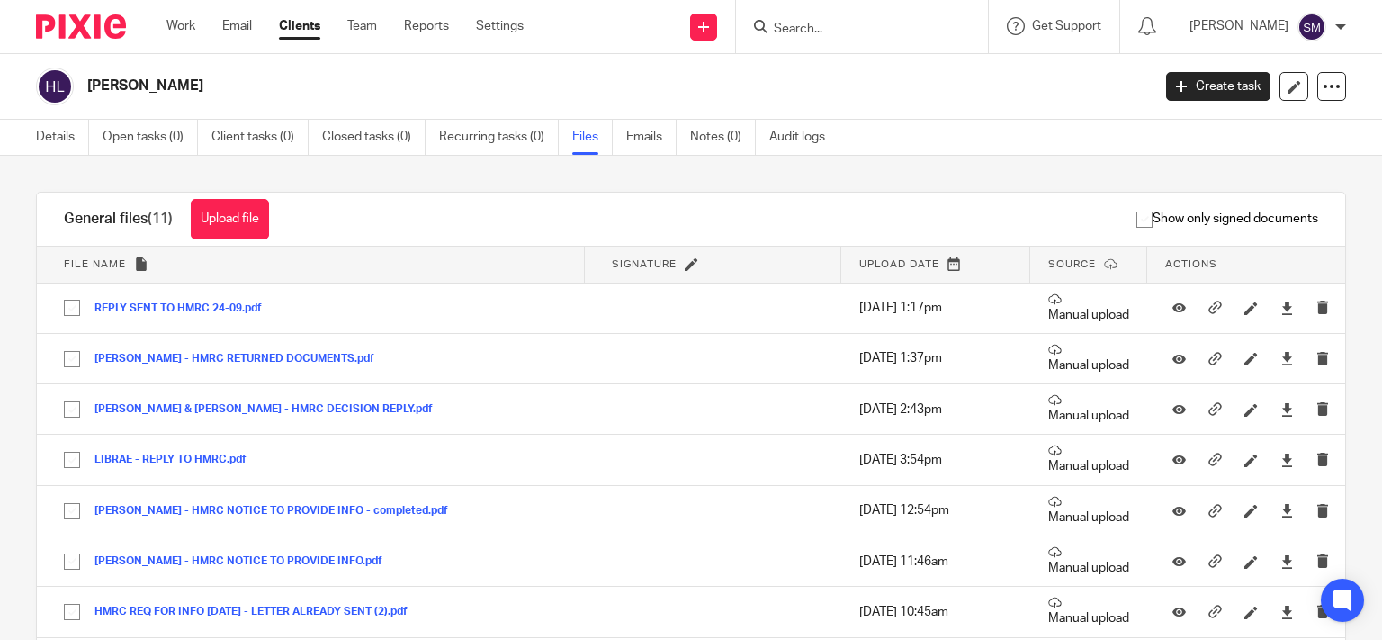
click at [887, 61] on div "[PERSON_NAME] Create task Update from Companies House Export data Merge Archive…" at bounding box center [691, 87] width 1382 height 66
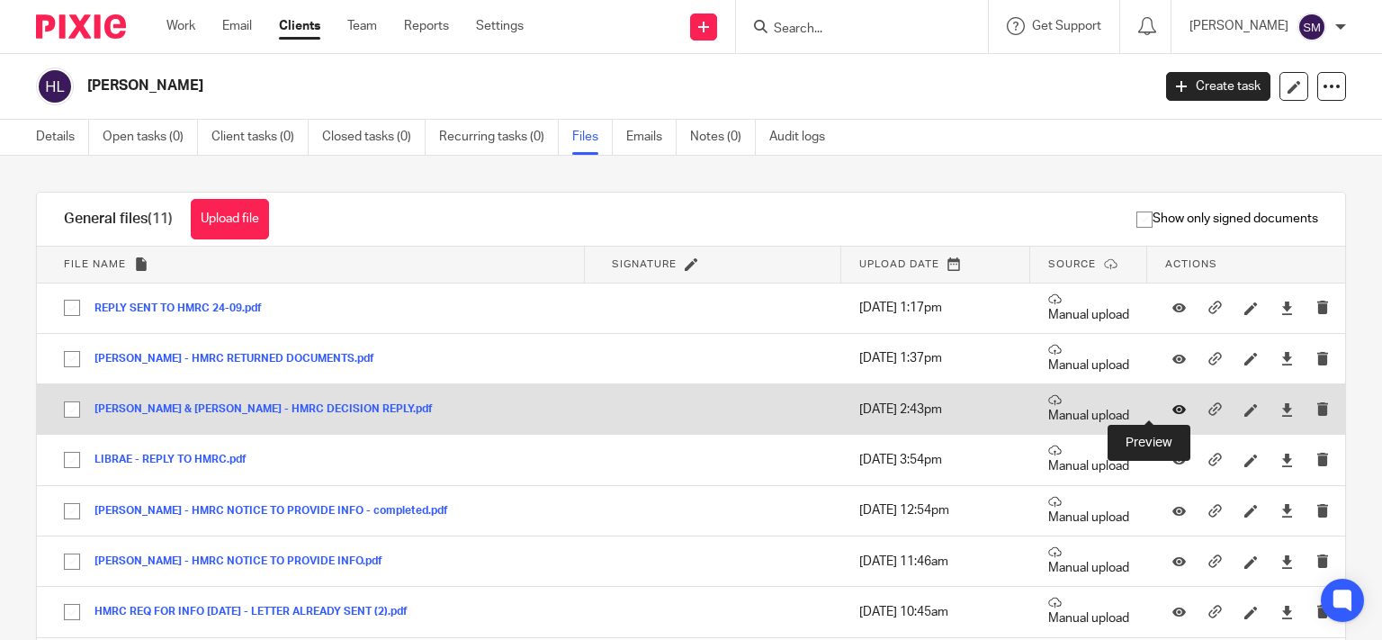
click at [1173, 408] on icon at bounding box center [1180, 410] width 14 height 14
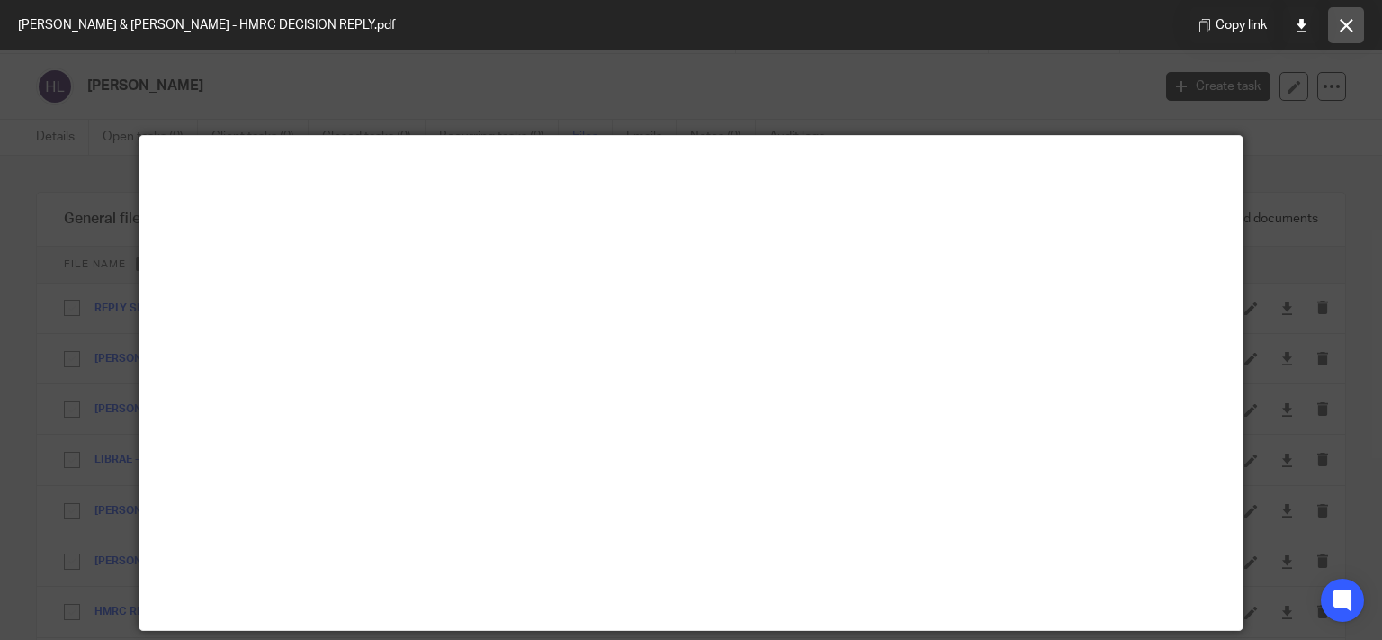
click at [1340, 27] on icon at bounding box center [1347, 26] width 14 height 14
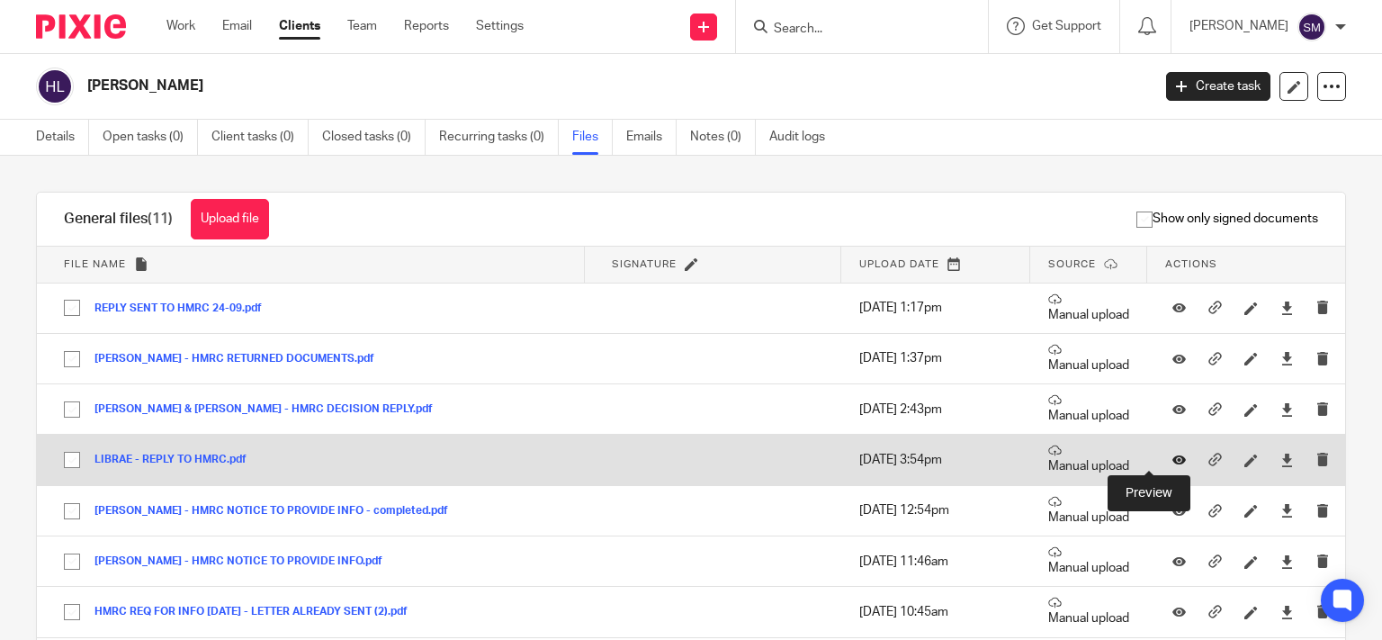
click at [1173, 458] on icon at bounding box center [1180, 461] width 14 height 14
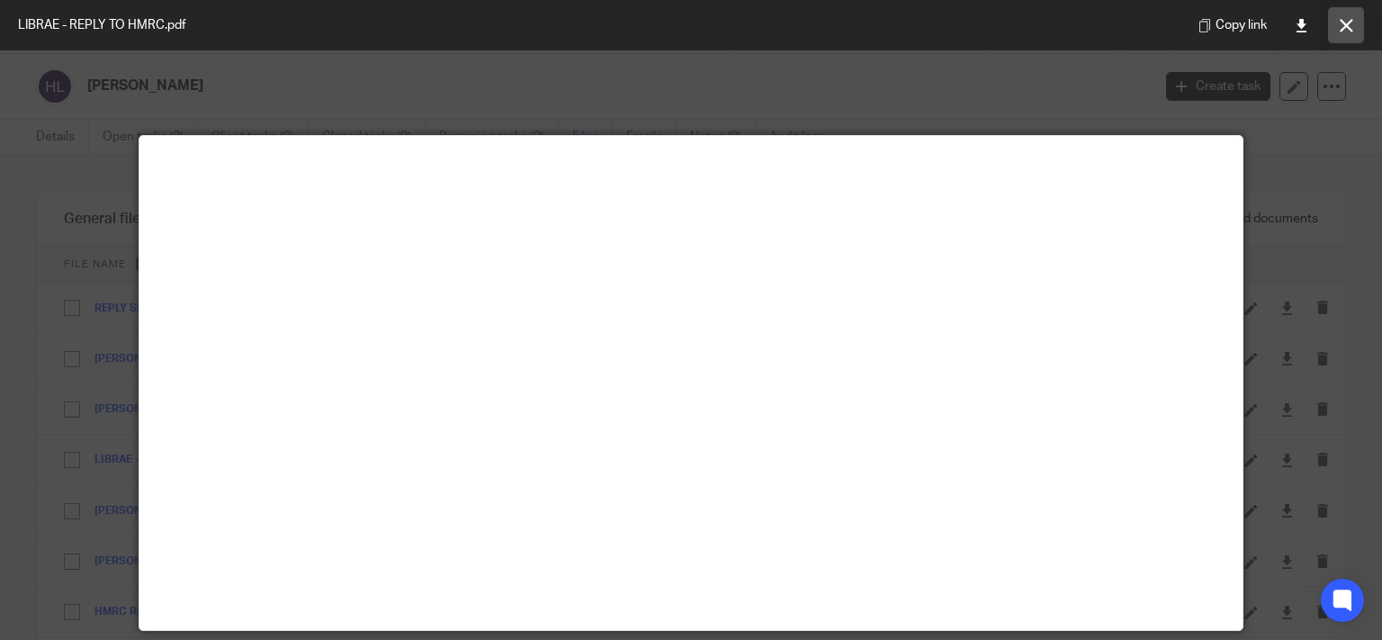
click at [1347, 29] on icon at bounding box center [1347, 26] width 14 height 14
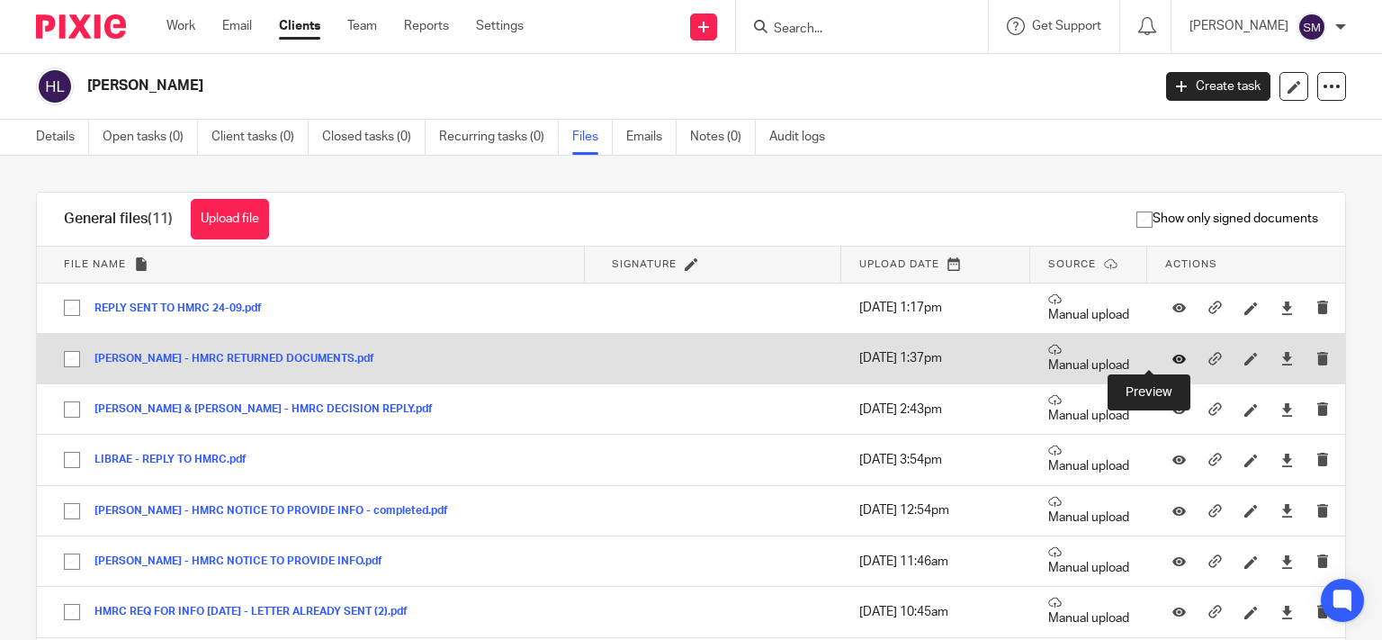
click at [1173, 363] on icon at bounding box center [1180, 359] width 14 height 14
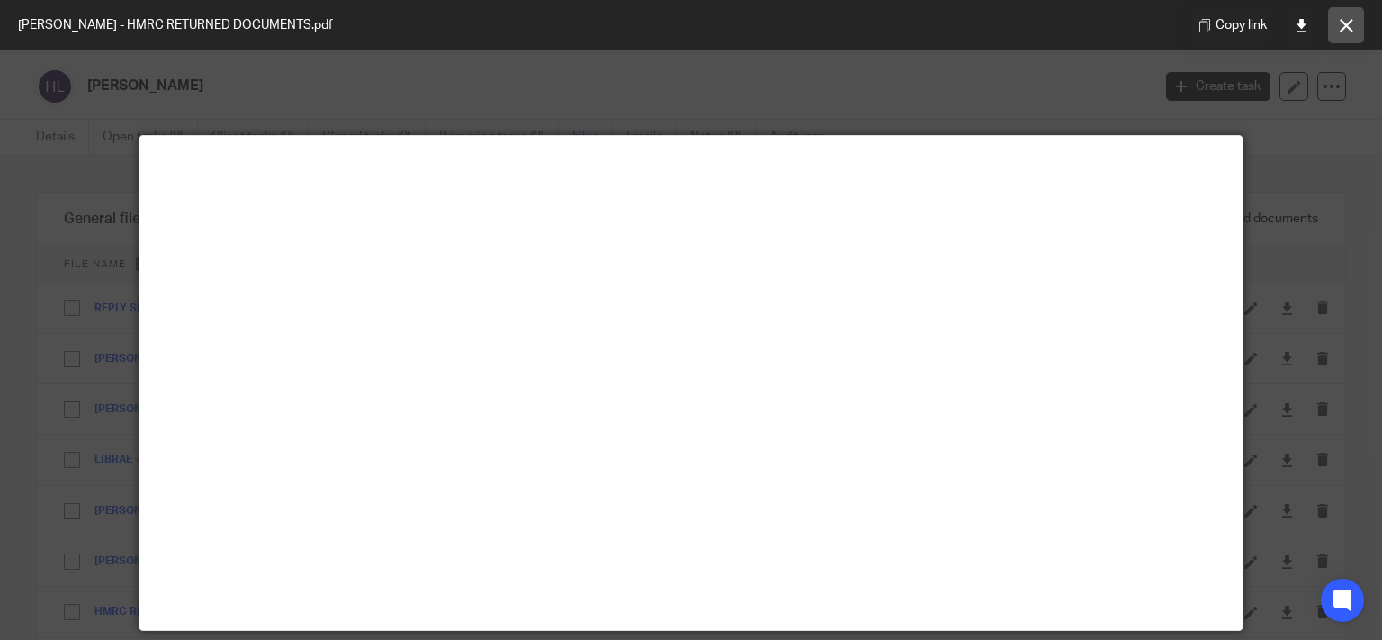
click at [1339, 29] on button at bounding box center [1346, 25] width 36 height 36
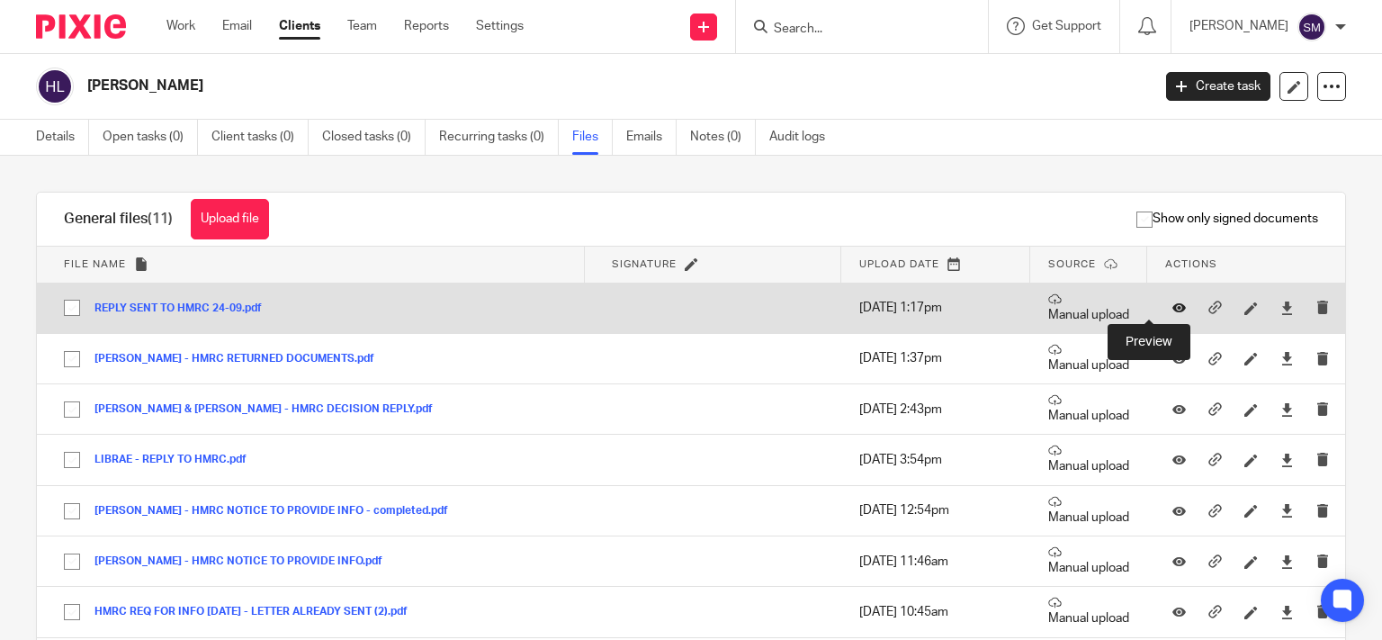
click at [1173, 307] on icon at bounding box center [1180, 309] width 14 height 14
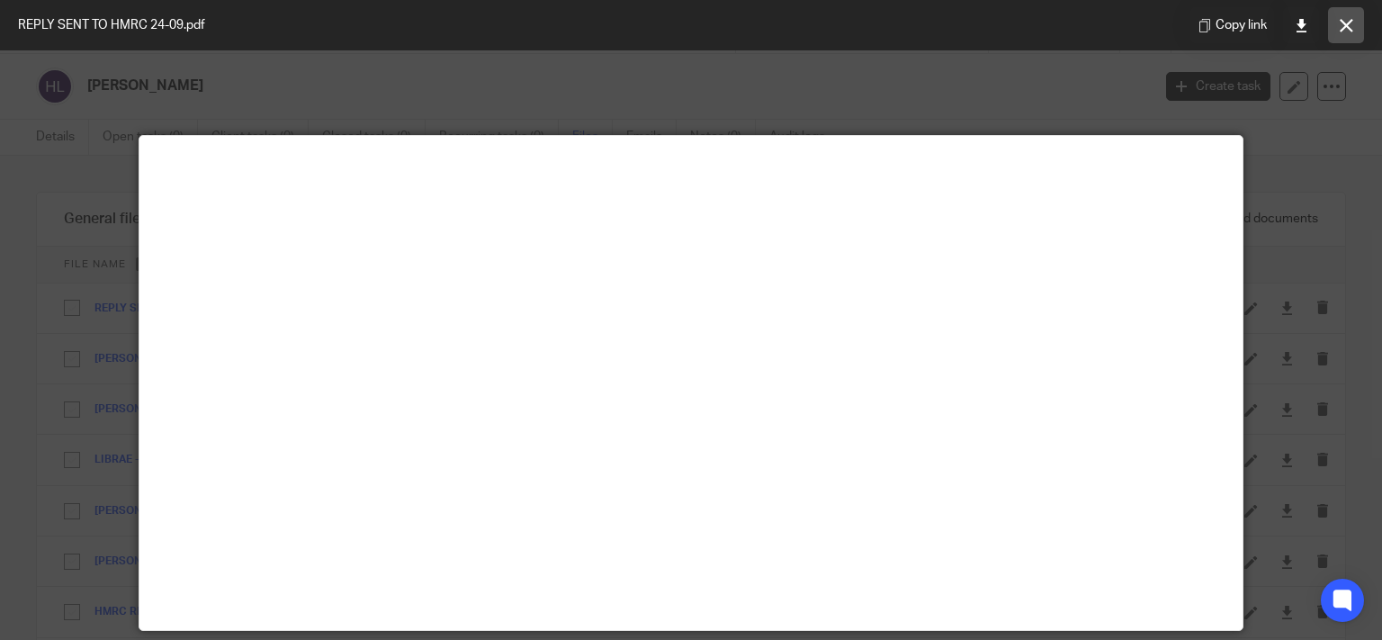
click at [1337, 26] on button at bounding box center [1346, 25] width 36 height 36
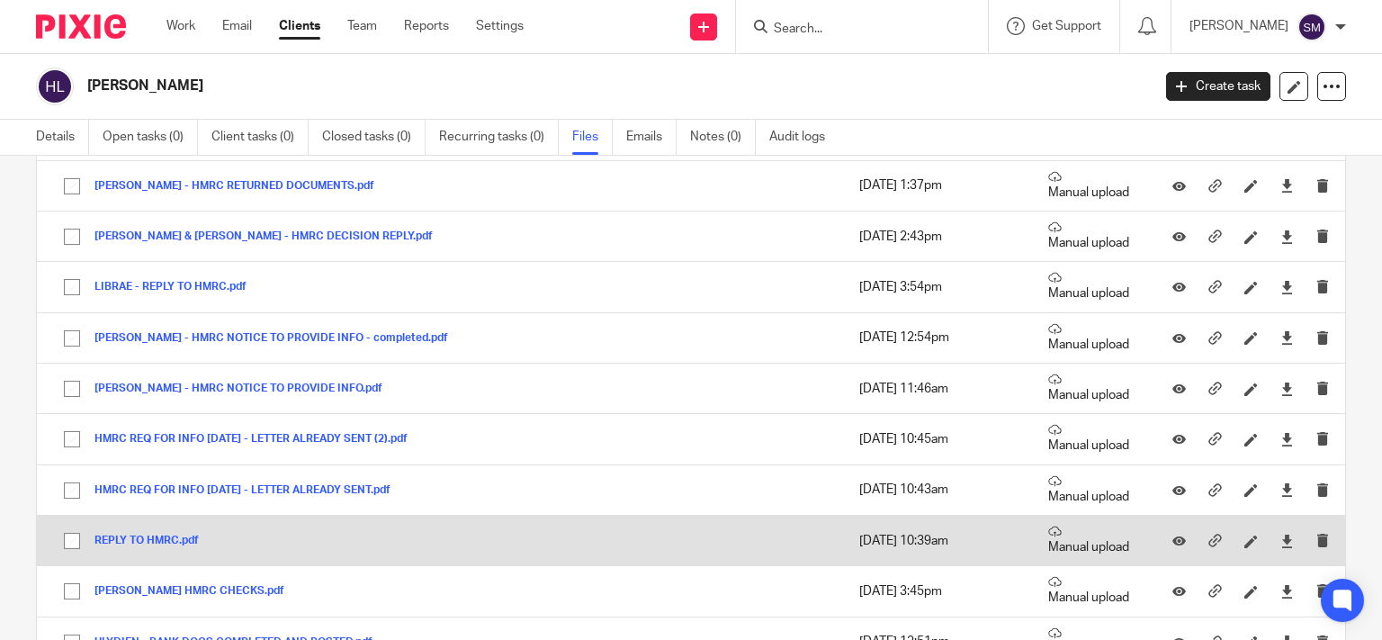
scroll to position [259, 0]
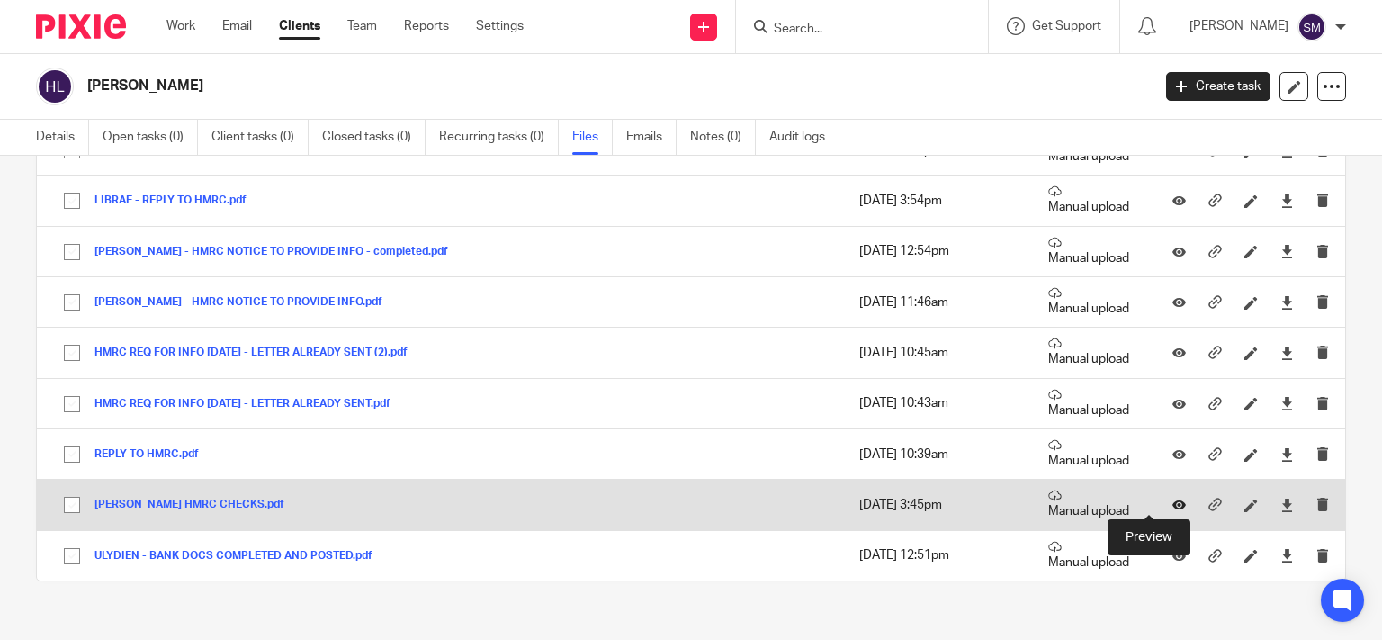
click at [1173, 509] on icon at bounding box center [1180, 506] width 14 height 14
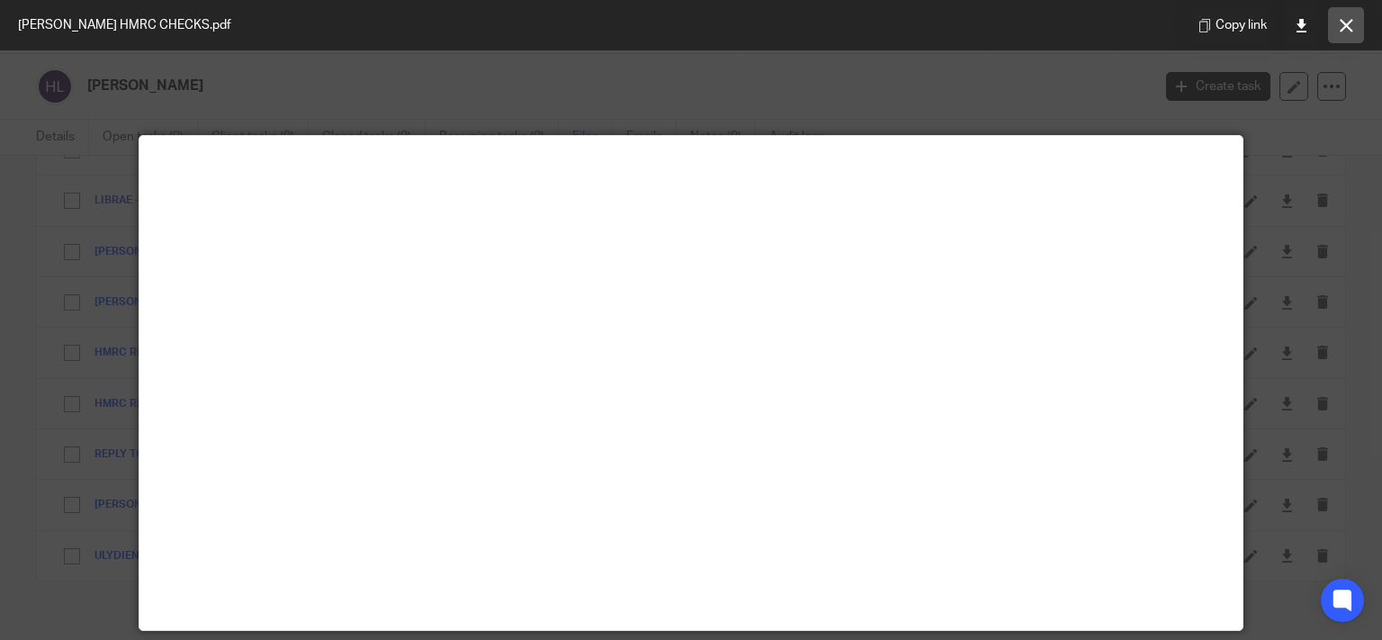
click at [1340, 29] on icon at bounding box center [1347, 26] width 14 height 14
